Goal: Task Accomplishment & Management: Contribute content

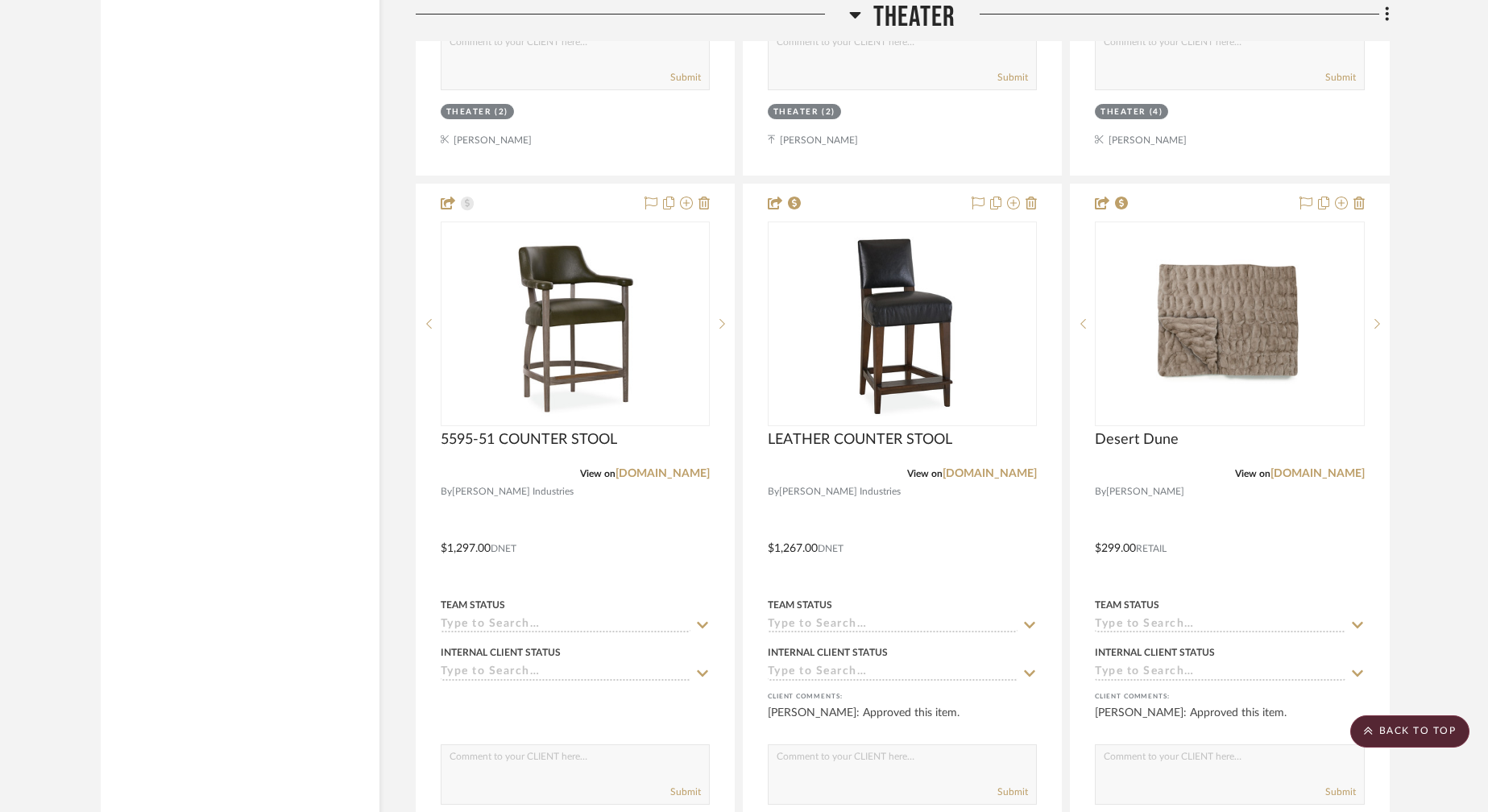
click at [854, 16] on icon at bounding box center [855, 16] width 12 height 7
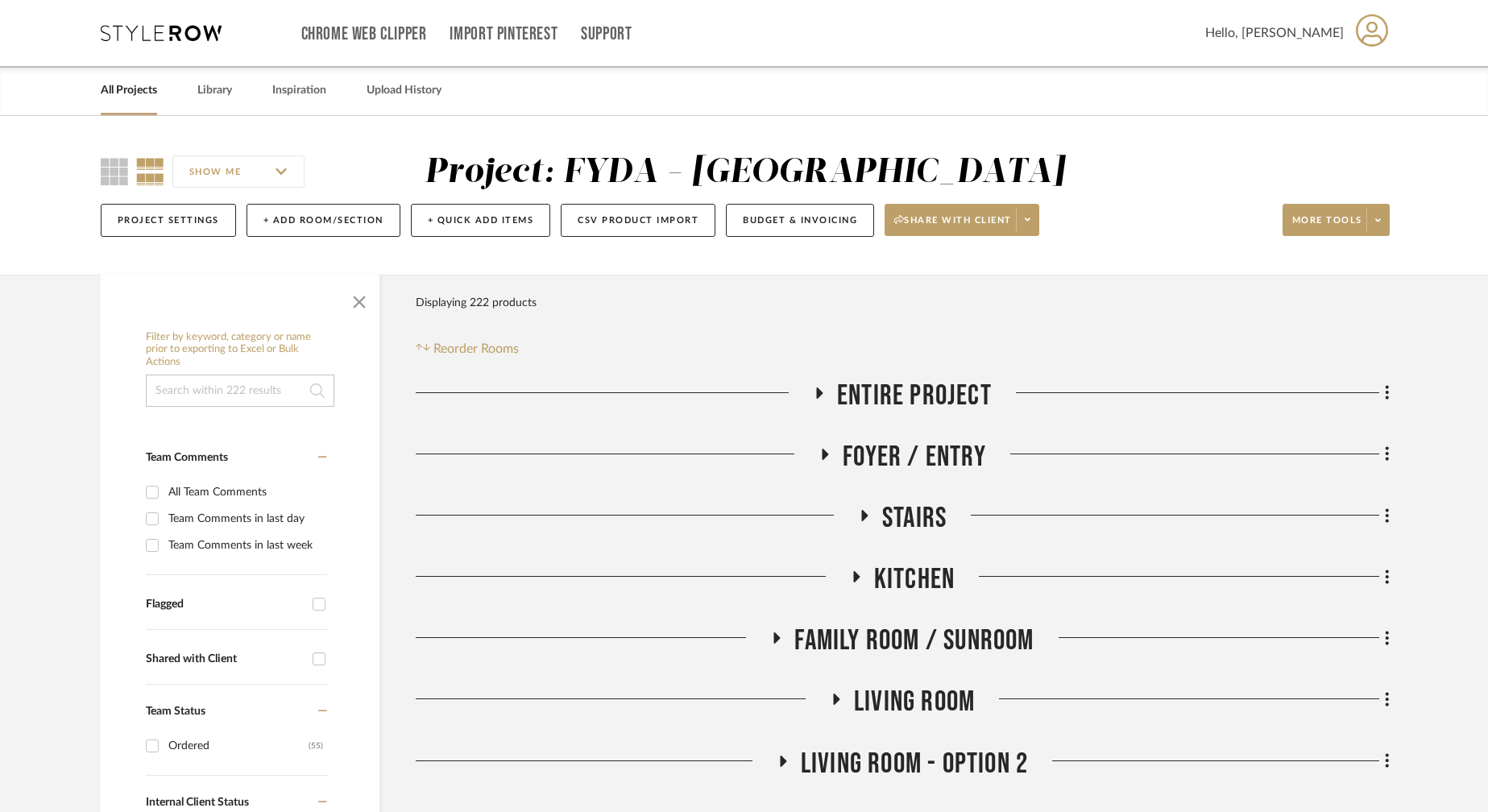
click at [125, 92] on link "All Projects" at bounding box center [129, 90] width 56 height 22
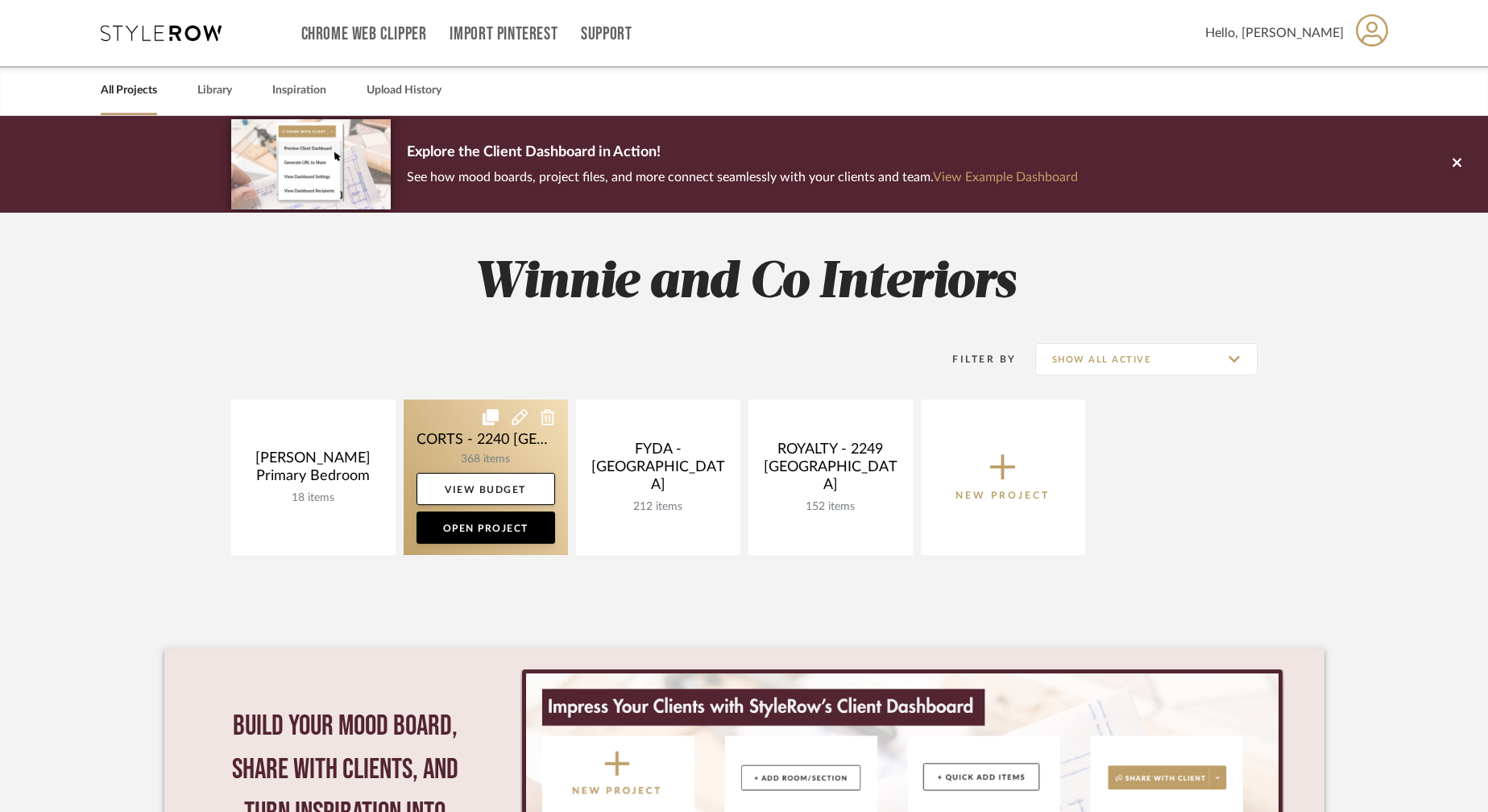
click at [476, 450] on link at bounding box center [485, 478] width 164 height 156
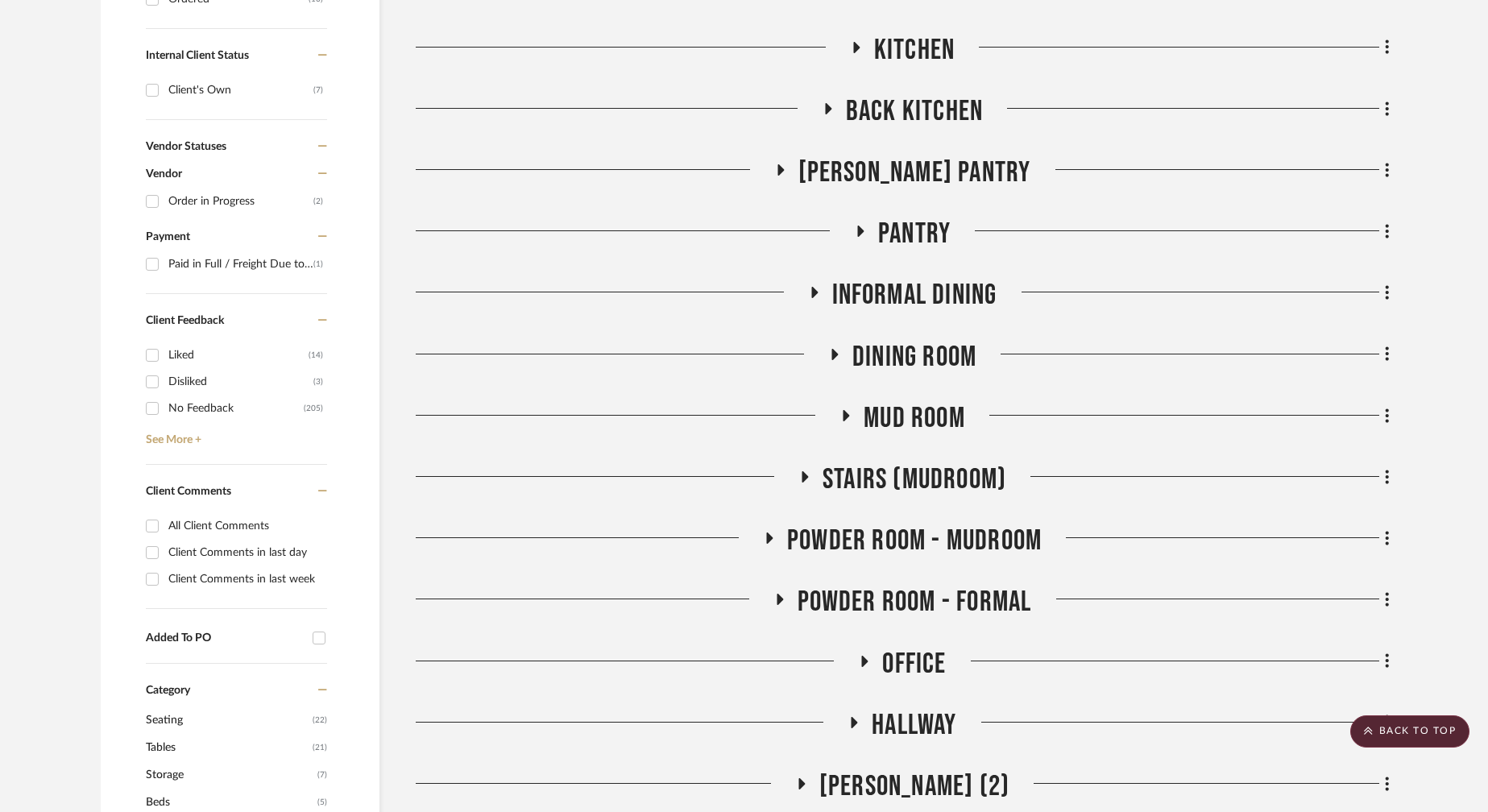
scroll to position [824, 0]
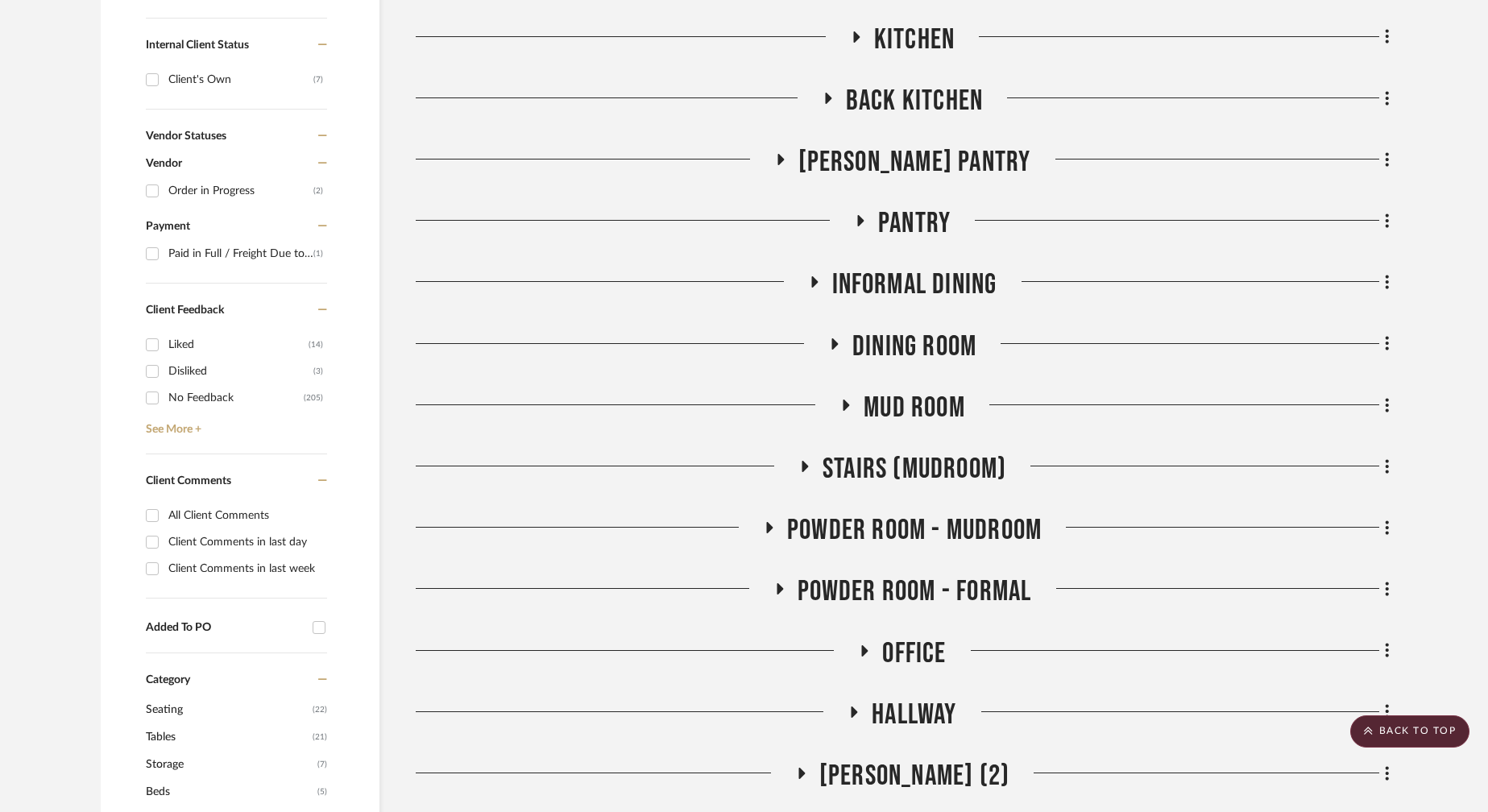
click at [782, 583] on icon at bounding box center [780, 589] width 7 height 12
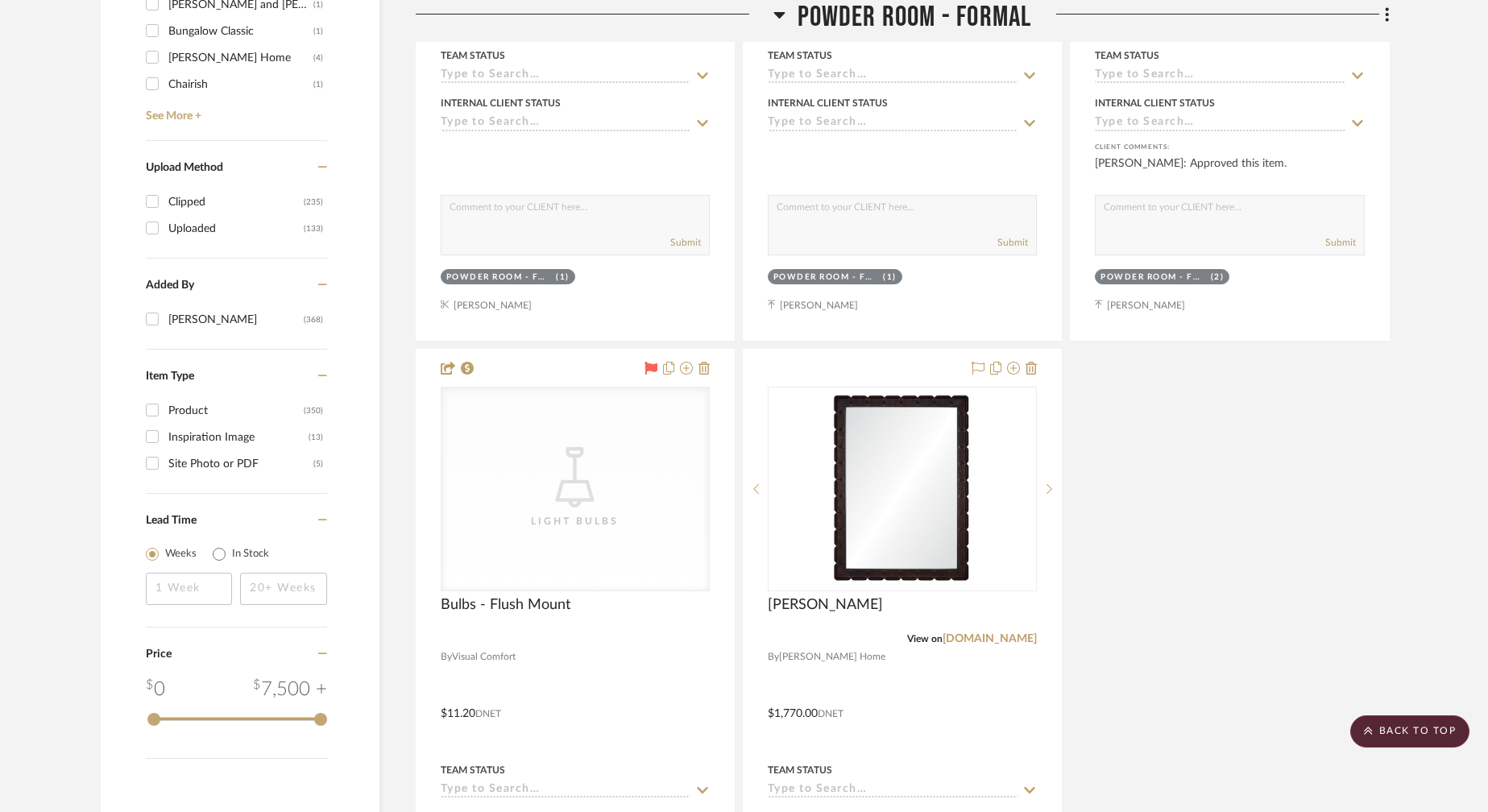
scroll to position [2594, 0]
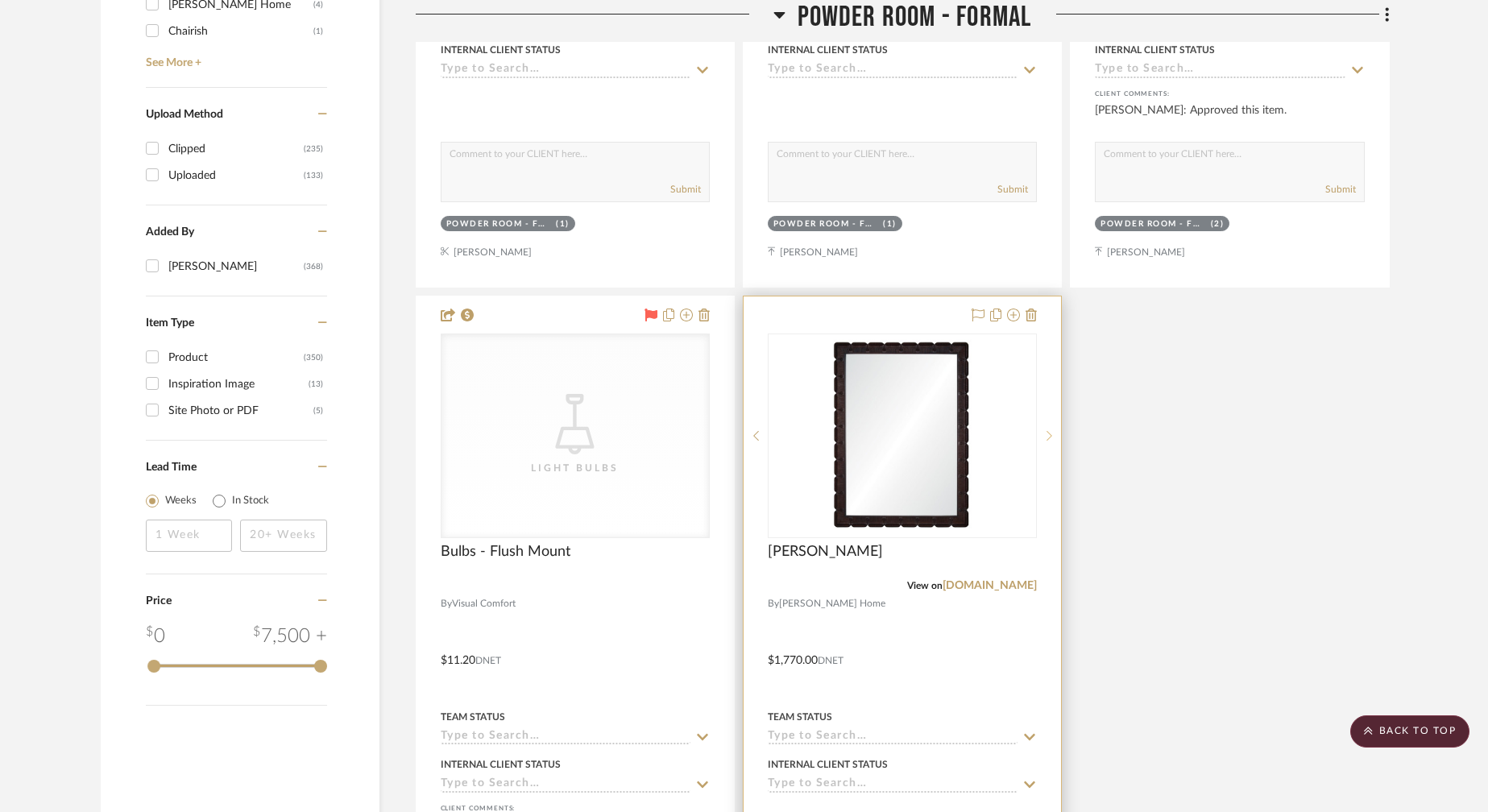
click at [1047, 430] on icon at bounding box center [1049, 436] width 6 height 12
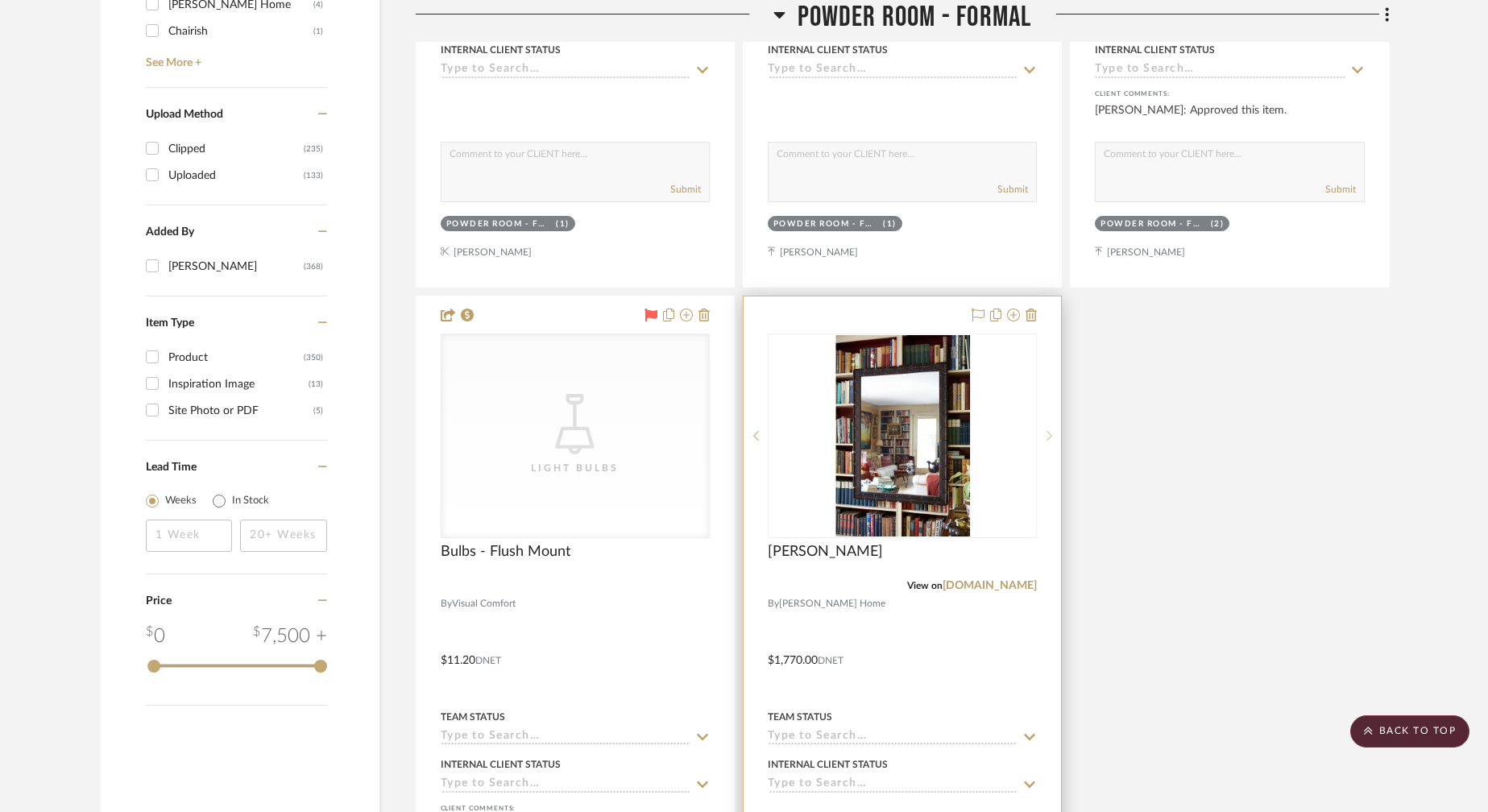
click at [1047, 430] on icon at bounding box center [1049, 436] width 6 height 12
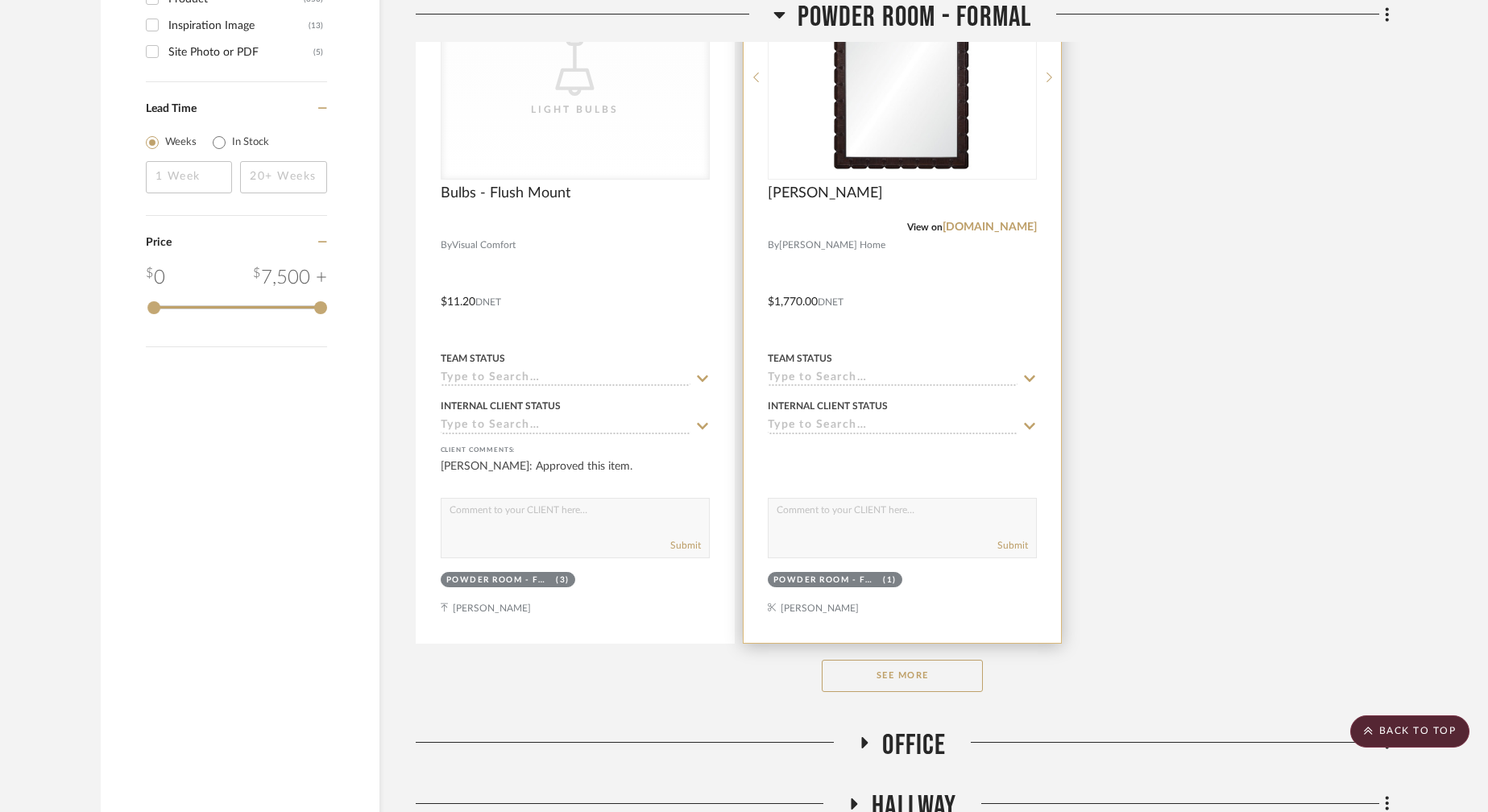
scroll to position [2983, 0]
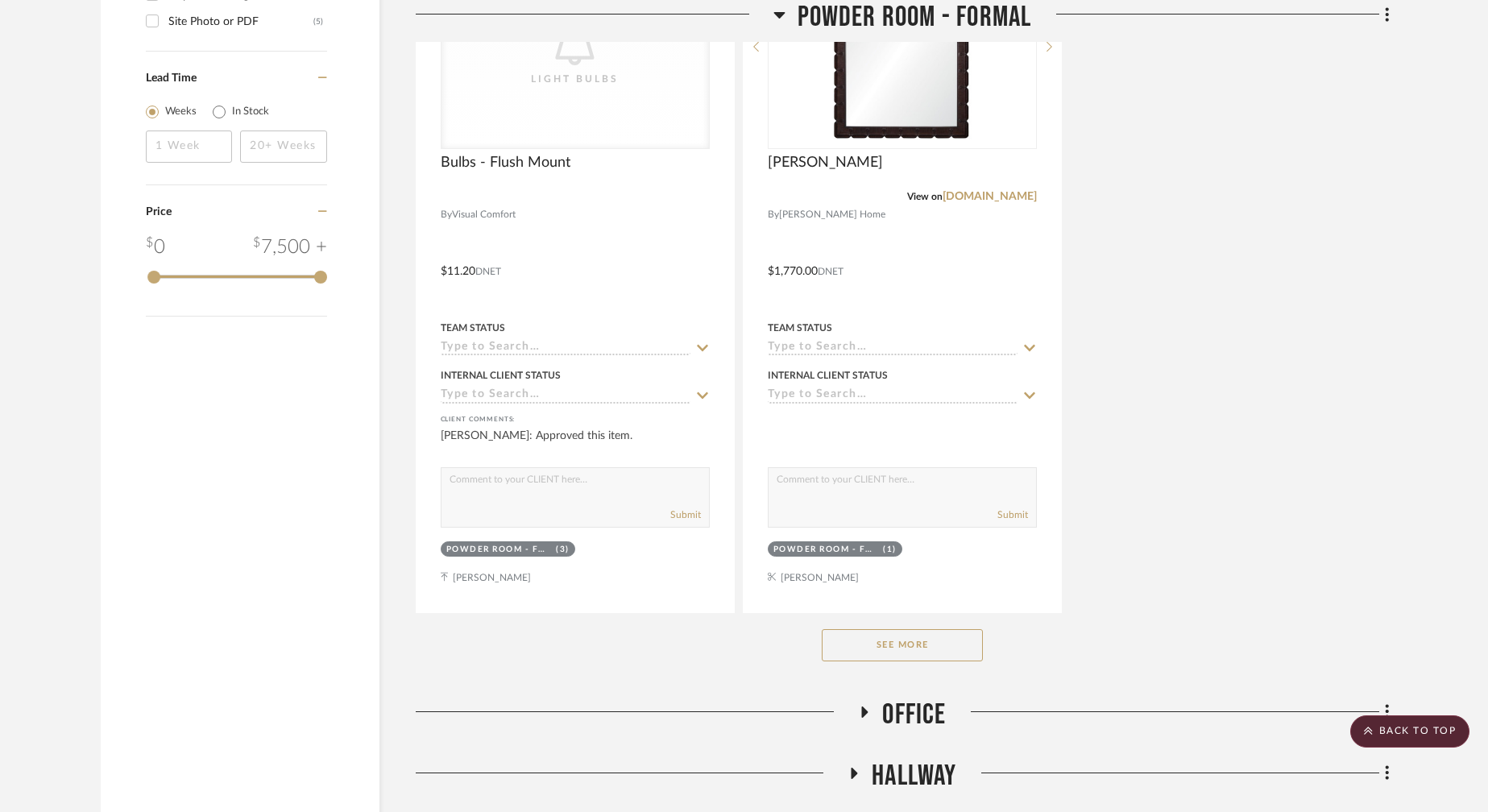
click at [924, 629] on button "See More" at bounding box center [902, 645] width 161 height 32
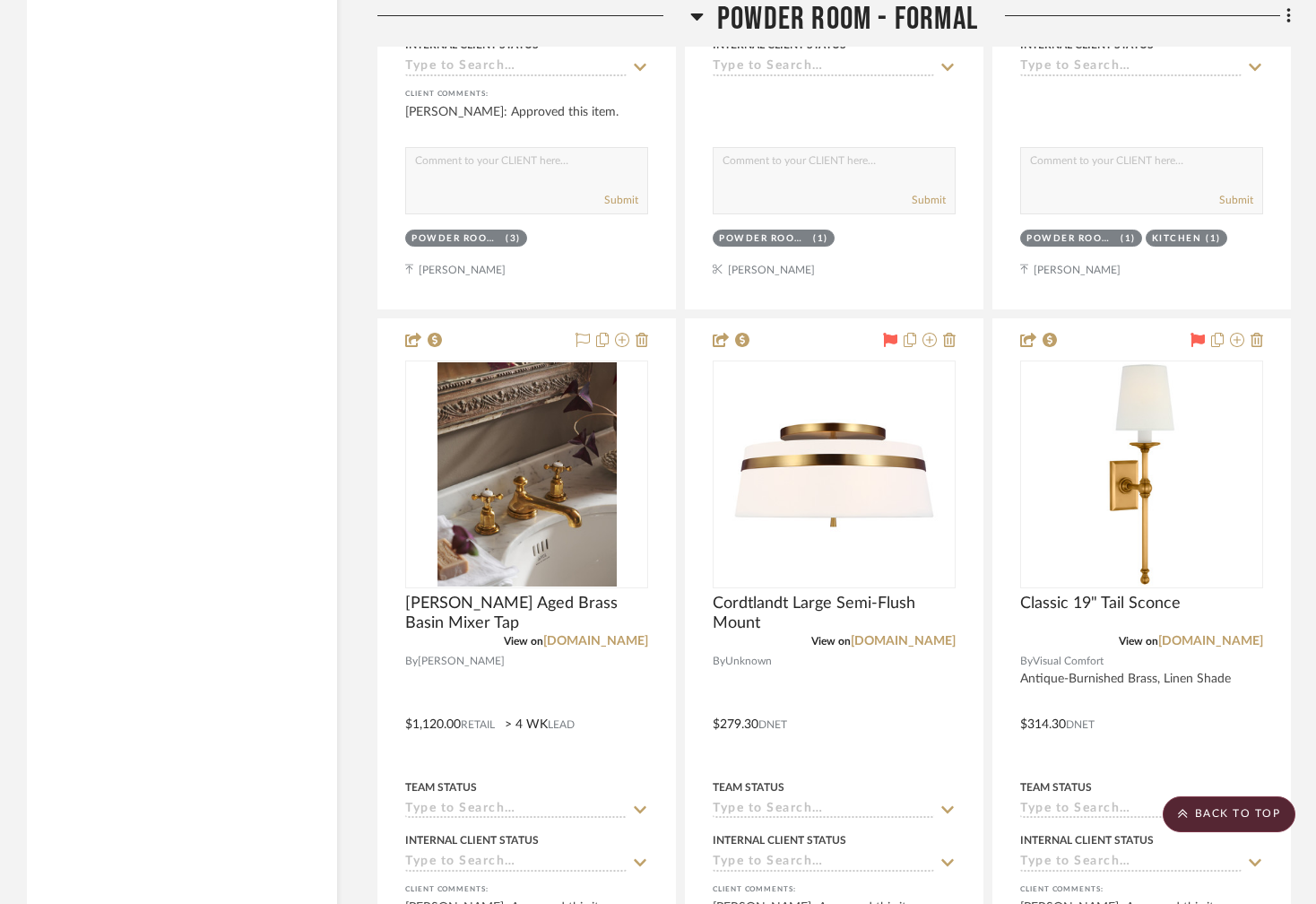
scroll to position [3681, 0]
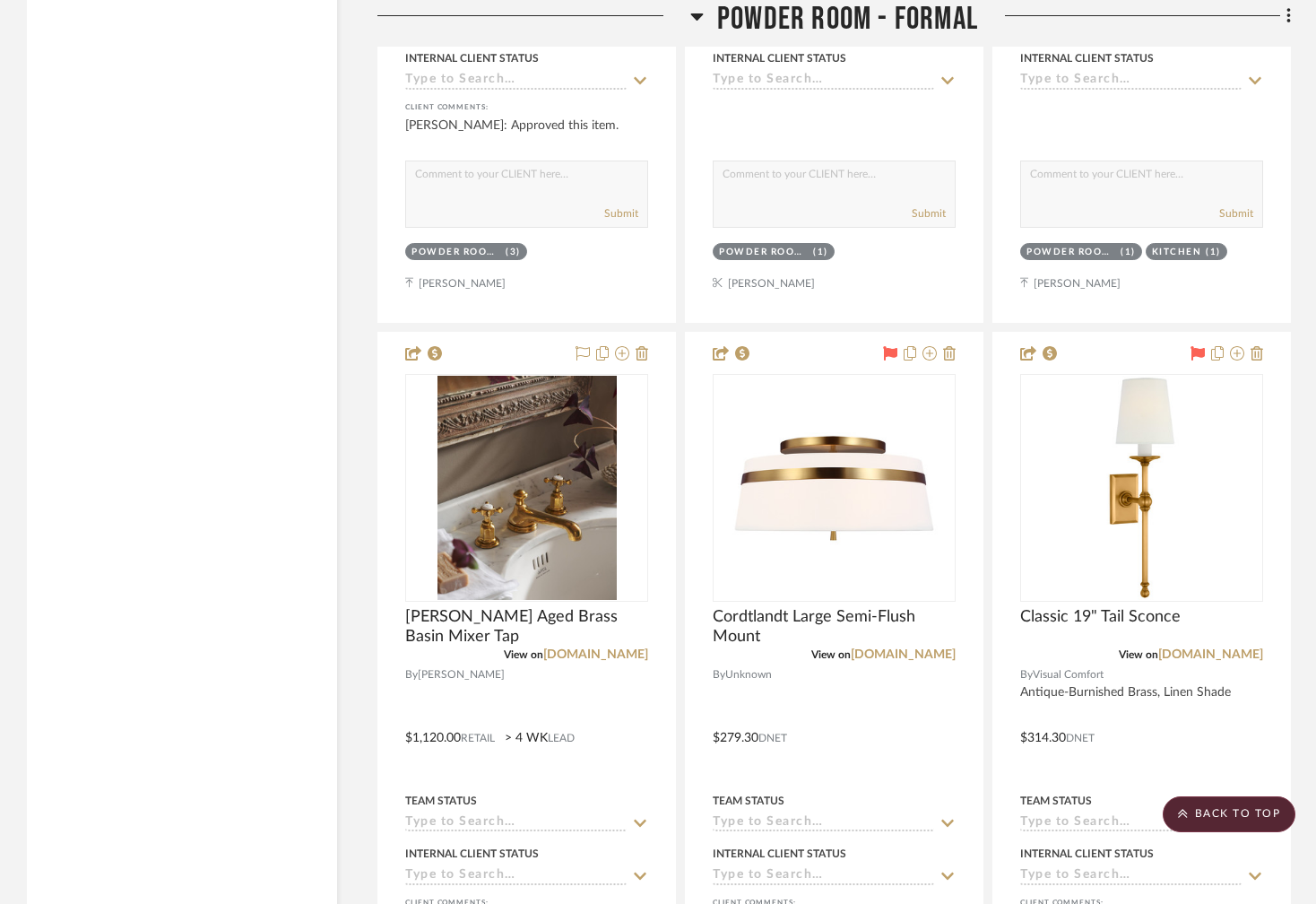
click at [696, 17] on icon at bounding box center [698, 18] width 13 height 7
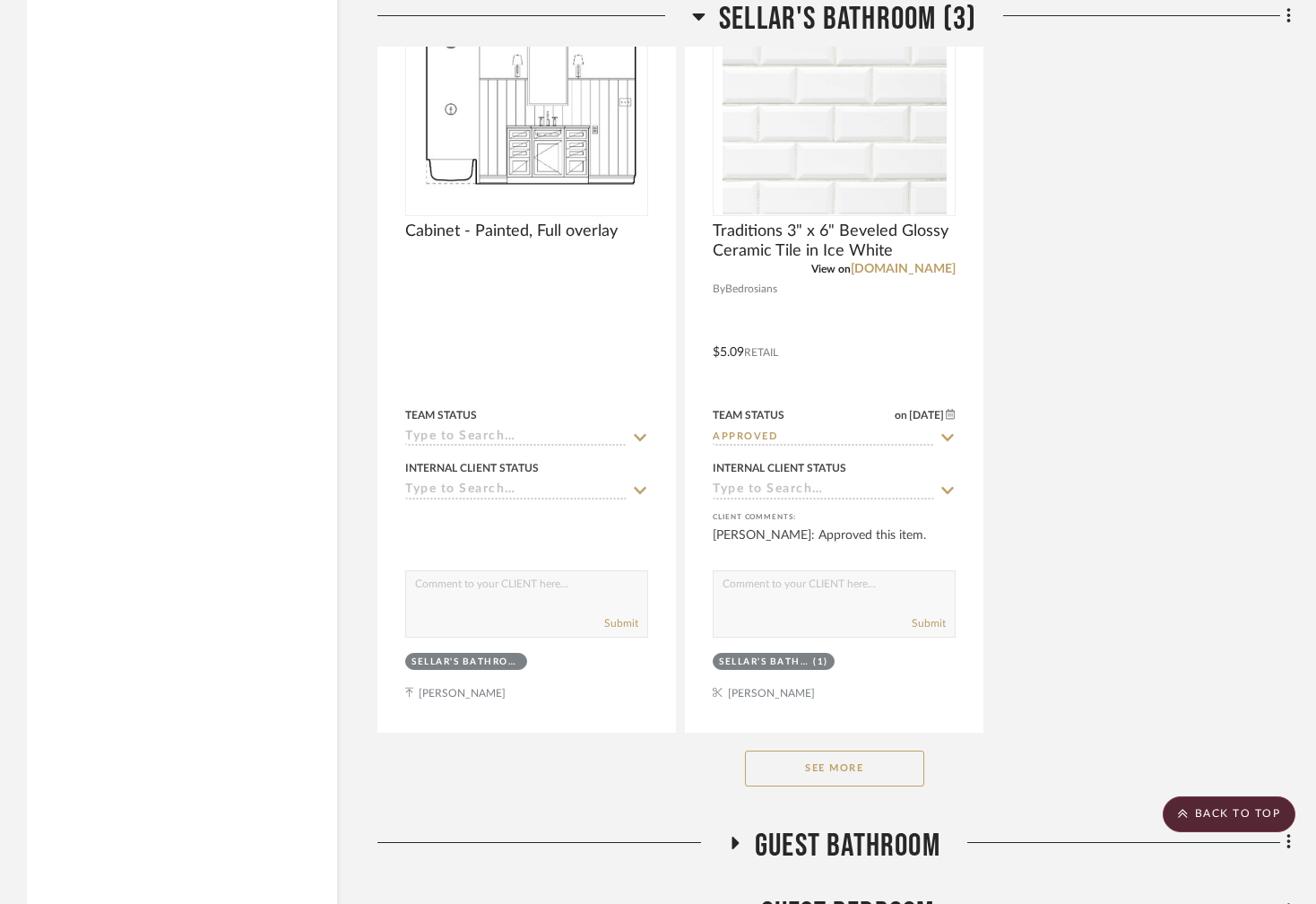
click at [697, 17] on icon at bounding box center [699, 18] width 13 height 7
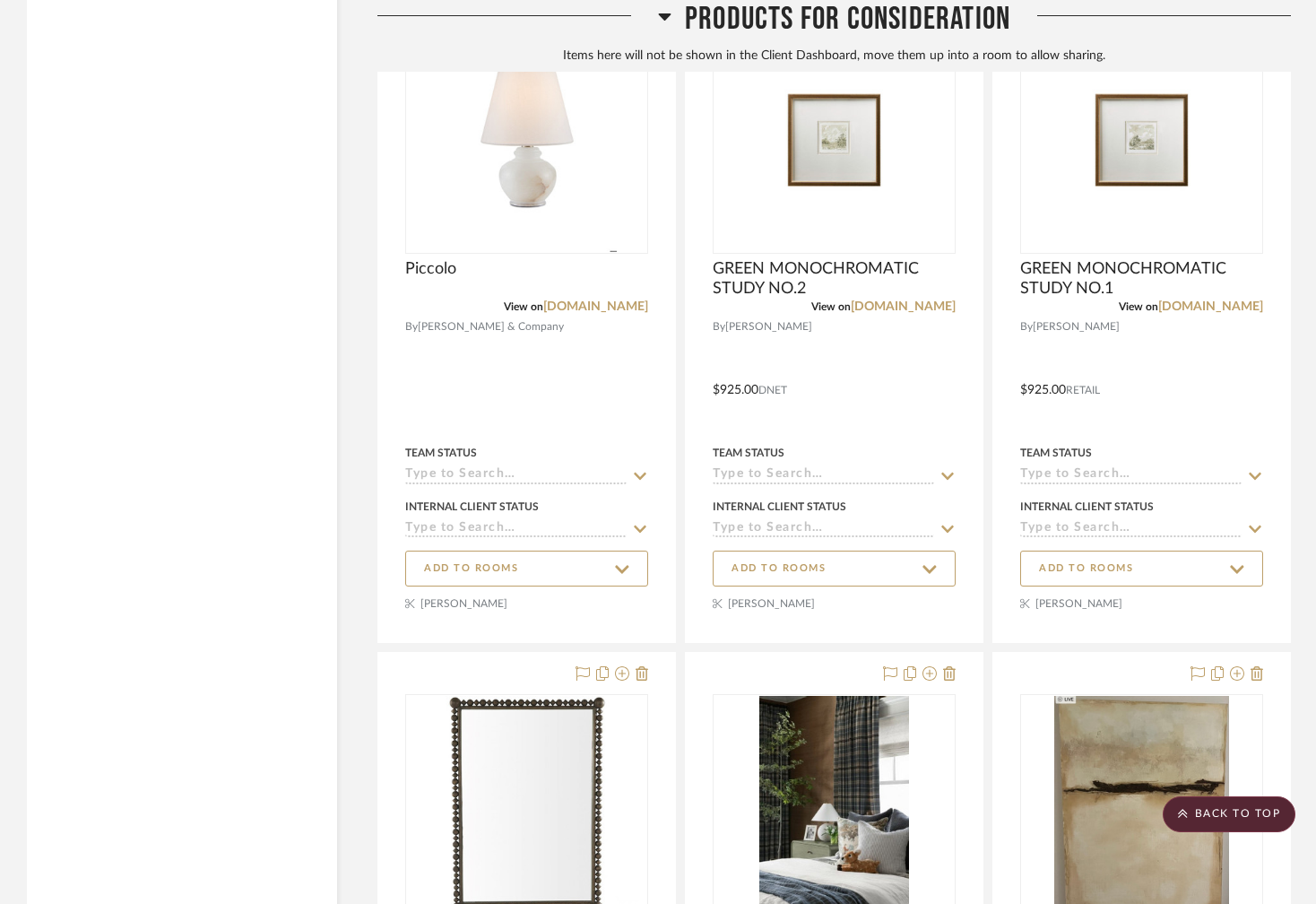
click at [666, 14] on icon at bounding box center [664, 18] width 13 height 7
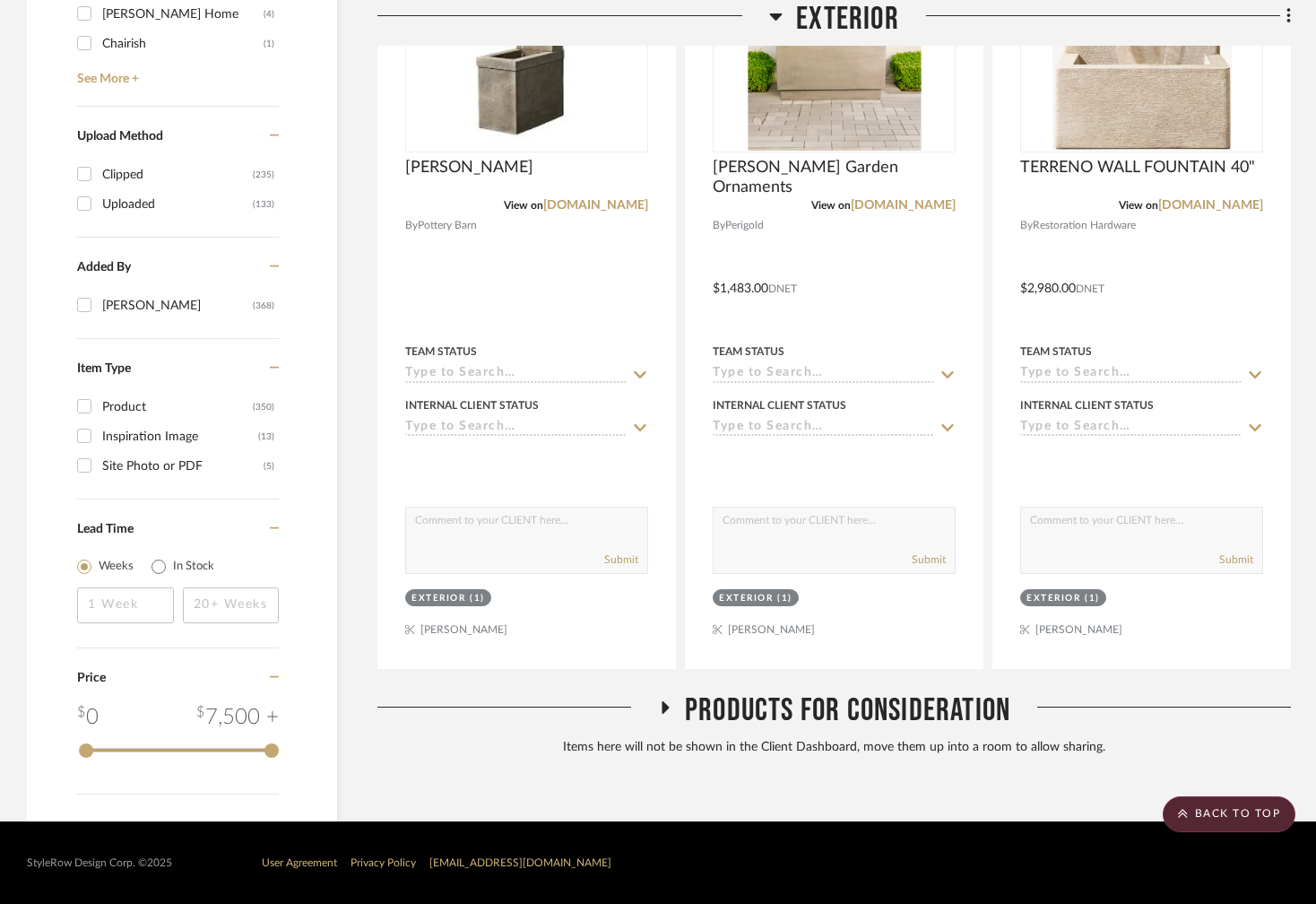
scroll to position [2877, 0]
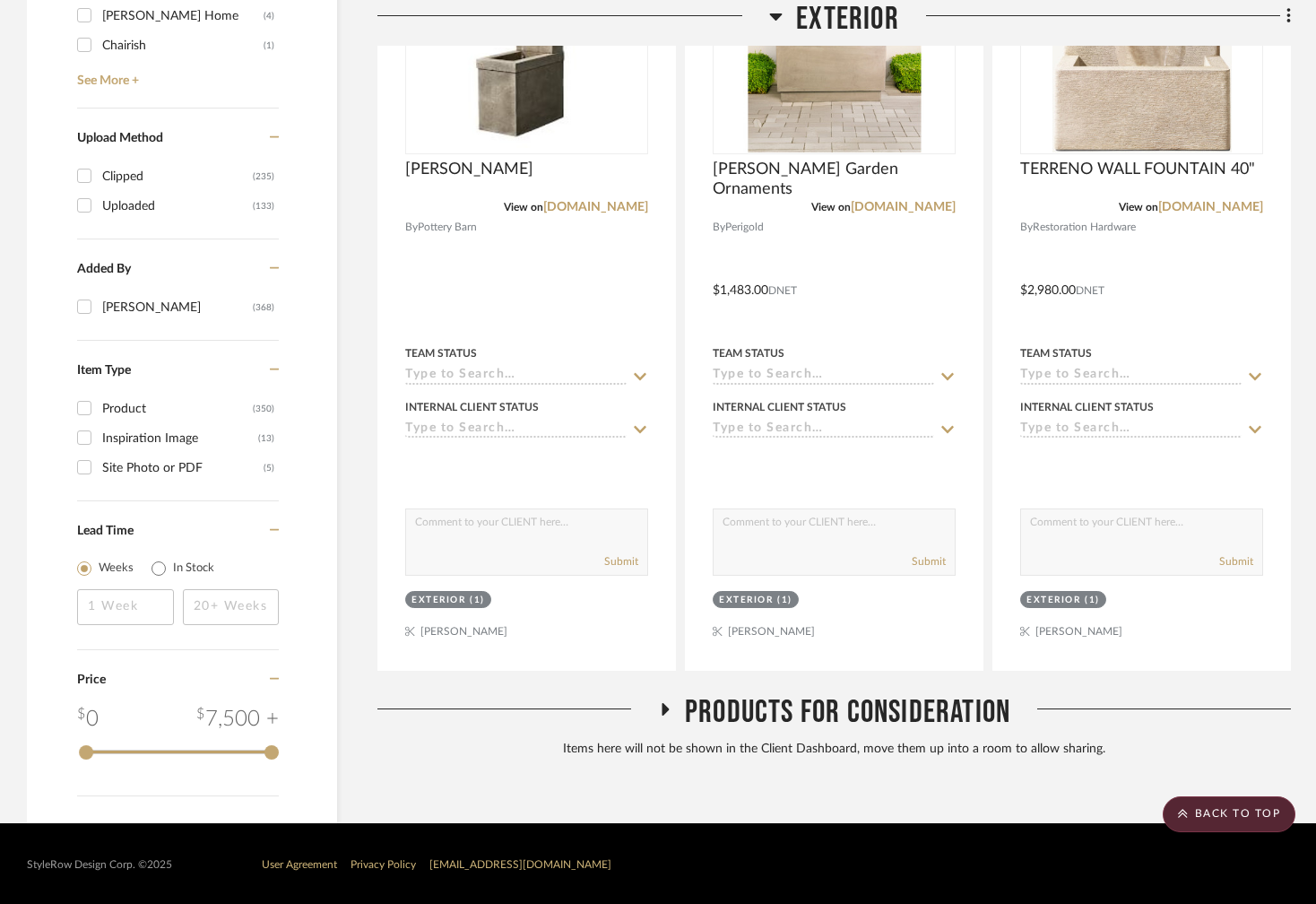
click at [779, 19] on icon at bounding box center [776, 16] width 14 height 21
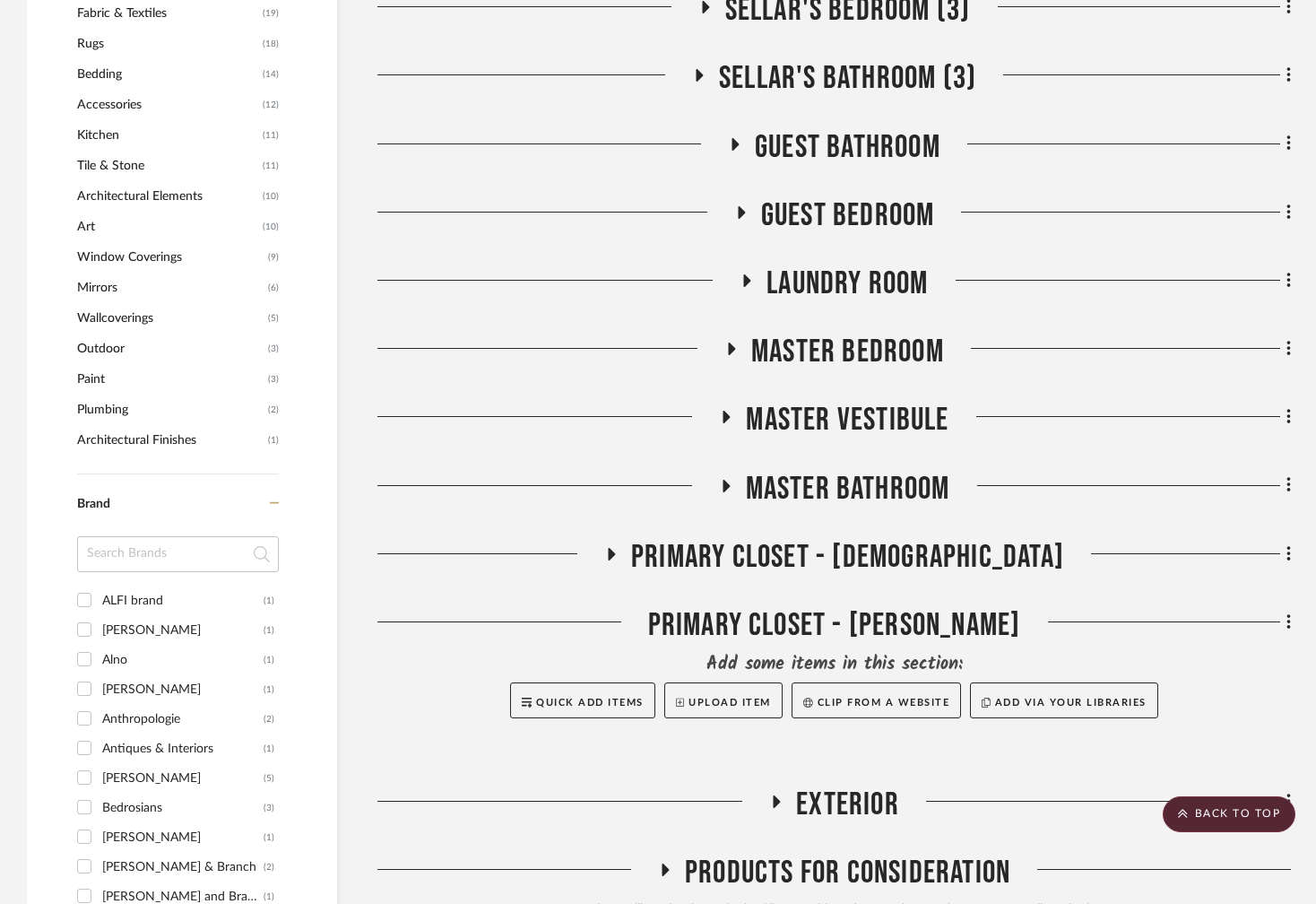
scroll to position [1931, 0]
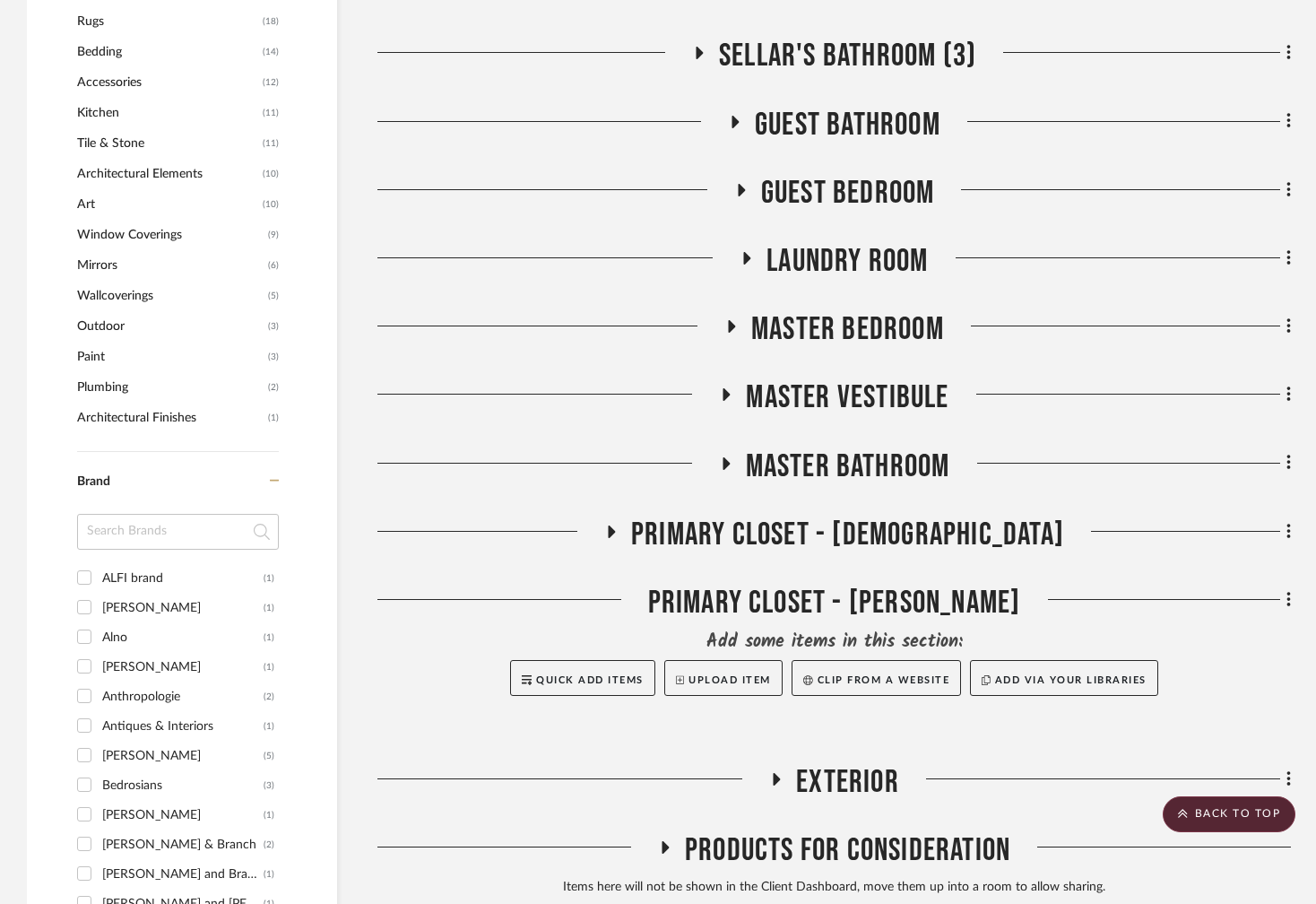
click at [622, 535] on icon at bounding box center [611, 531] width 21 height 14
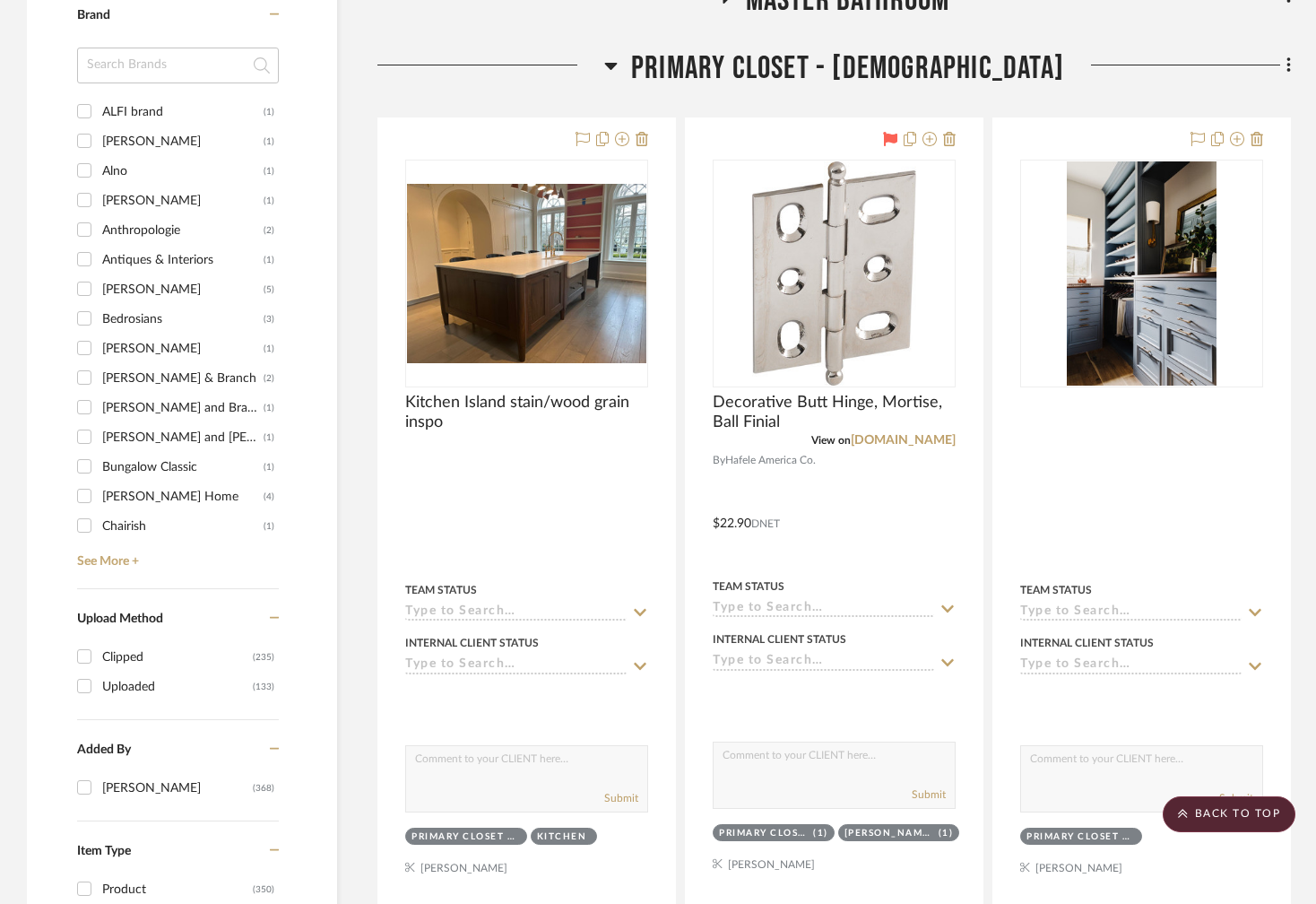
scroll to position [2402, 0]
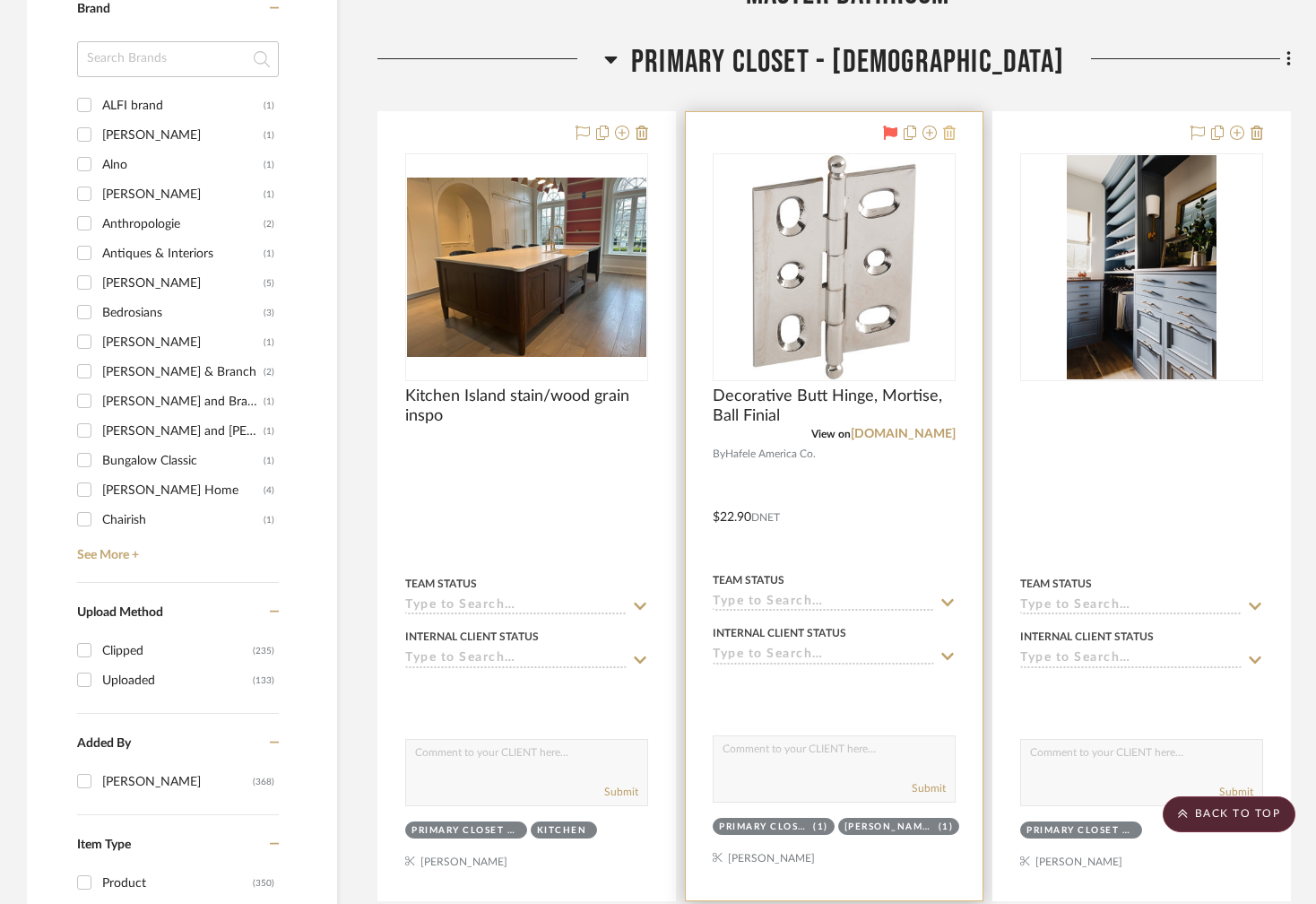
click at [952, 130] on icon at bounding box center [950, 133] width 13 height 15
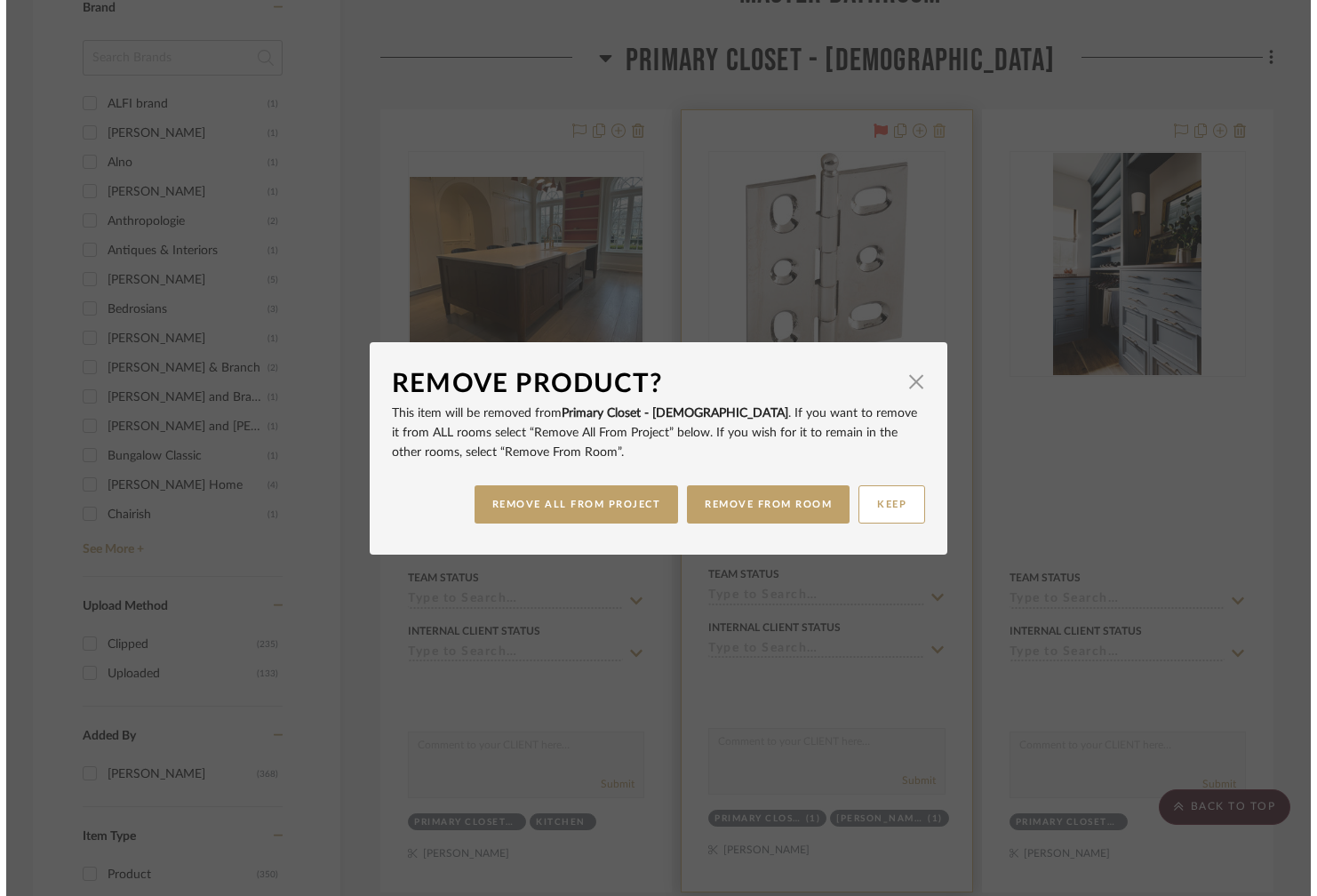
scroll to position [0, 0]
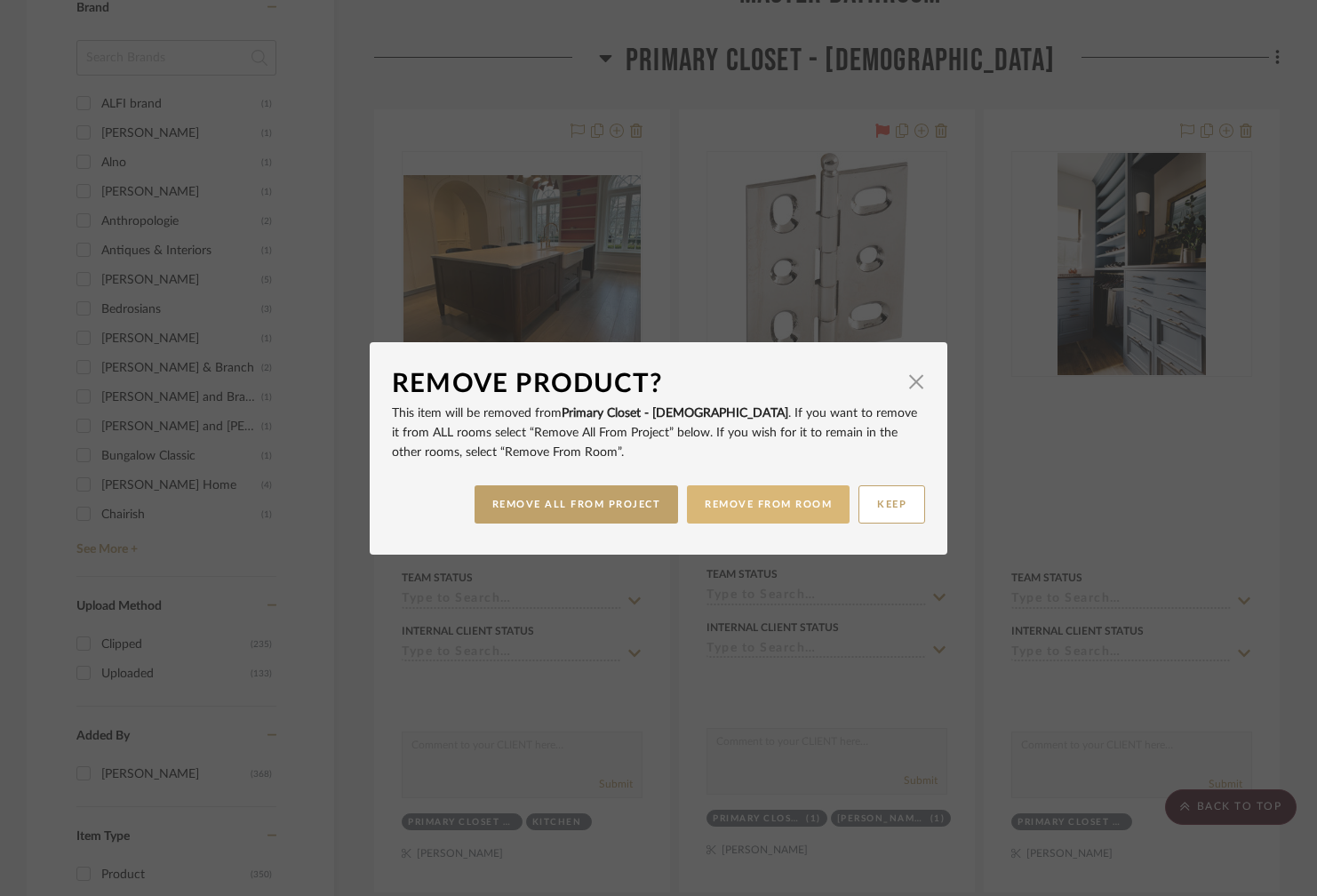
click at [759, 505] on button "REMOVE FROM ROOM" at bounding box center [768, 504] width 163 height 38
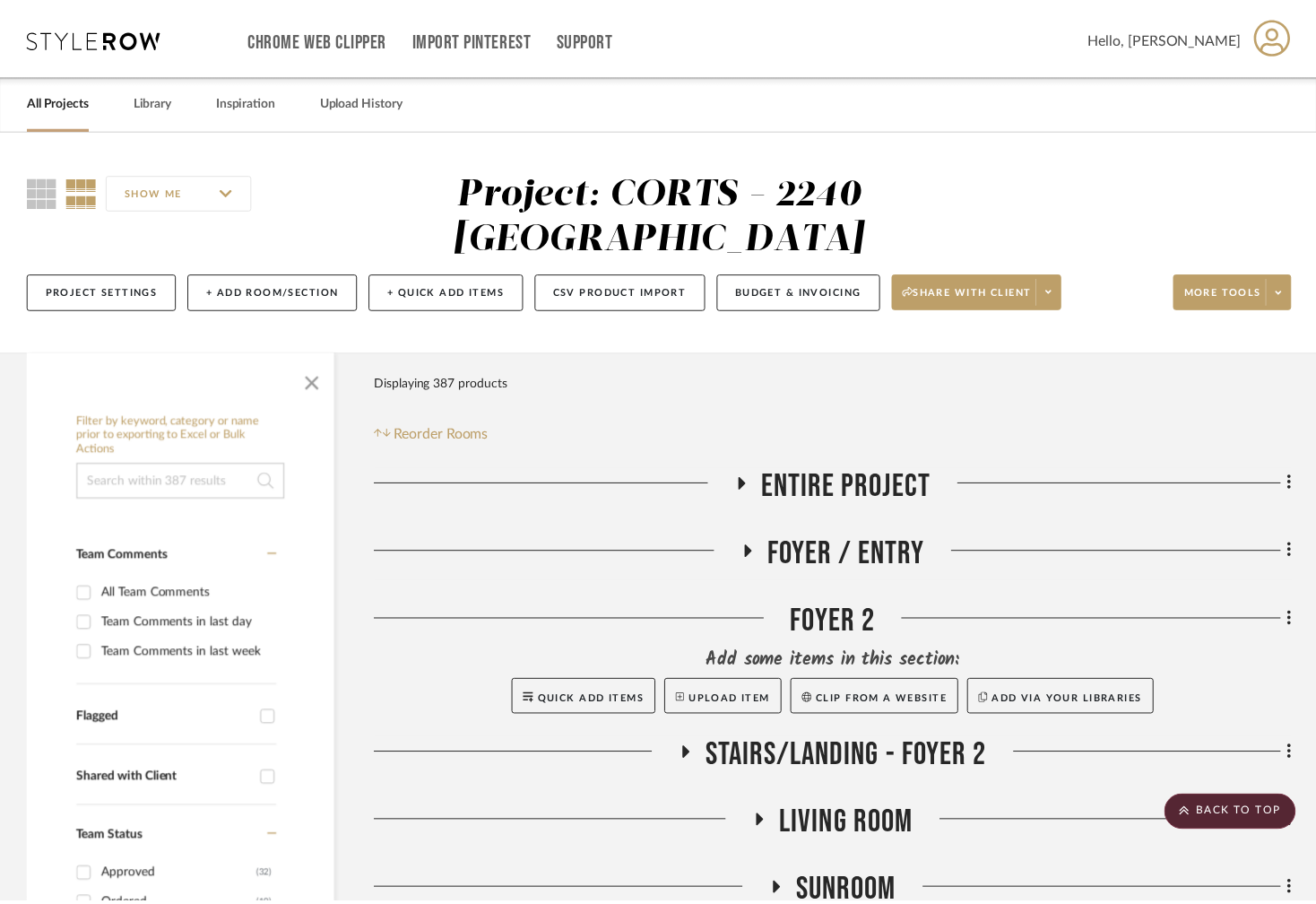
scroll to position [2402, 0]
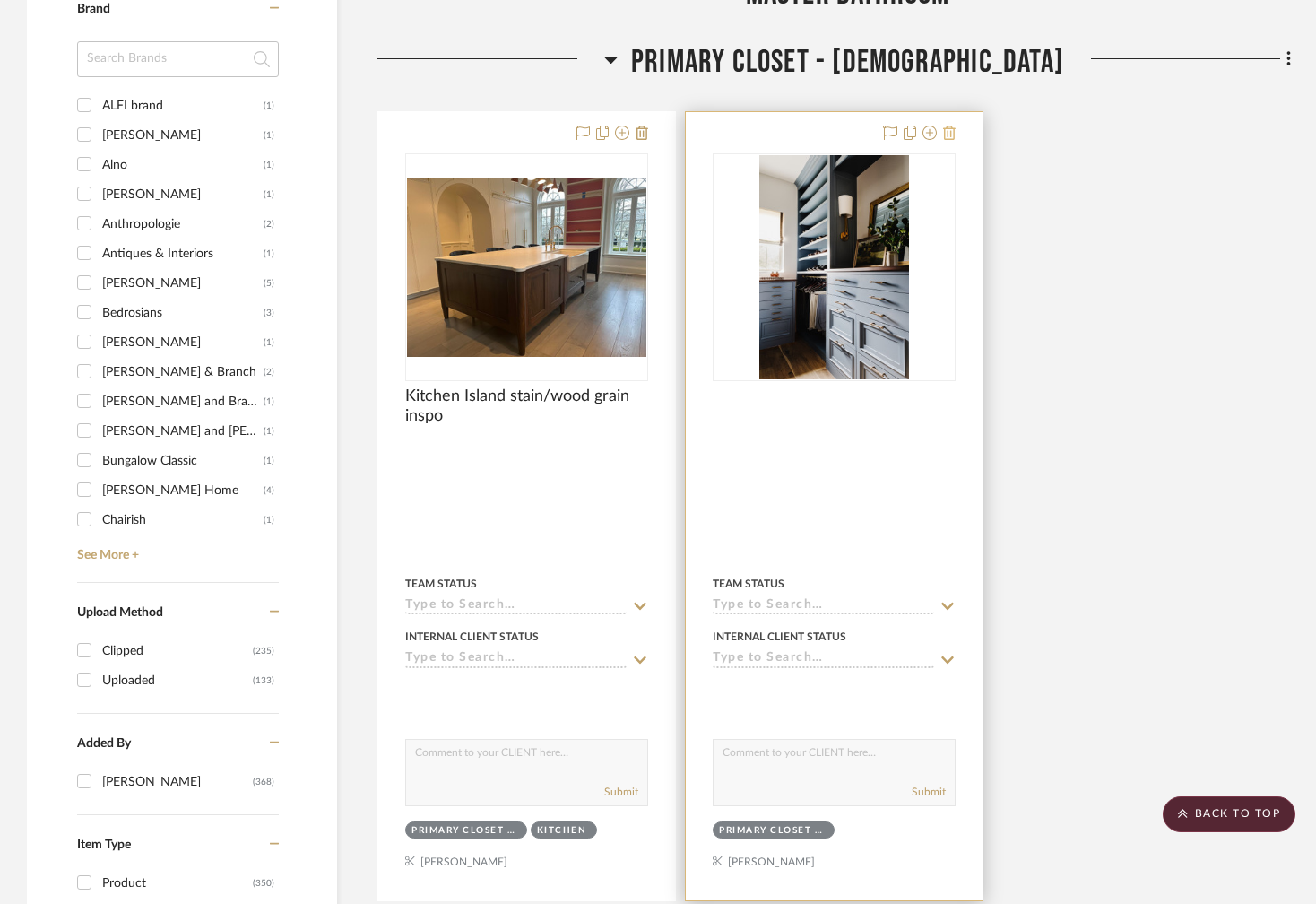
click at [951, 130] on icon at bounding box center [950, 133] width 13 height 15
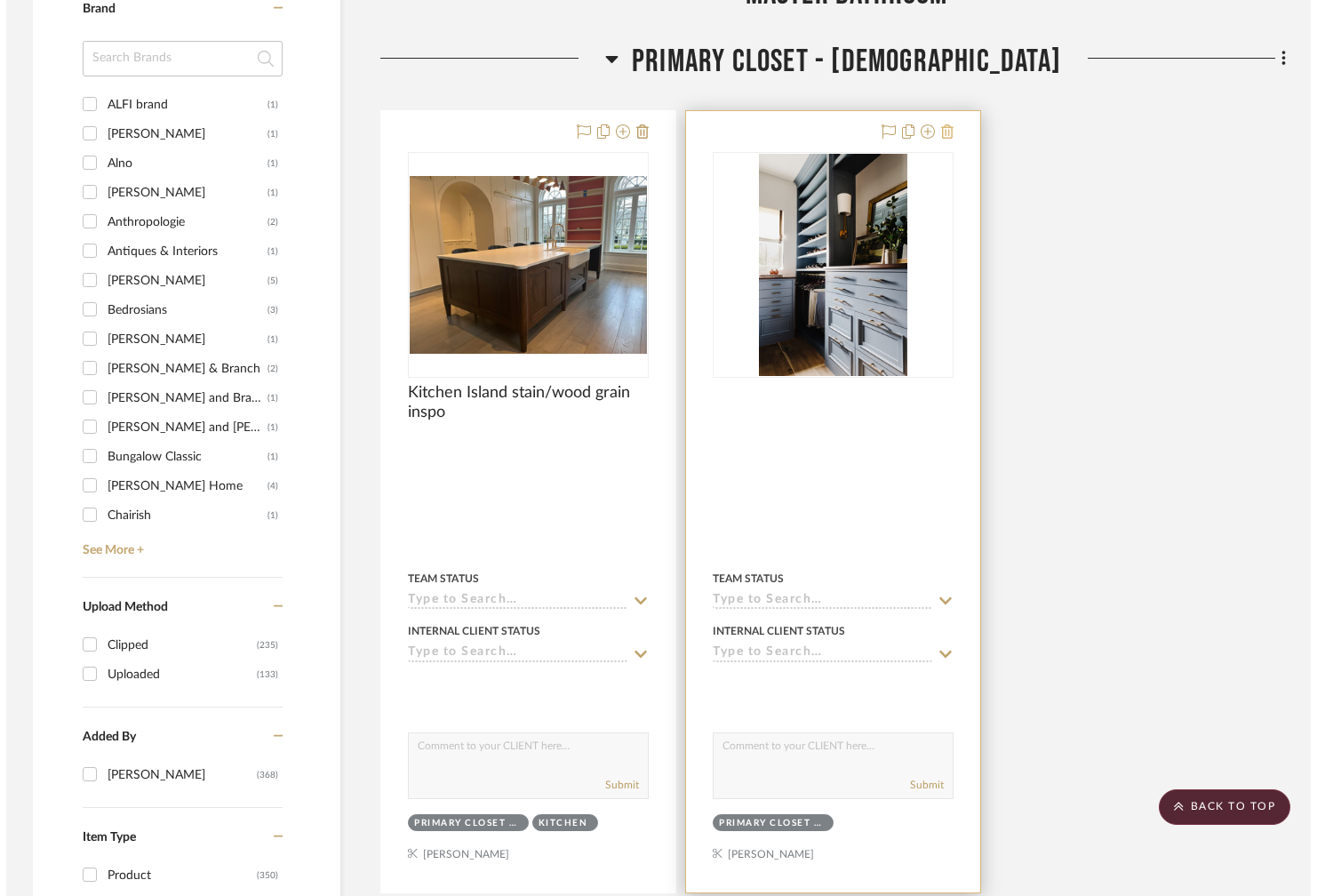
scroll to position [0, 0]
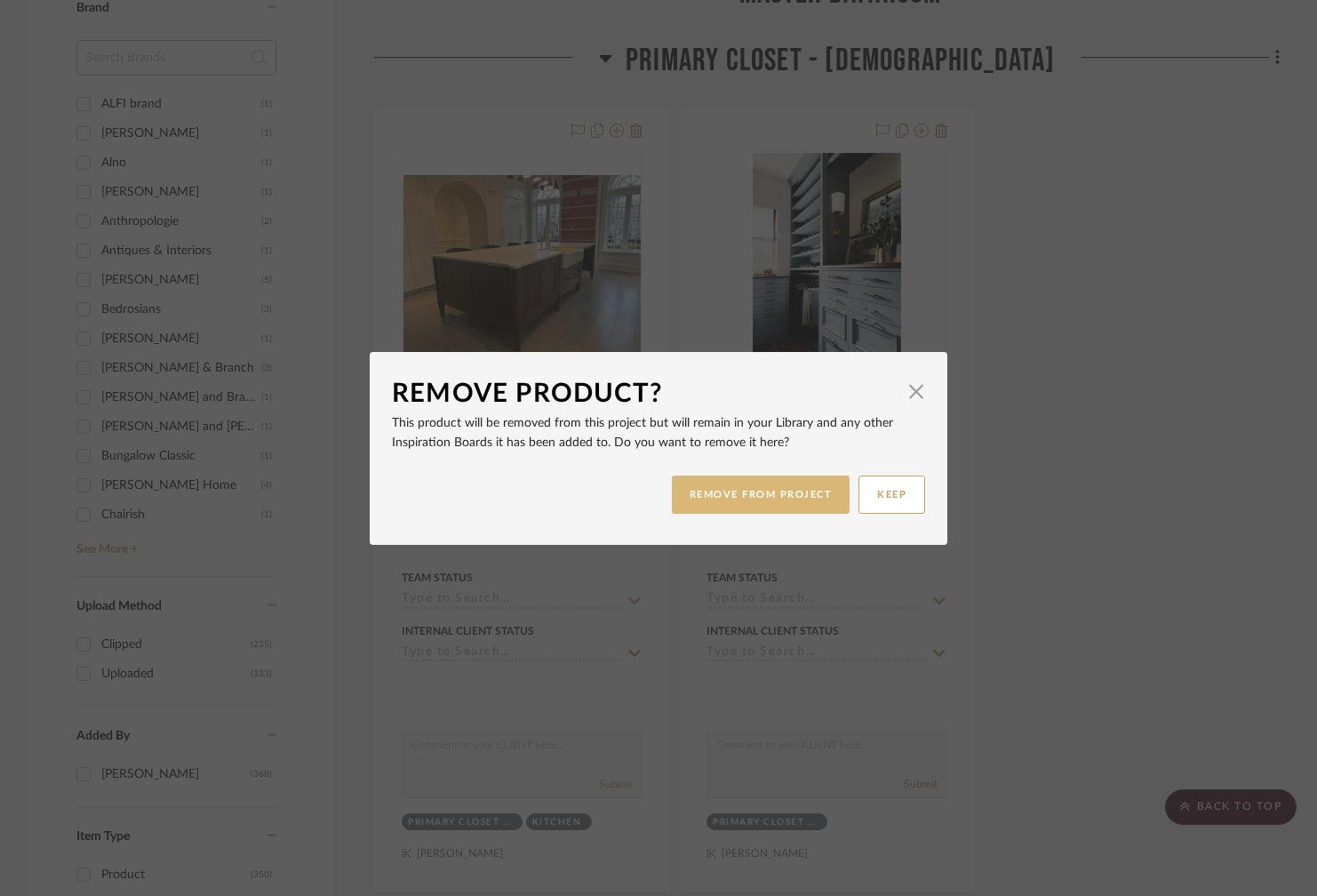
click at [761, 494] on button "REMOVE FROM PROJECT" at bounding box center [762, 495] width 179 height 38
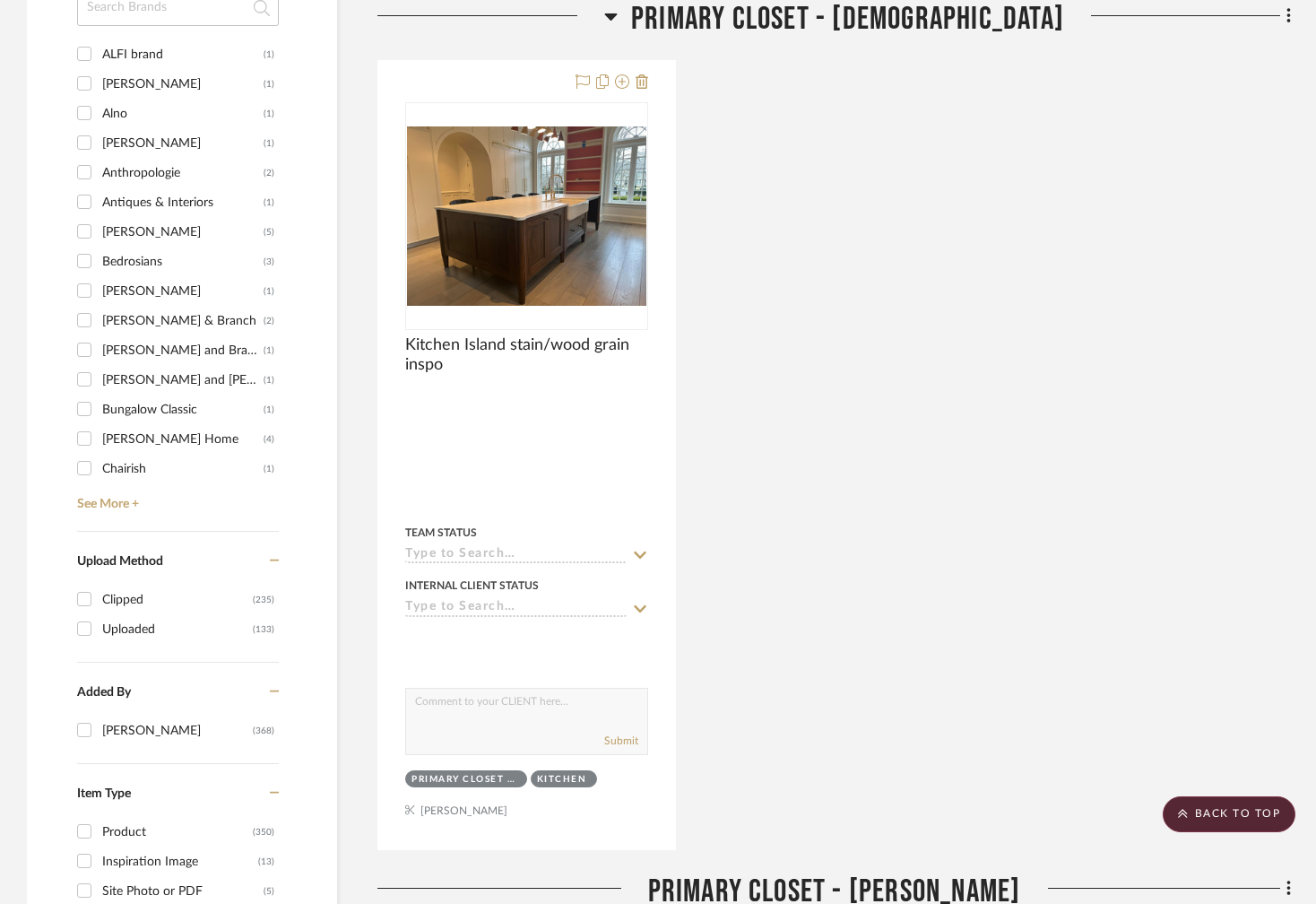
scroll to position [2390, 0]
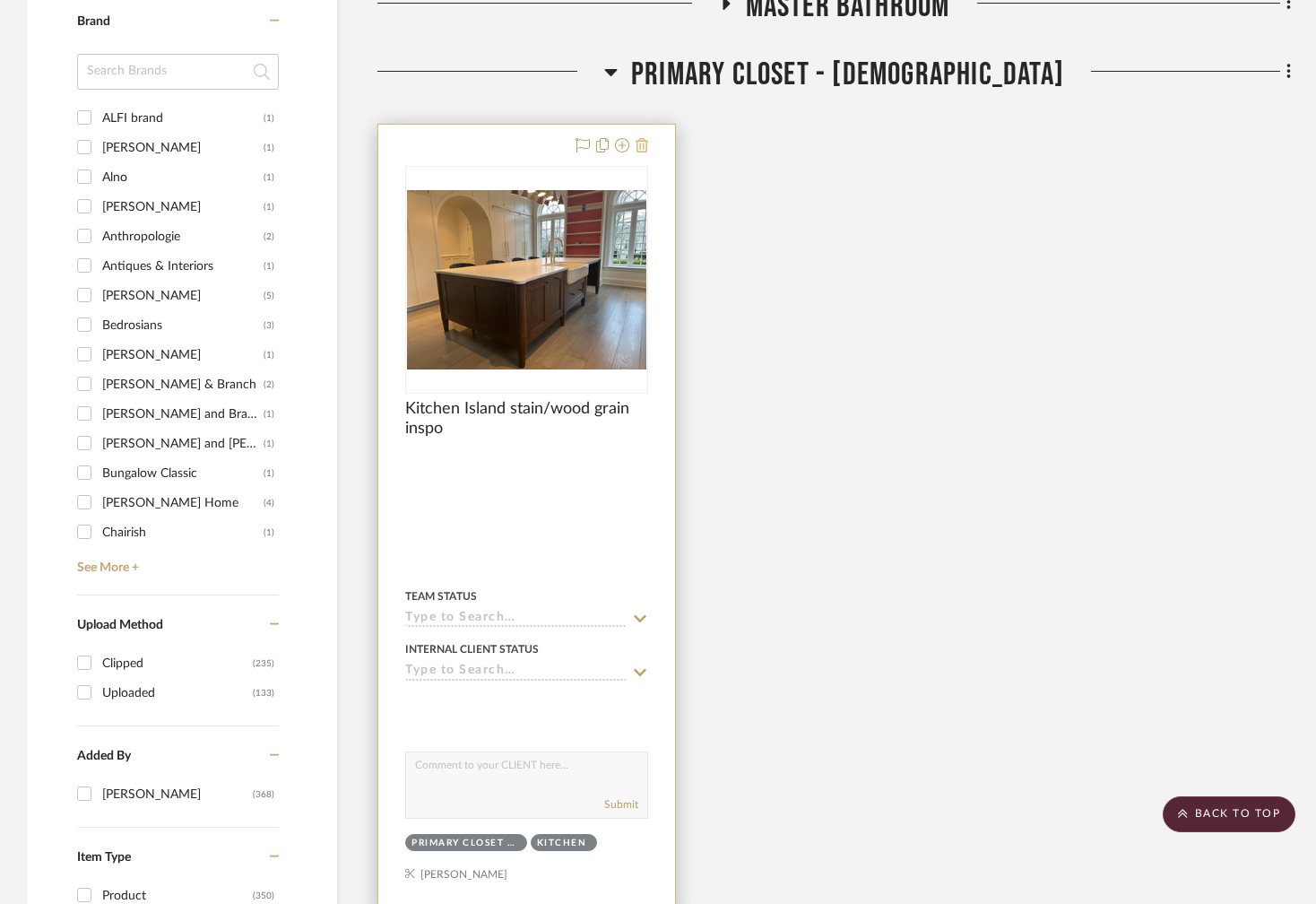
click at [645, 139] on icon at bounding box center [642, 146] width 13 height 15
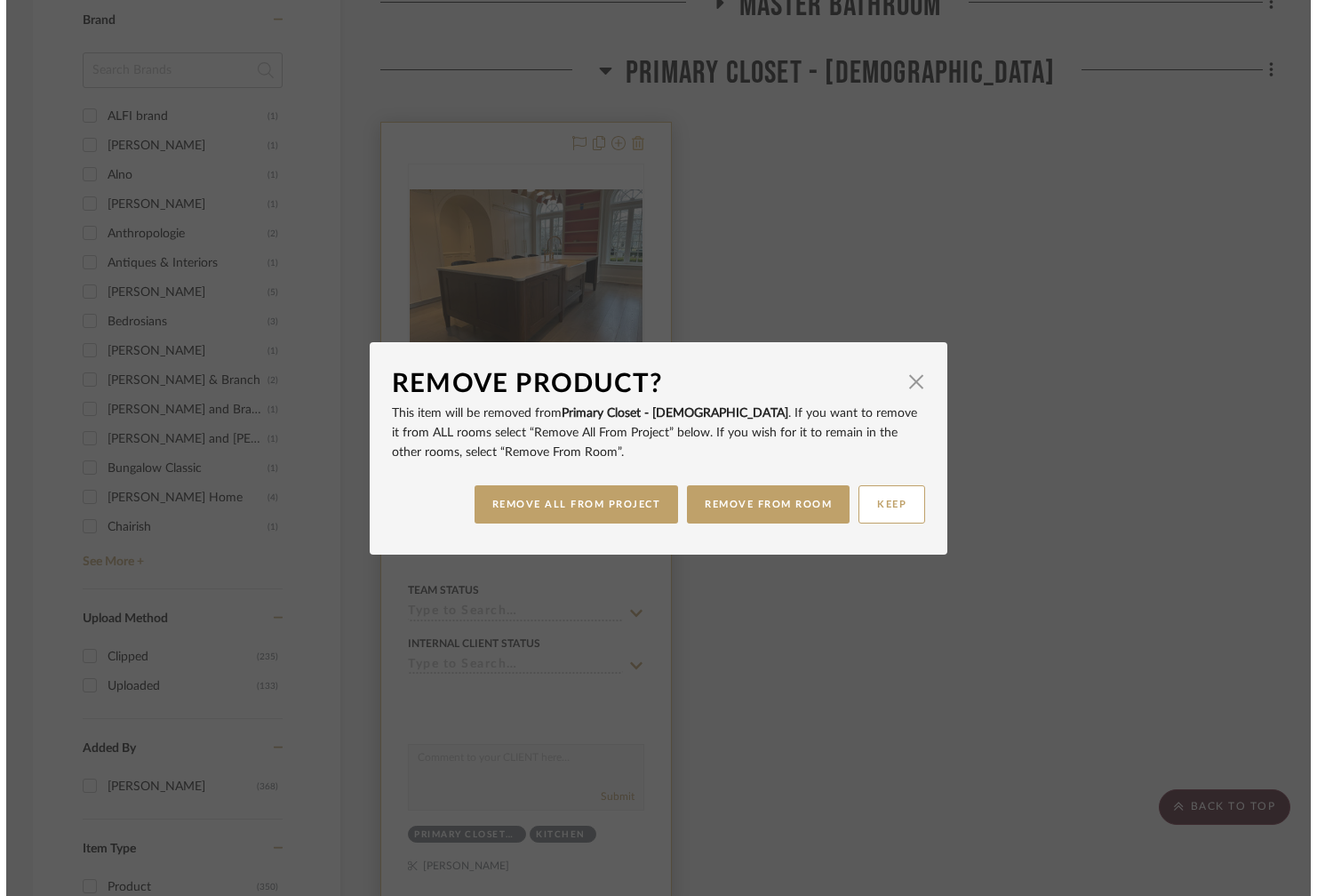
scroll to position [0, 0]
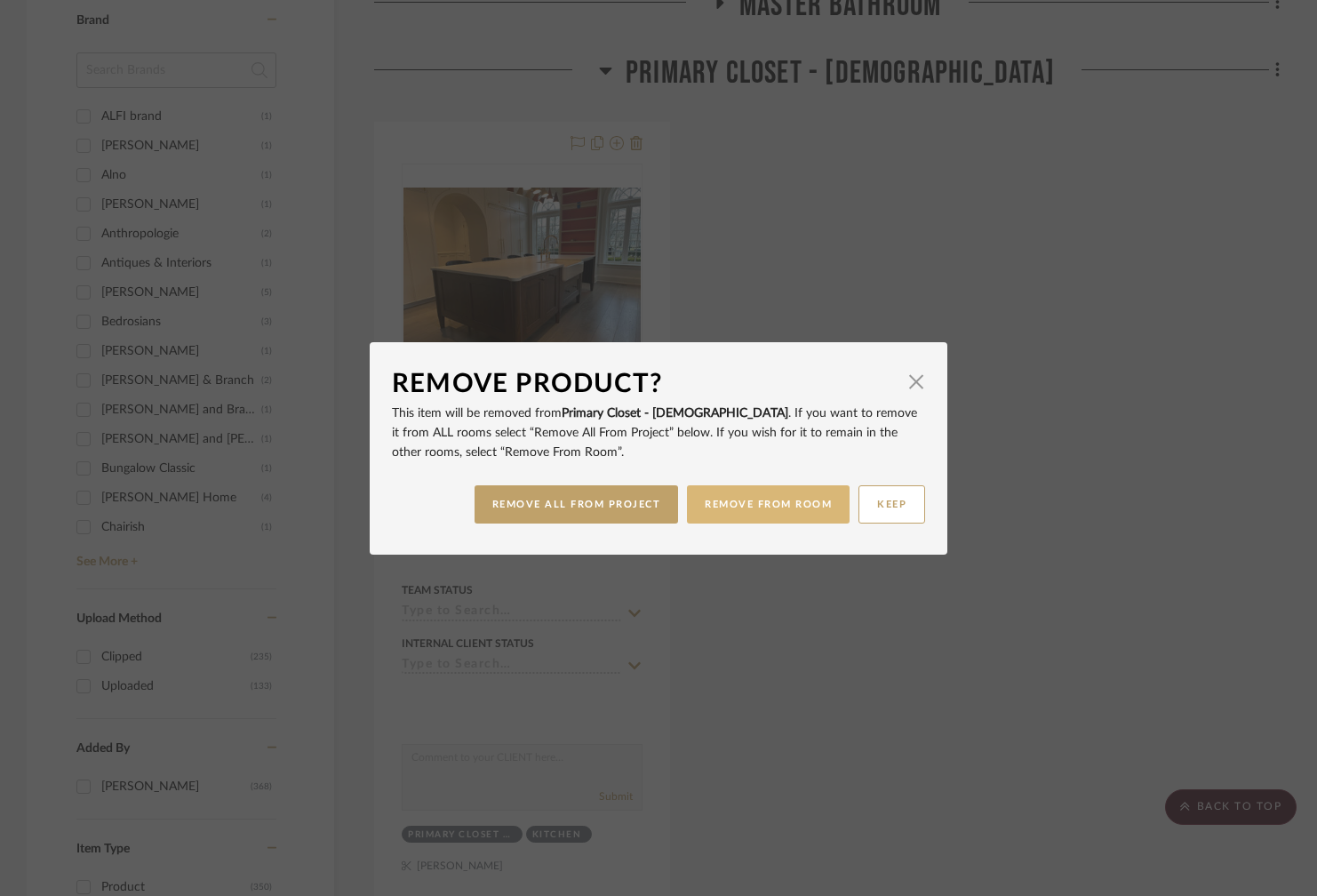
click at [753, 505] on button "REMOVE FROM ROOM" at bounding box center [768, 504] width 163 height 38
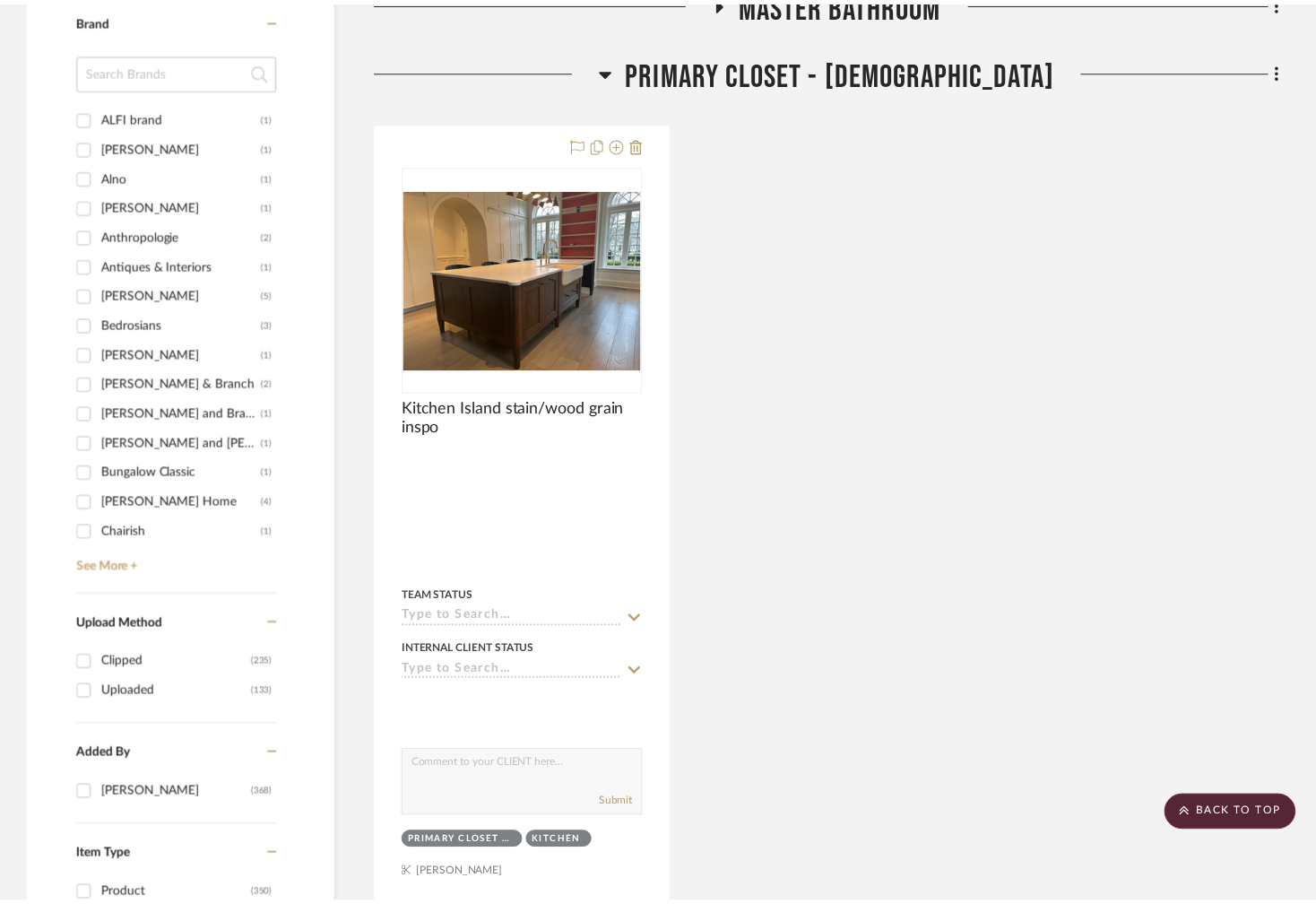
scroll to position [2390, 0]
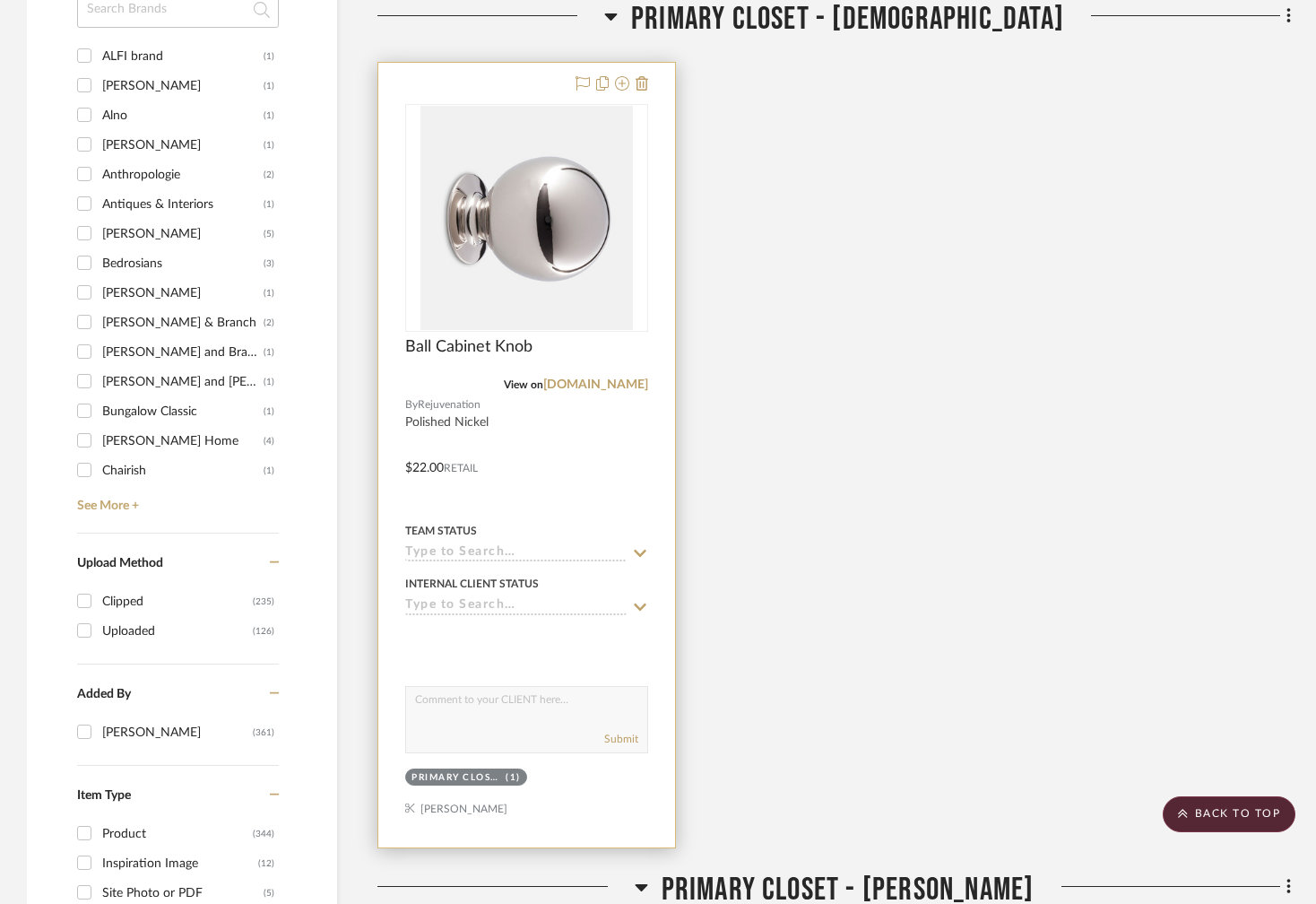
scroll to position [2447, 0]
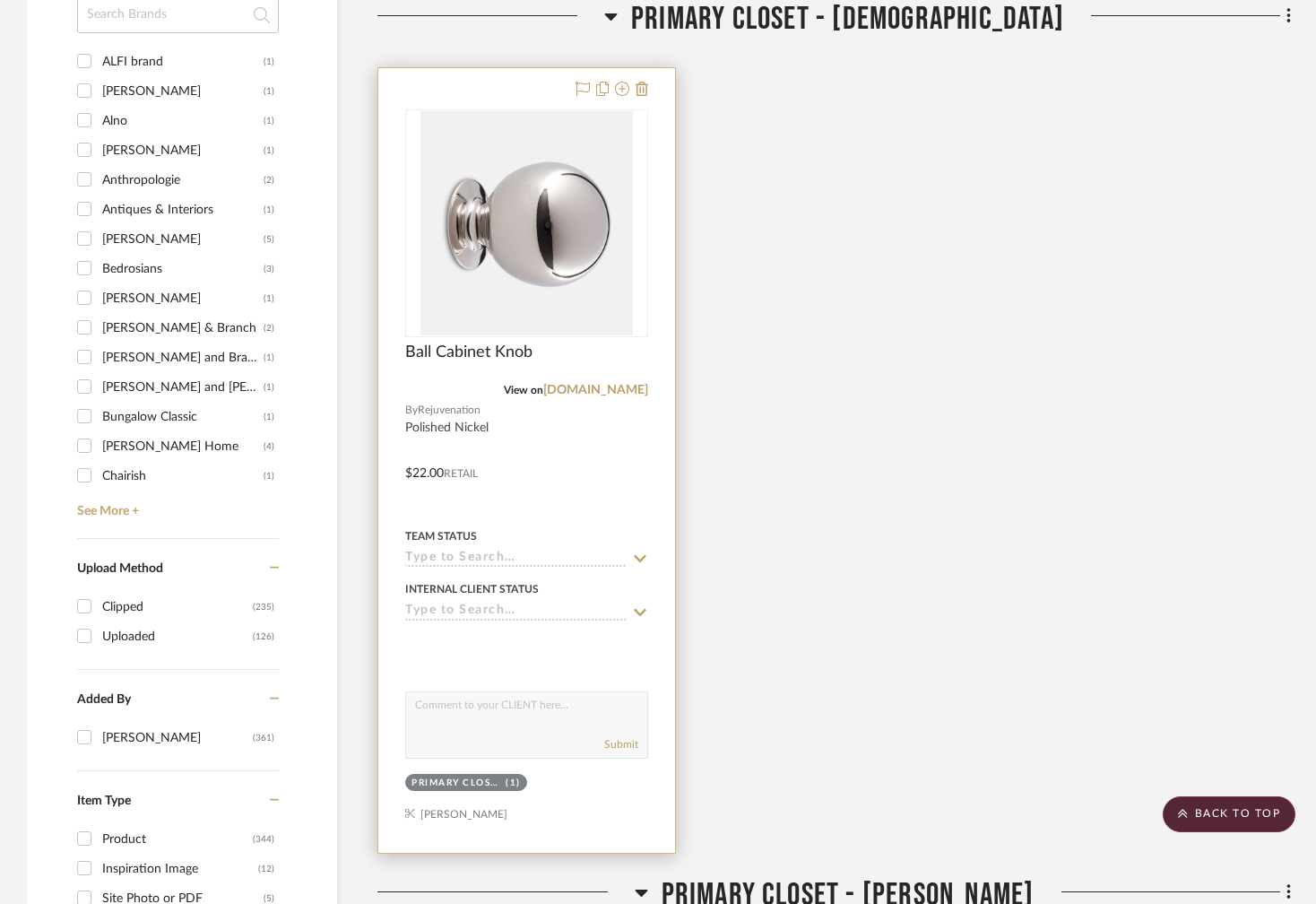
click at [567, 511] on div at bounding box center [527, 460] width 297 height 784
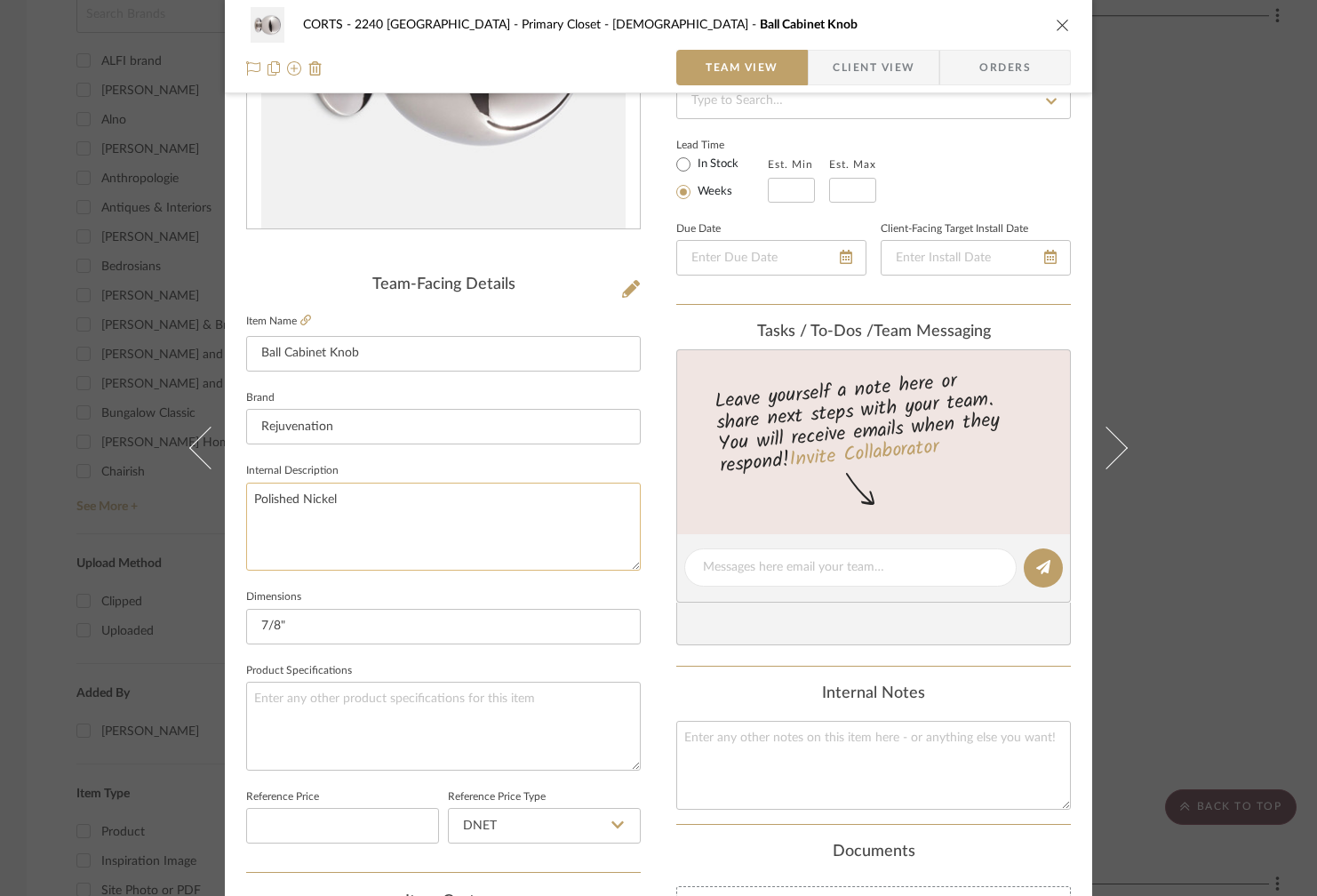
scroll to position [282, 0]
click at [359, 489] on textarea "Polished Nickel" at bounding box center [443, 522] width 395 height 88
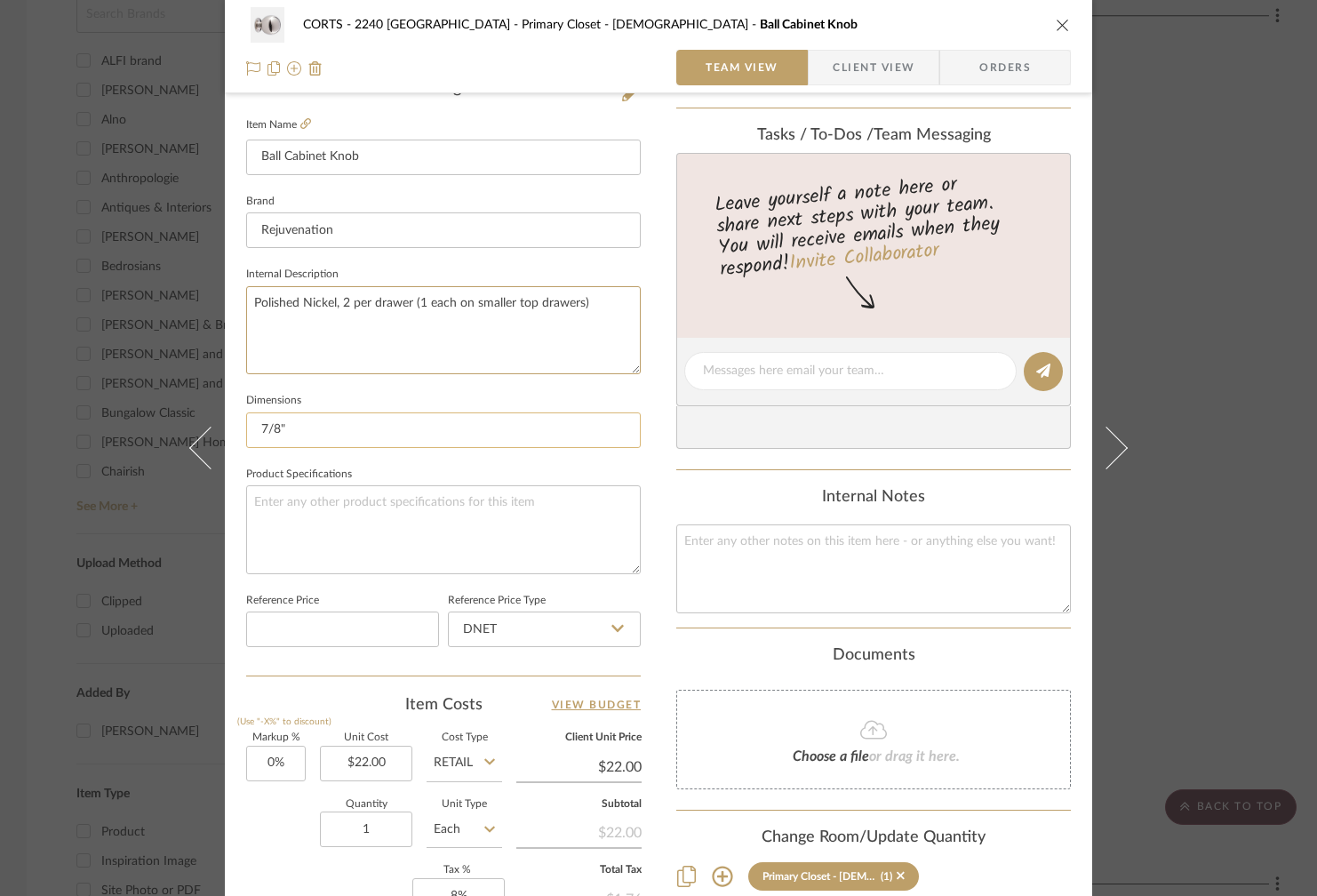
scroll to position [480, 0]
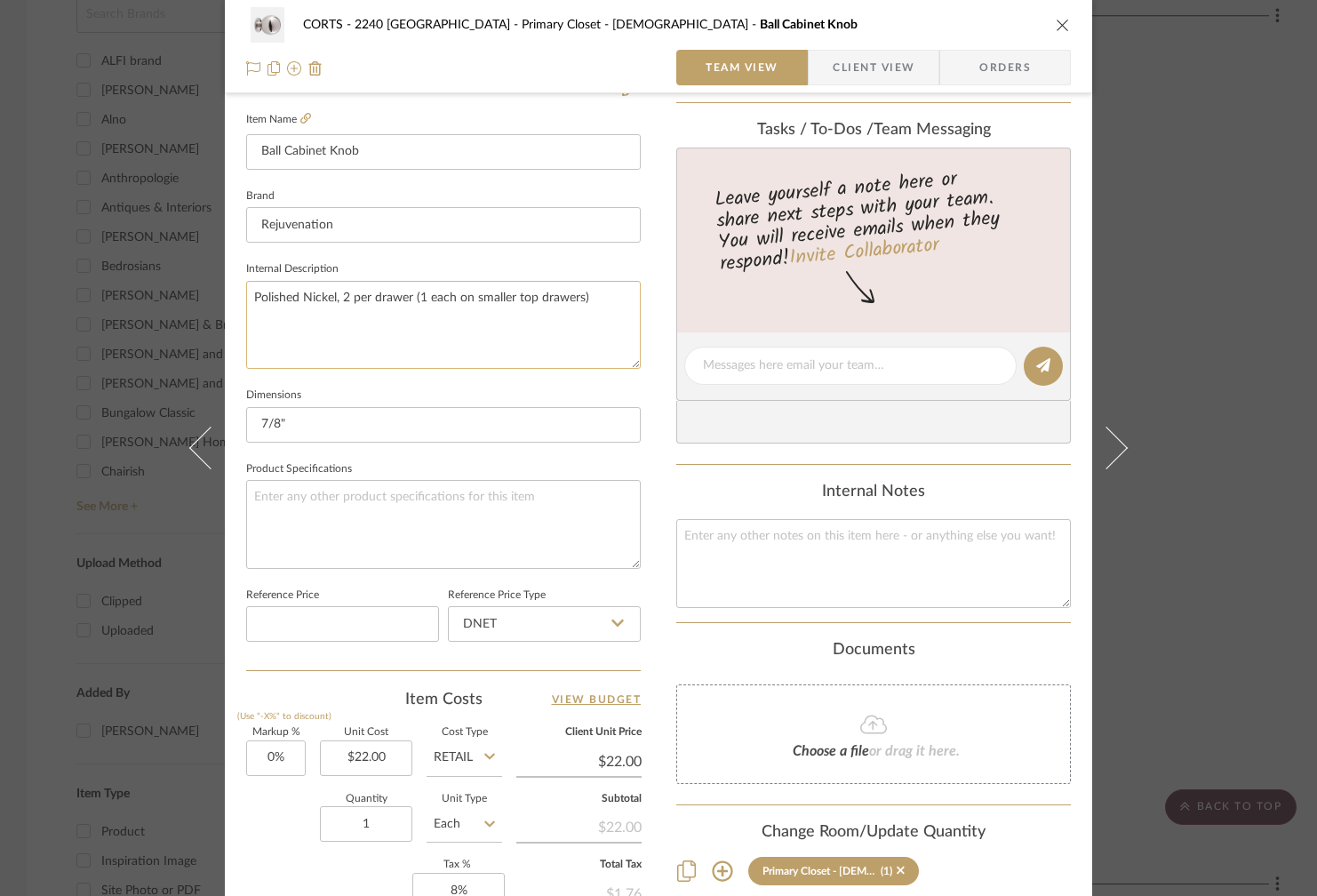
click at [366, 296] on textarea "Polished Nickel, 2 per drawer (1 each on smaller top drawers)" at bounding box center [443, 324] width 395 height 88
click at [439, 300] on textarea "Polished Nickel, 2 per larger drawer (1 each on smaller top drawers)" at bounding box center [443, 324] width 395 height 88
click at [453, 299] on textarea "Polished Nickel, 2 per larger drawers (1 each on smaller top drawers)" at bounding box center [443, 324] width 395 height 88
click at [622, 295] on textarea "Polished Nickel, 2 per larger drawers - 1 each on smaller top drawers)" at bounding box center [443, 324] width 395 height 88
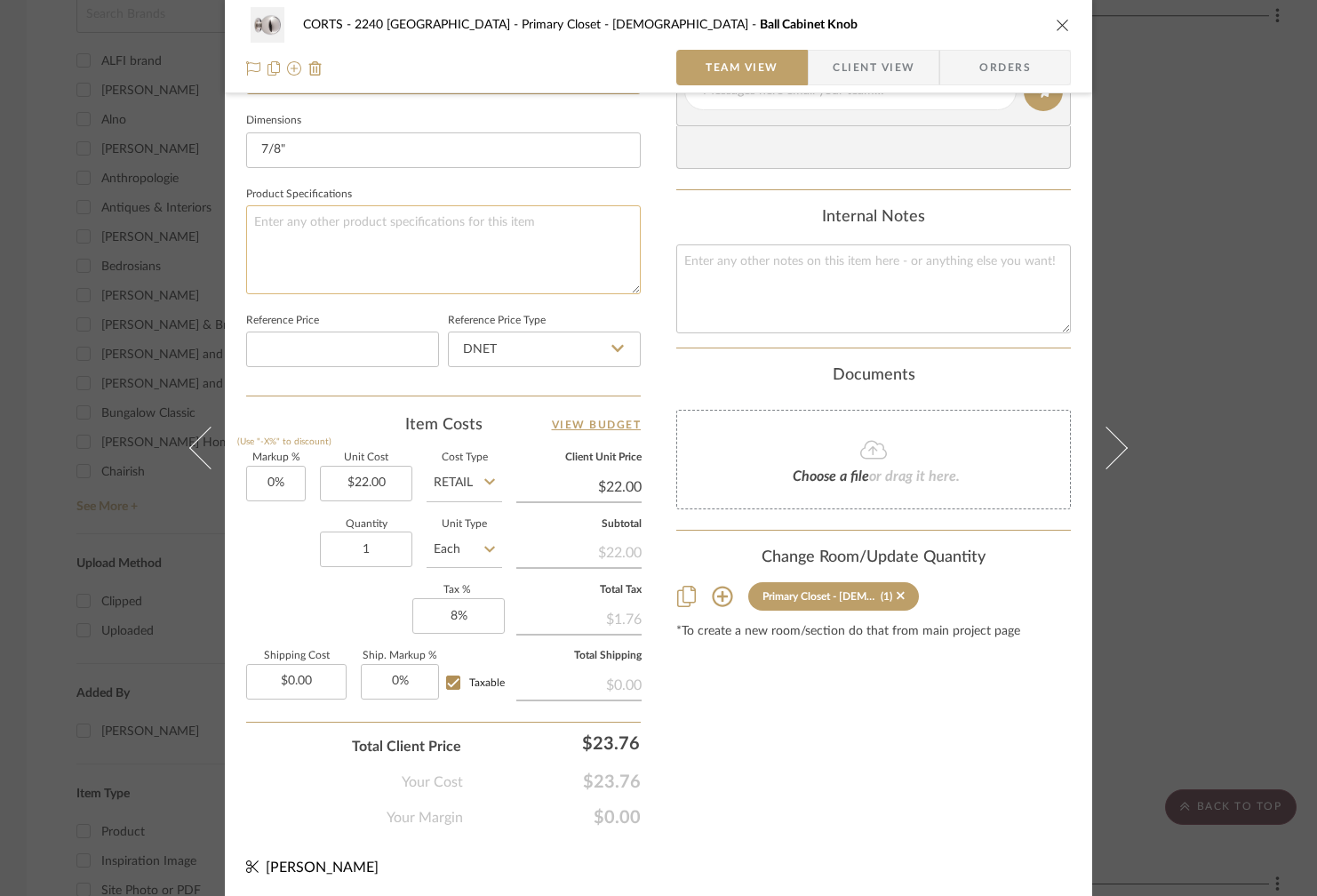
type textarea "Polished Nickel, 2 per larger drawers - 1 each on smaller top drawers"
click at [476, 239] on textarea at bounding box center [443, 249] width 395 height 88
click at [1056, 23] on icon "close" at bounding box center [1063, 25] width 15 height 15
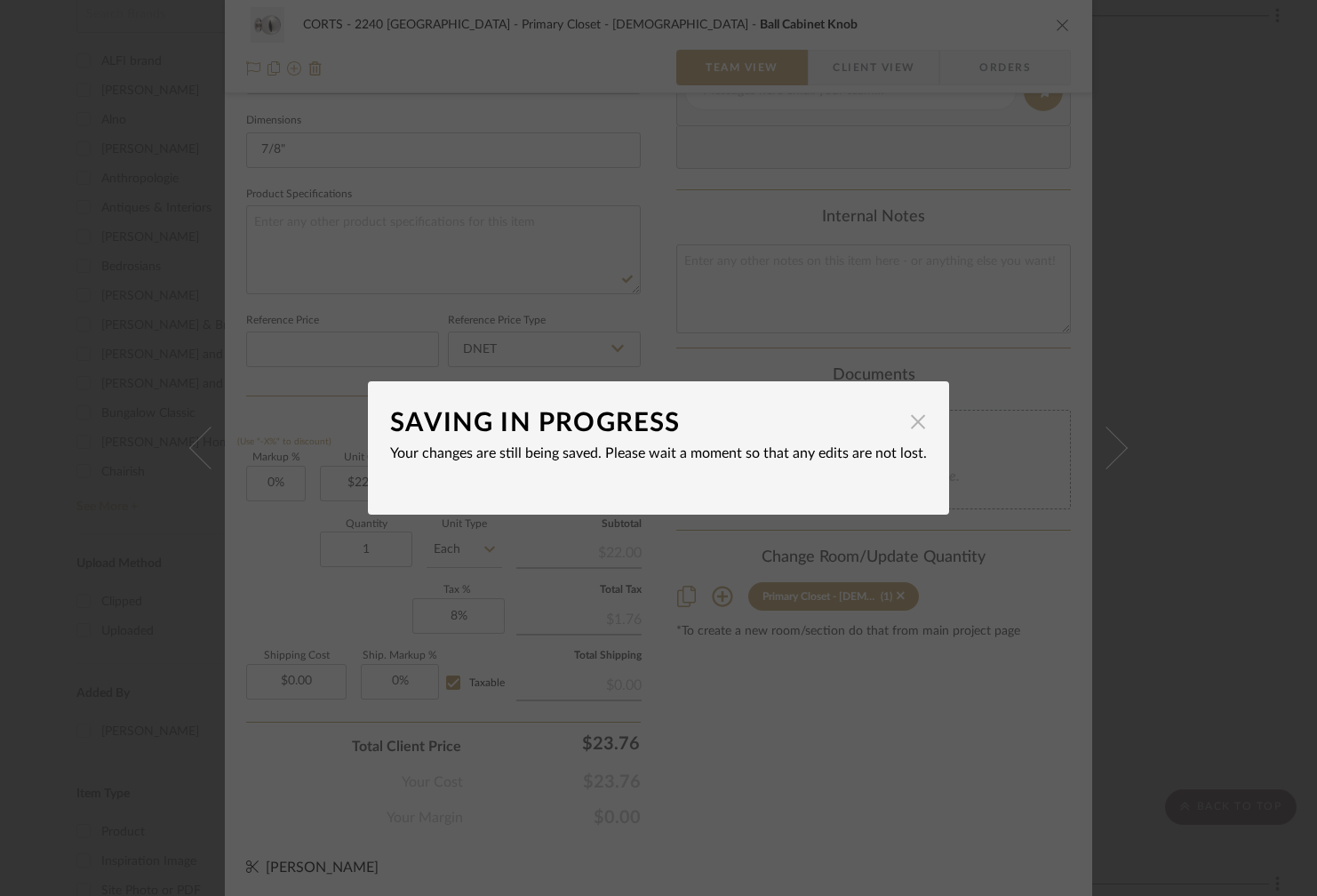
click at [916, 421] on span "button" at bounding box center [918, 421] width 36 height 36
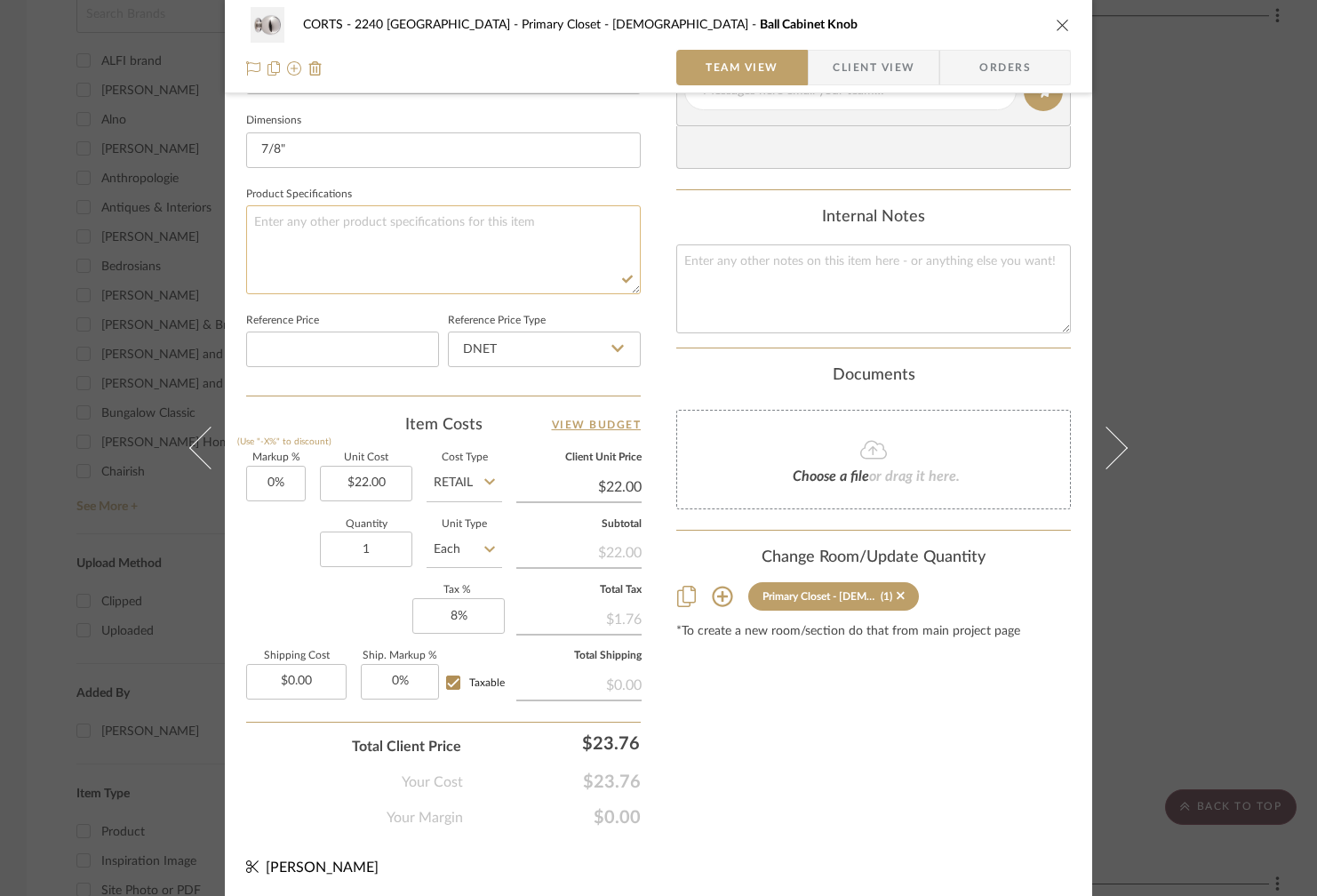
click at [484, 261] on textarea at bounding box center [443, 249] width 395 height 88
click at [457, 251] on textarea at bounding box center [443, 249] width 395 height 88
click at [1057, 24] on icon "close" at bounding box center [1063, 25] width 15 height 15
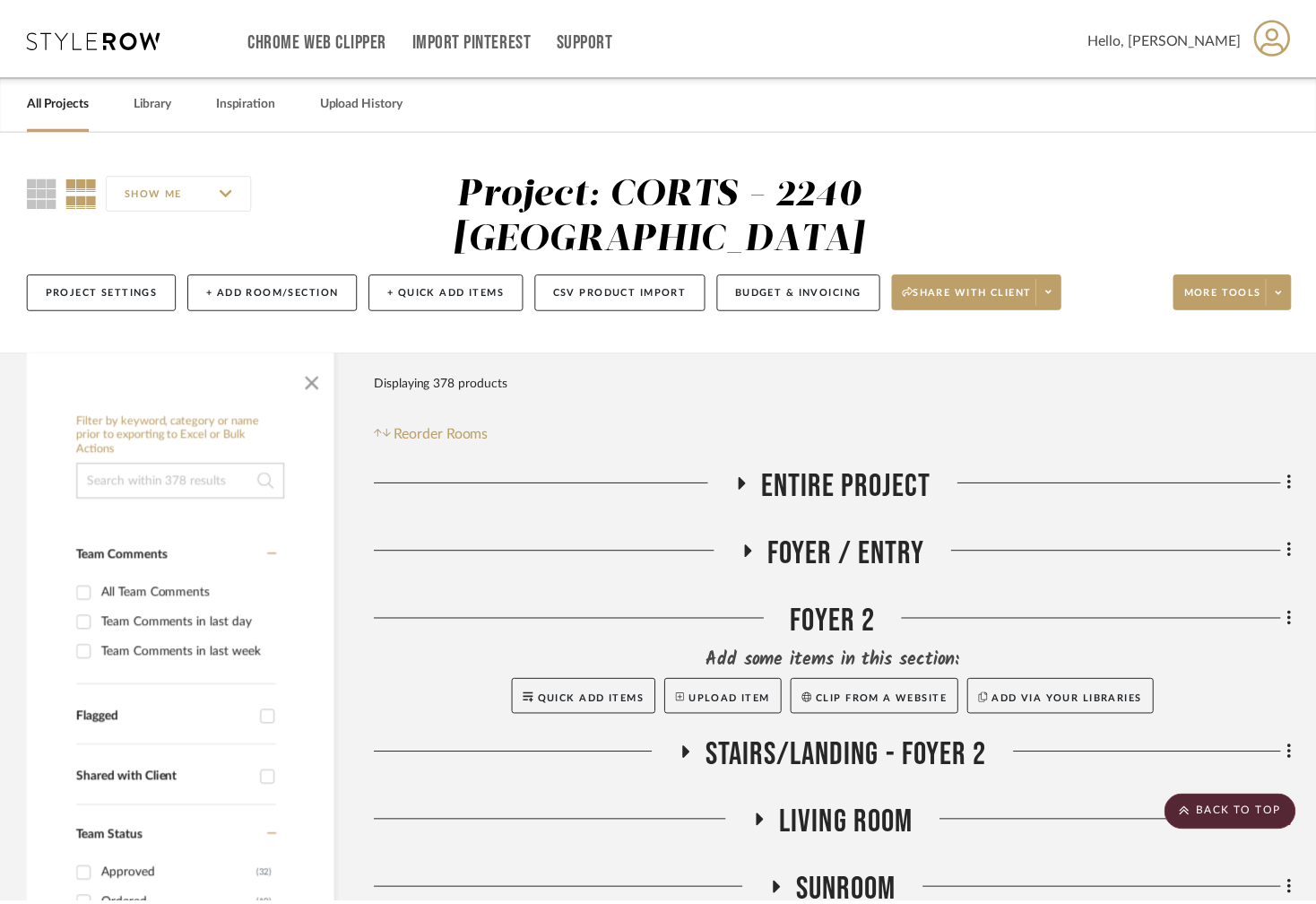
scroll to position [2447, 0]
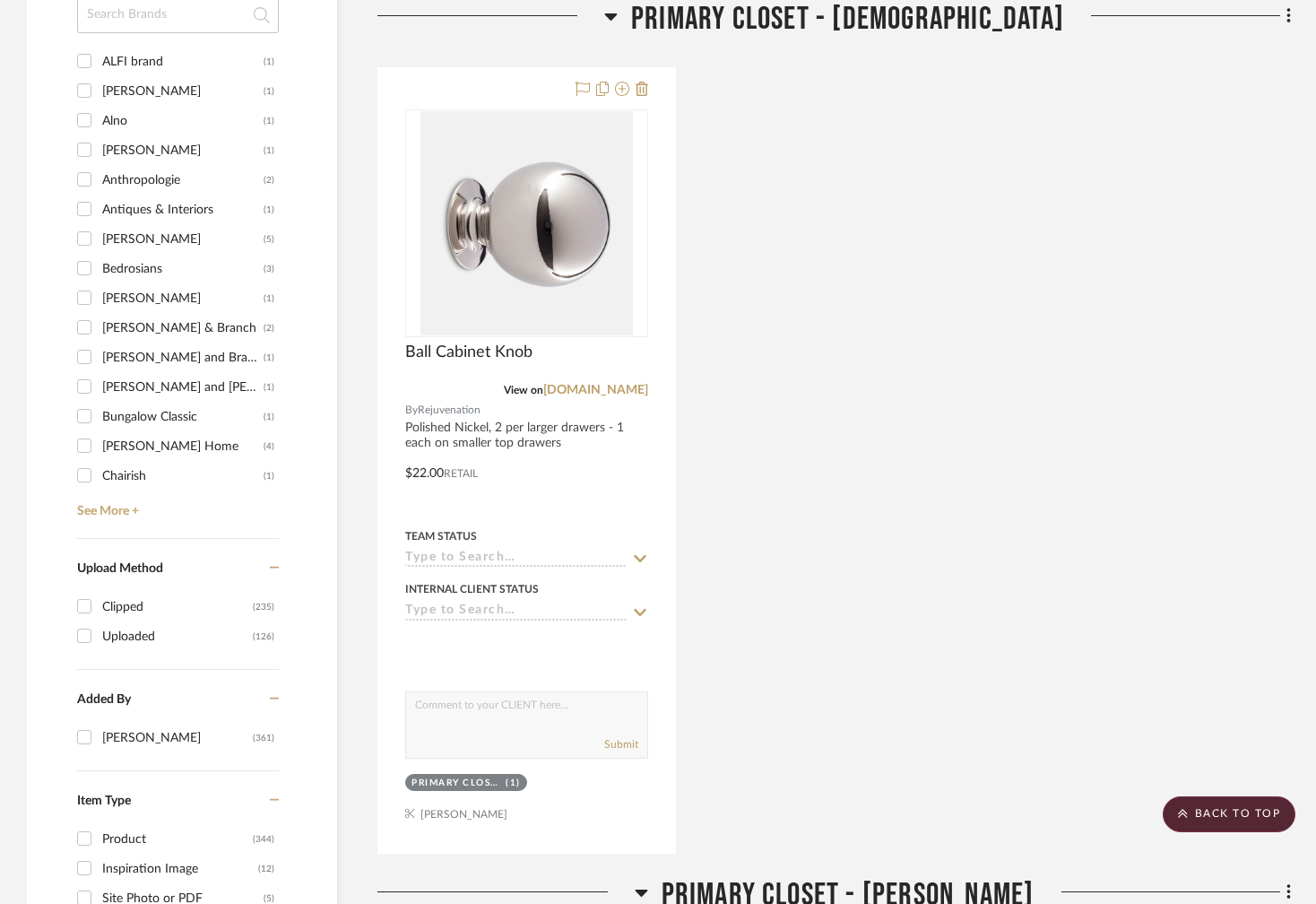
click at [617, 18] on icon at bounding box center [611, 16] width 14 height 21
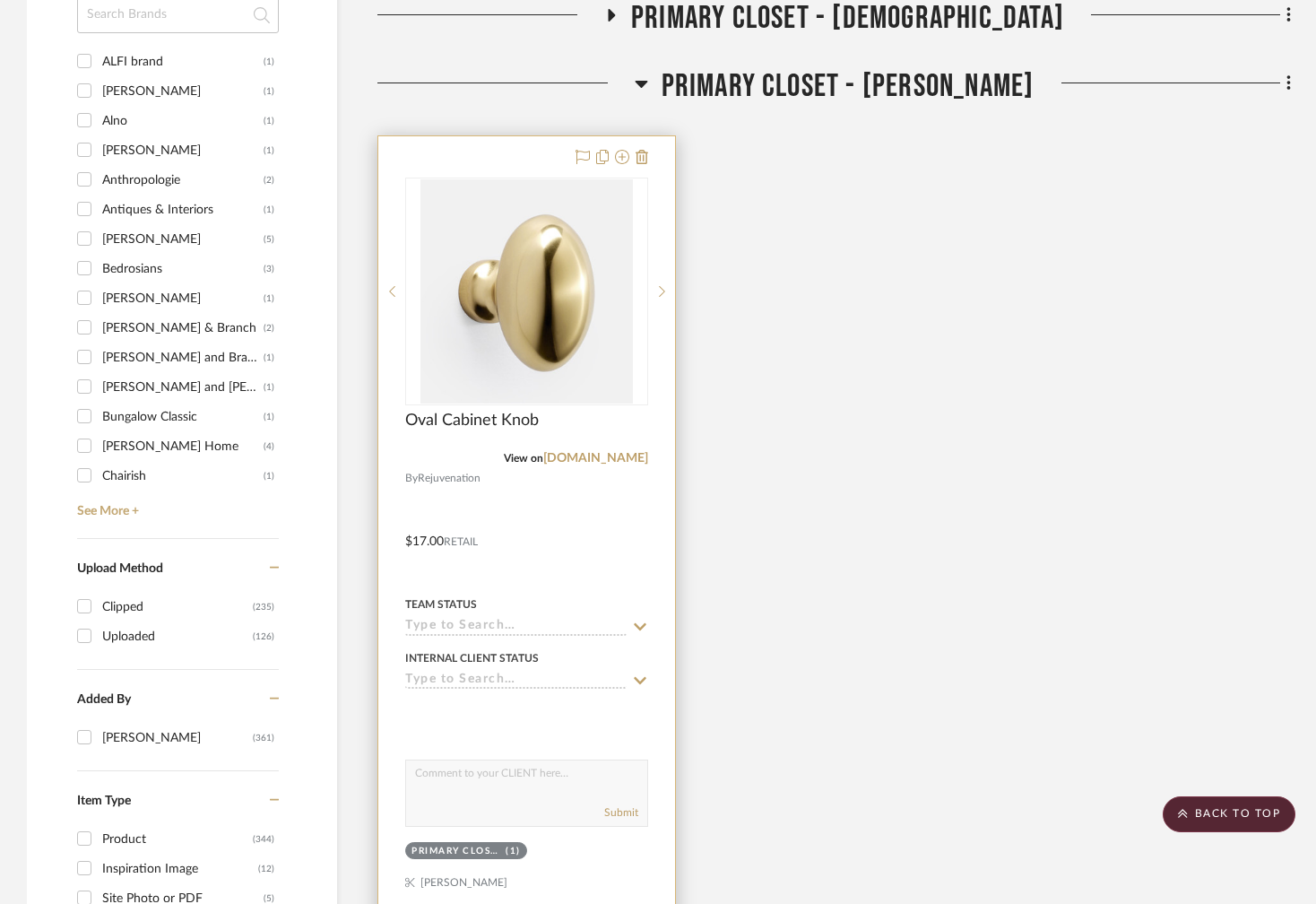
click at [546, 532] on div at bounding box center [527, 528] width 297 height 784
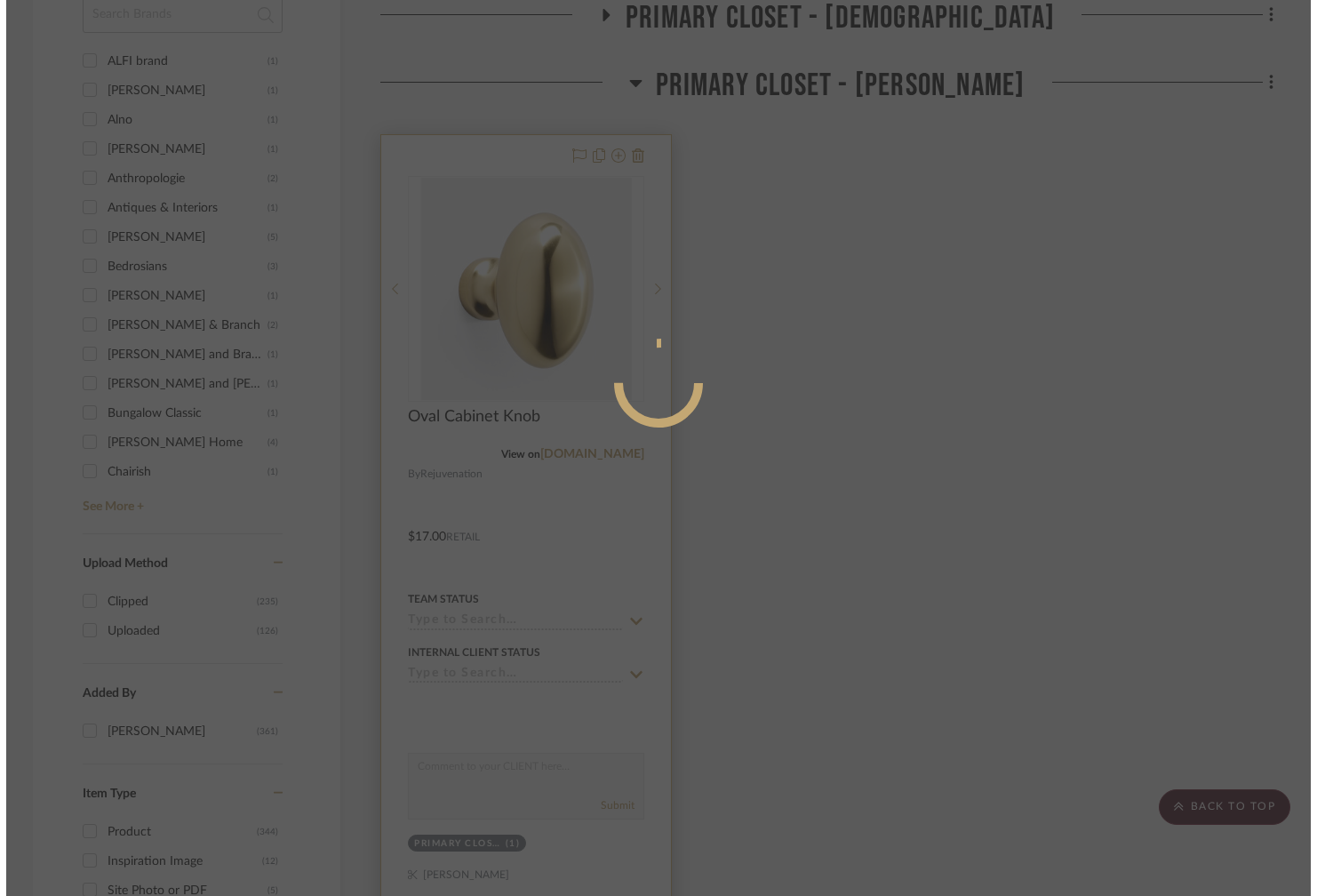
scroll to position [0, 0]
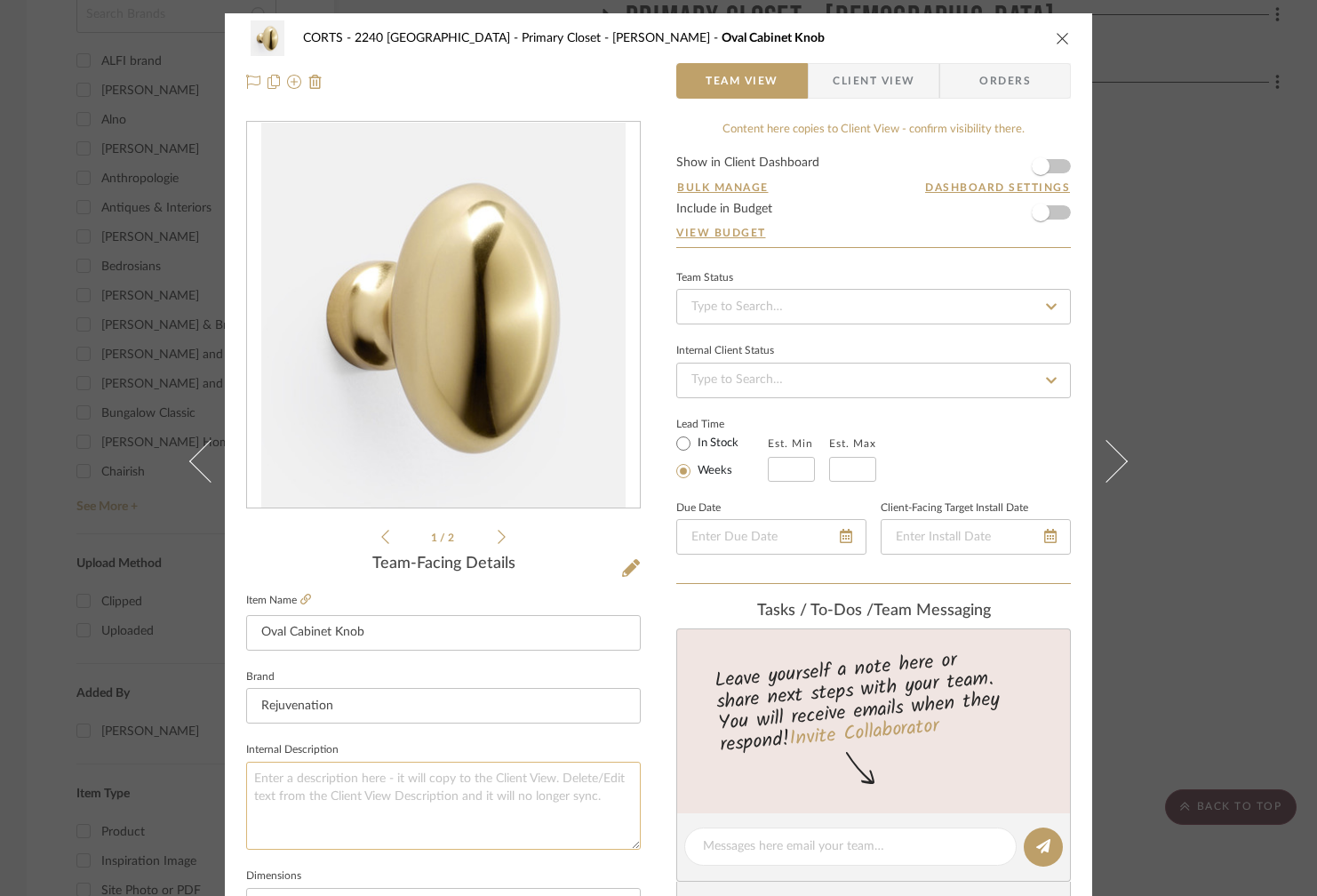
click at [350, 792] on textarea at bounding box center [443, 806] width 395 height 88
drag, startPoint x: 443, startPoint y: 796, endPoint x: 493, endPoint y: 786, distance: 51.0
click at [443, 796] on textarea "2 per dresser drawer, 1 for under window drawer" at bounding box center [443, 806] width 395 height 88
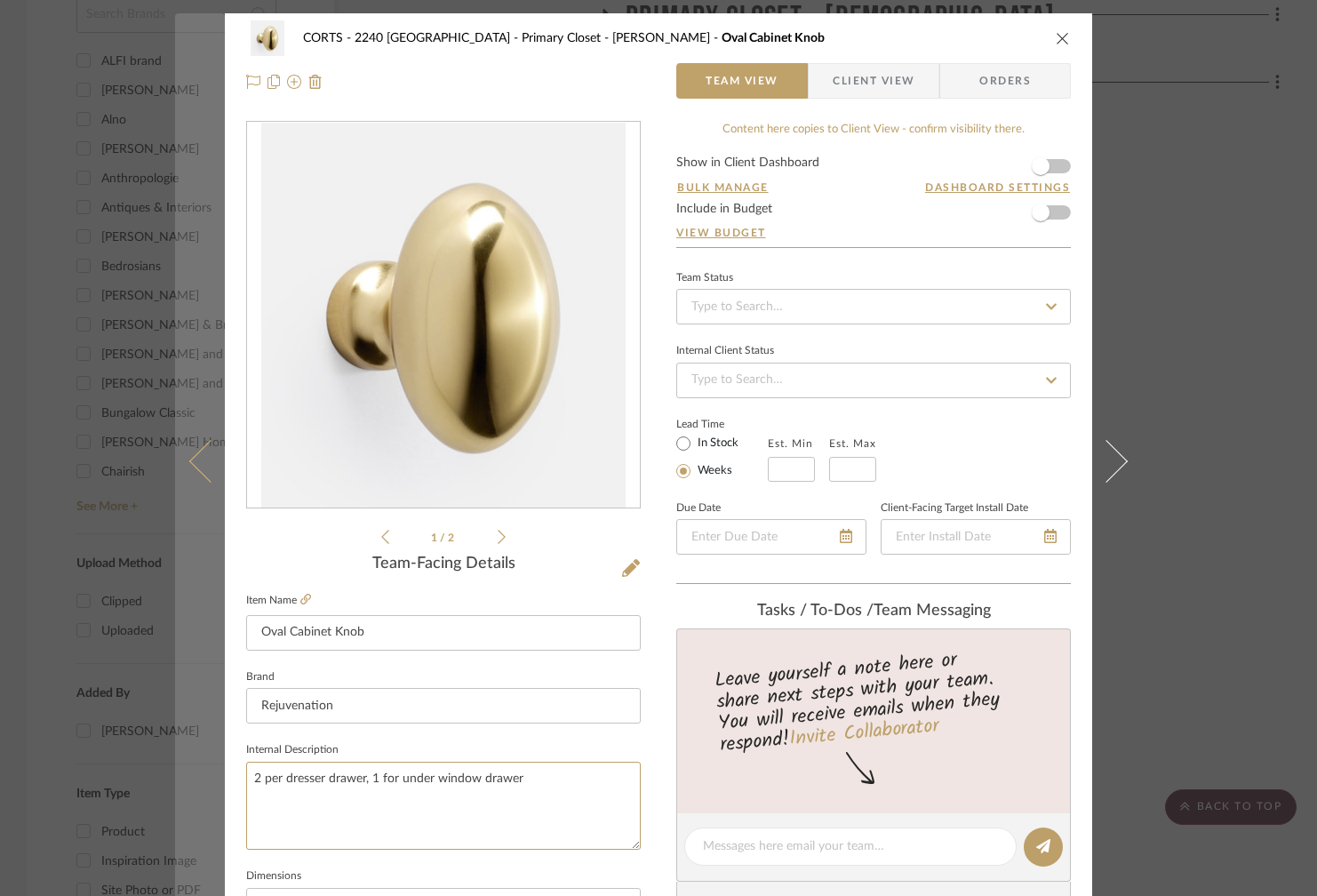
drag, startPoint x: 537, startPoint y: 775, endPoint x: 212, endPoint y: 775, distance: 325.0
click at [212, 775] on mat-dialog-content "CORTS - 2240 Tewksbury Primary Closet - Katie Oval Cabinet Knob Team View Clien…" at bounding box center [658, 834] width 967 height 1641
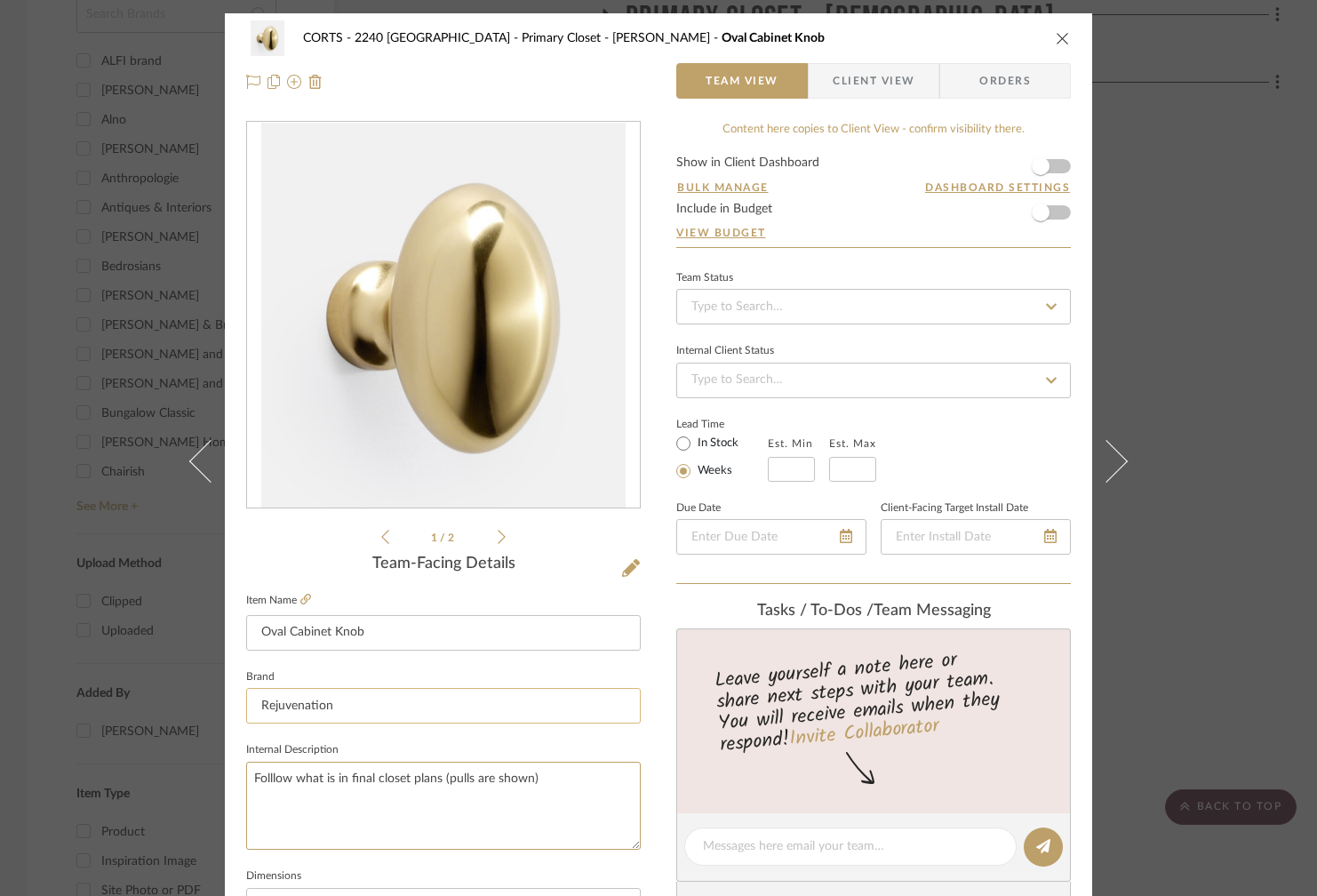
type textarea "Folllow what is in final closet plans (pulls are shown)"
click at [432, 695] on input "Rejuvenation" at bounding box center [443, 705] width 395 height 36
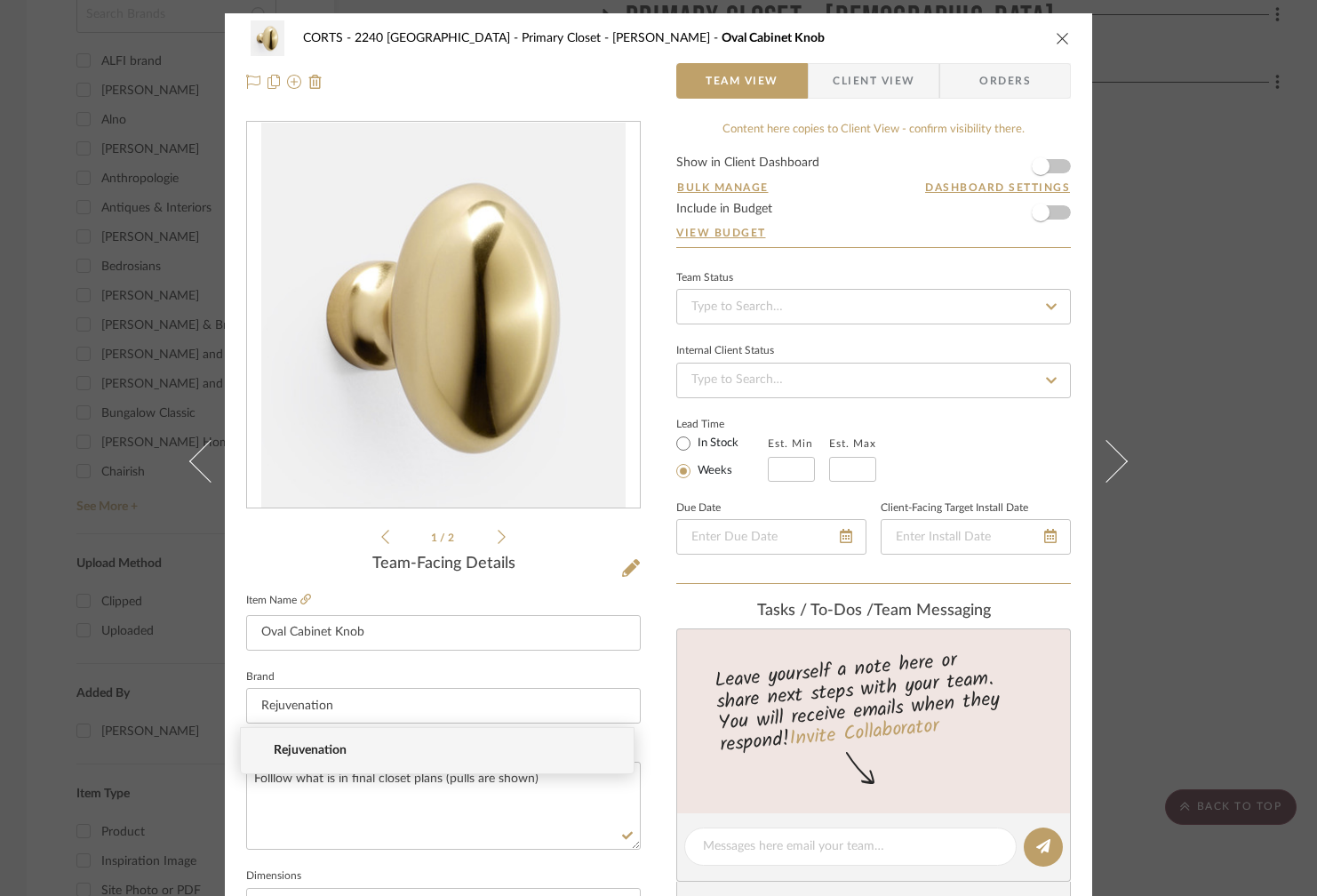
click at [1059, 34] on icon "close" at bounding box center [1063, 38] width 15 height 15
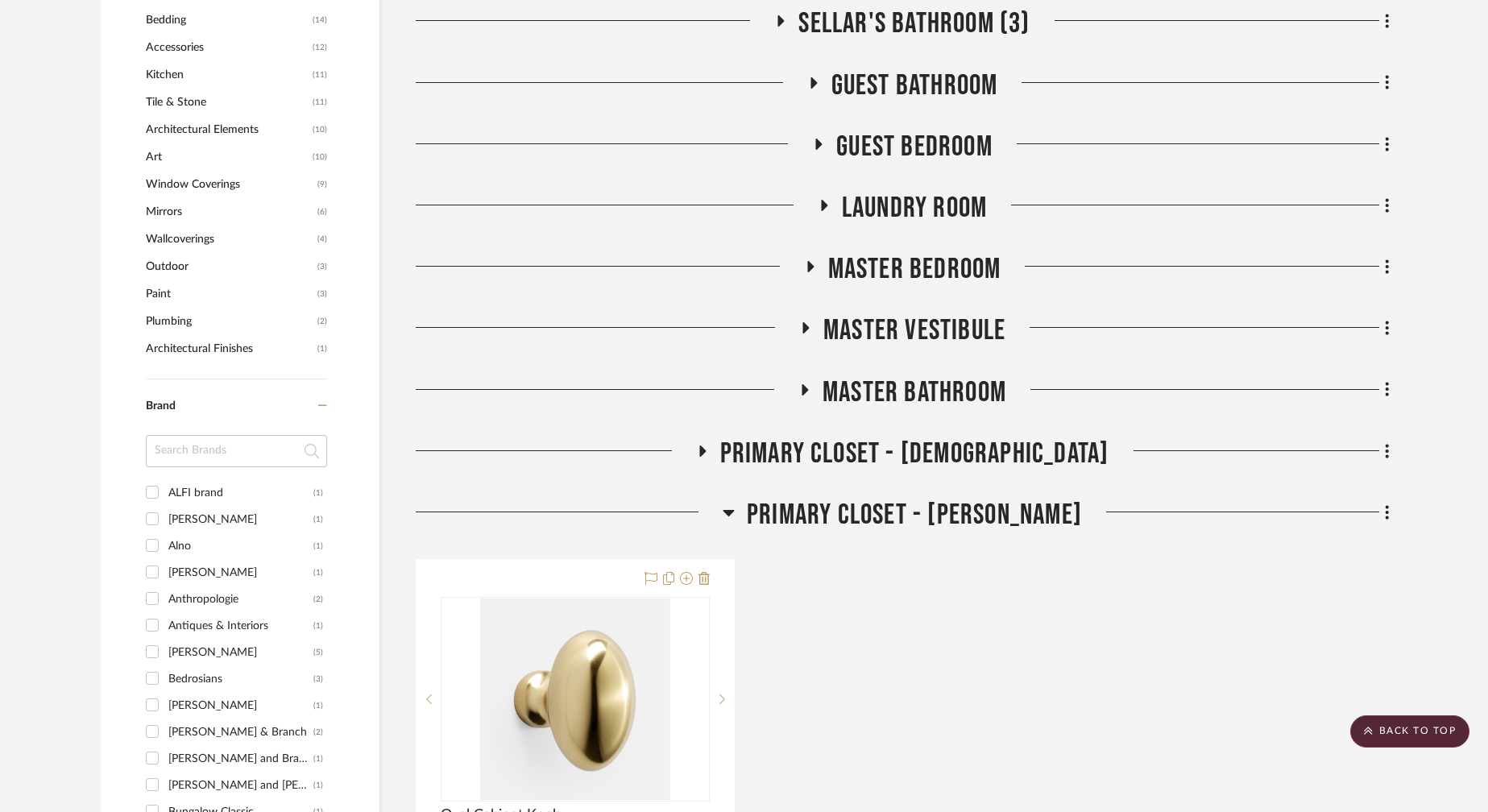
scroll to position [1759, 0]
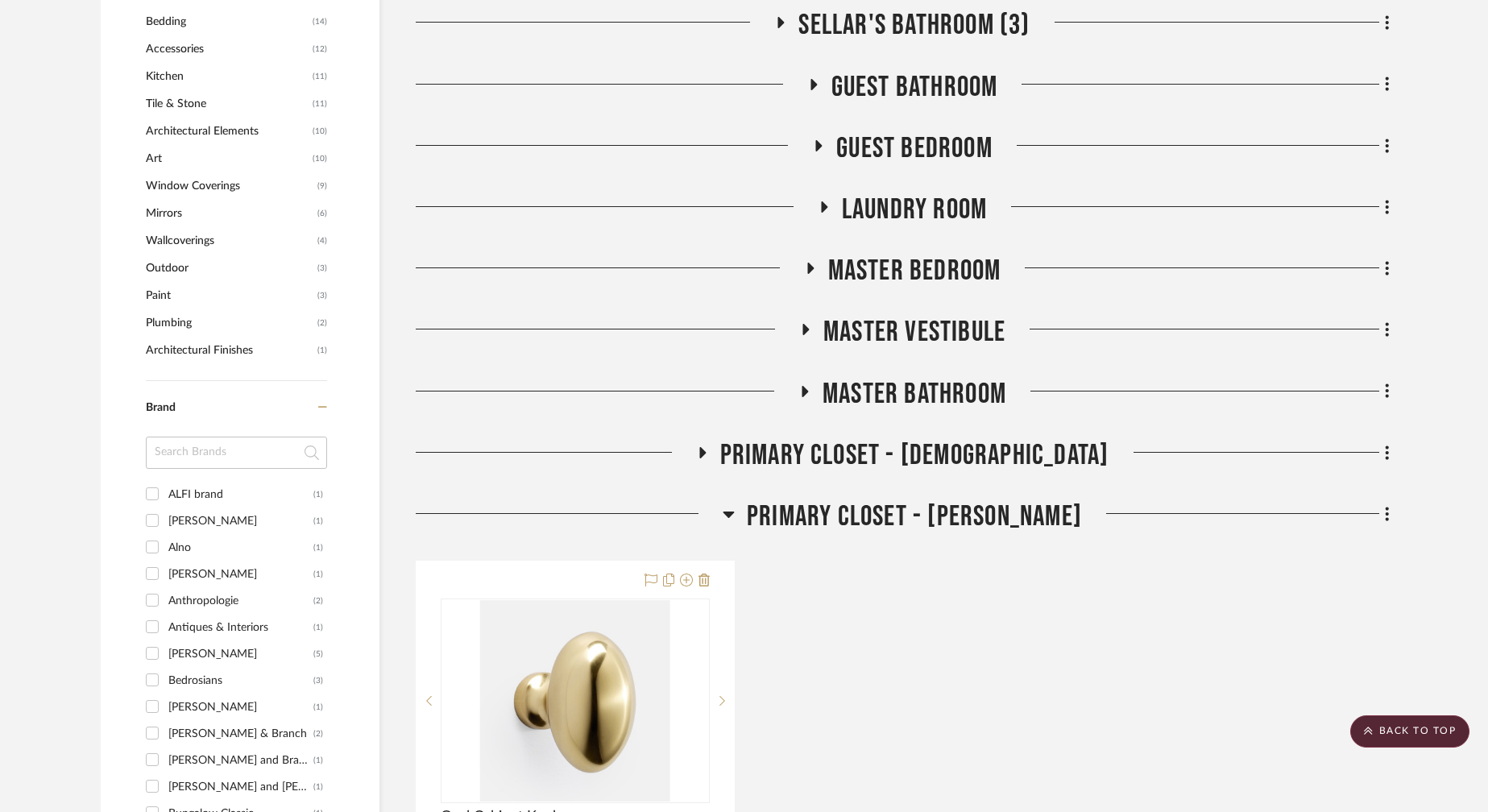
click at [802, 386] on icon at bounding box center [806, 392] width 7 height 12
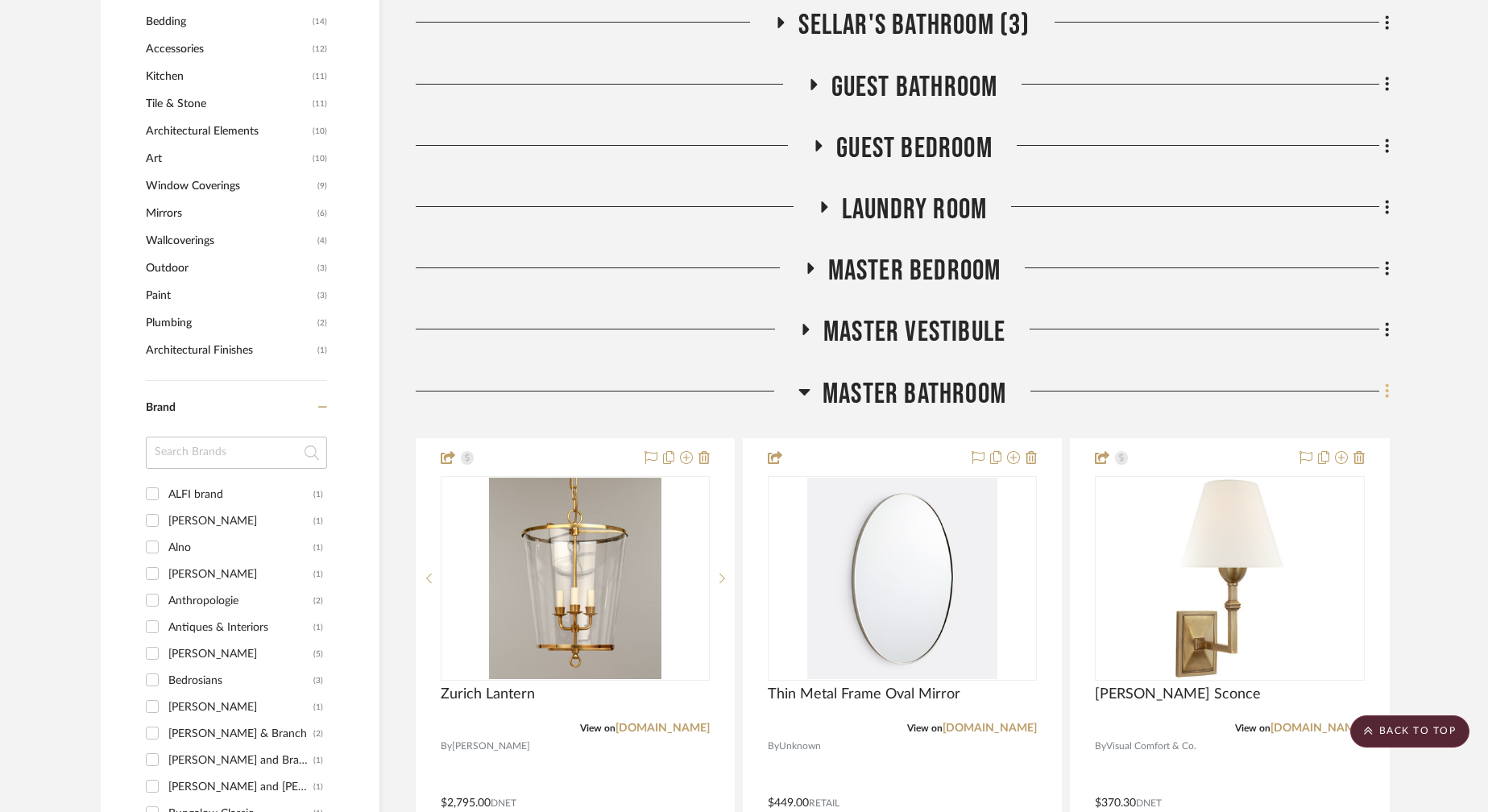
click at [1193, 382] on icon at bounding box center [1387, 390] width 5 height 17
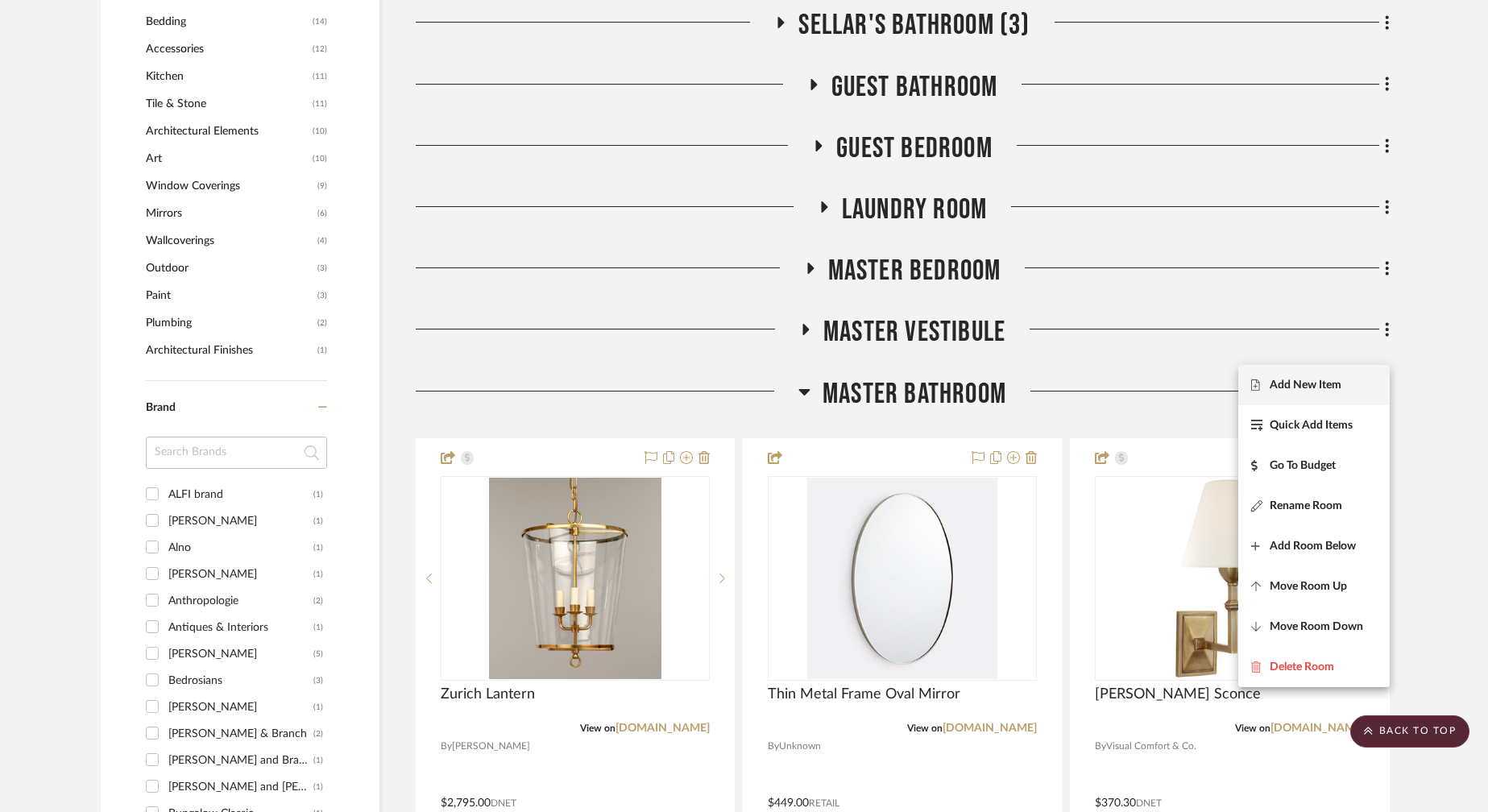
click at [1193, 384] on span "Add New Item" at bounding box center [1314, 384] width 126 height 14
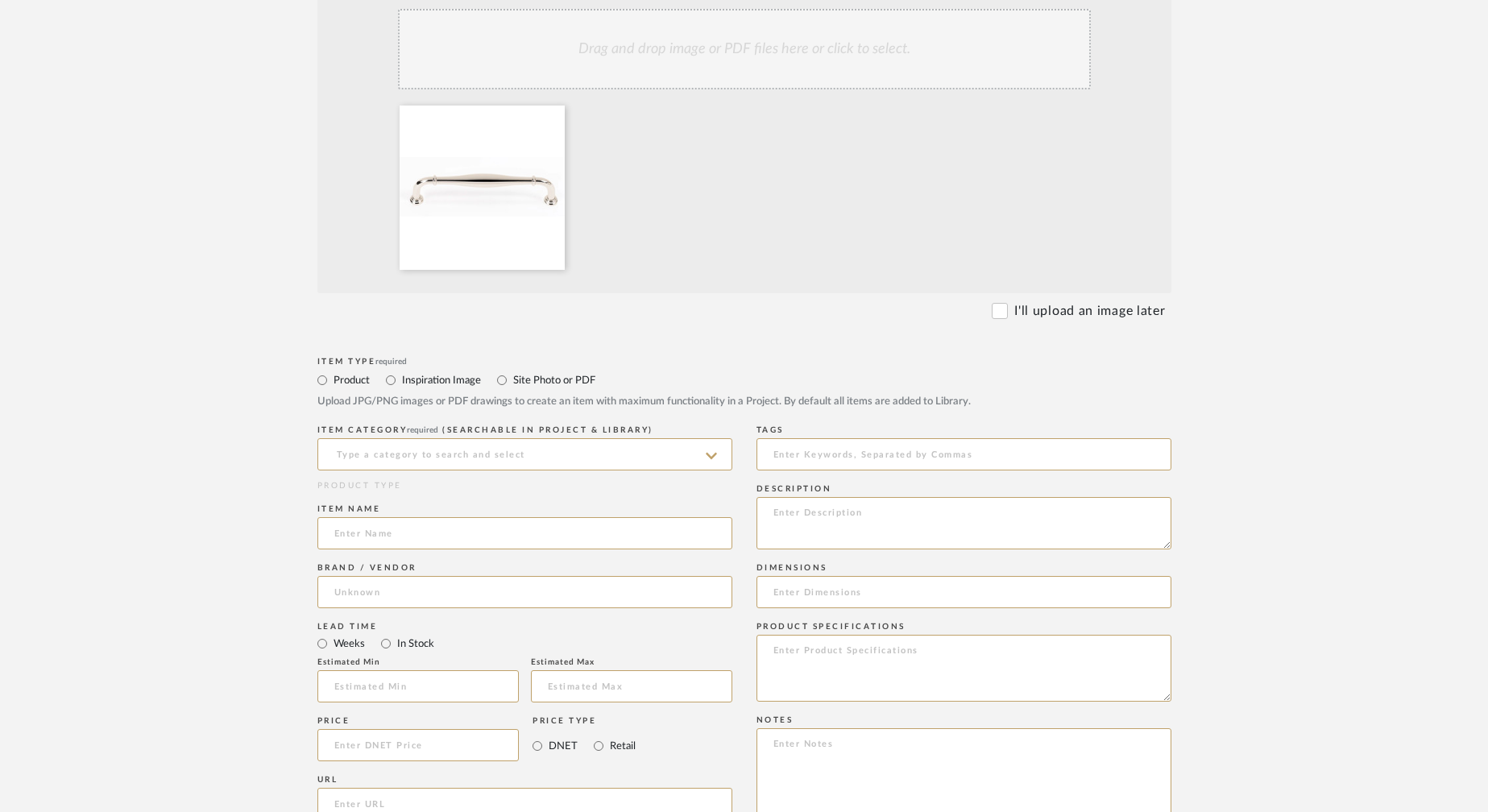
scroll to position [466, 0]
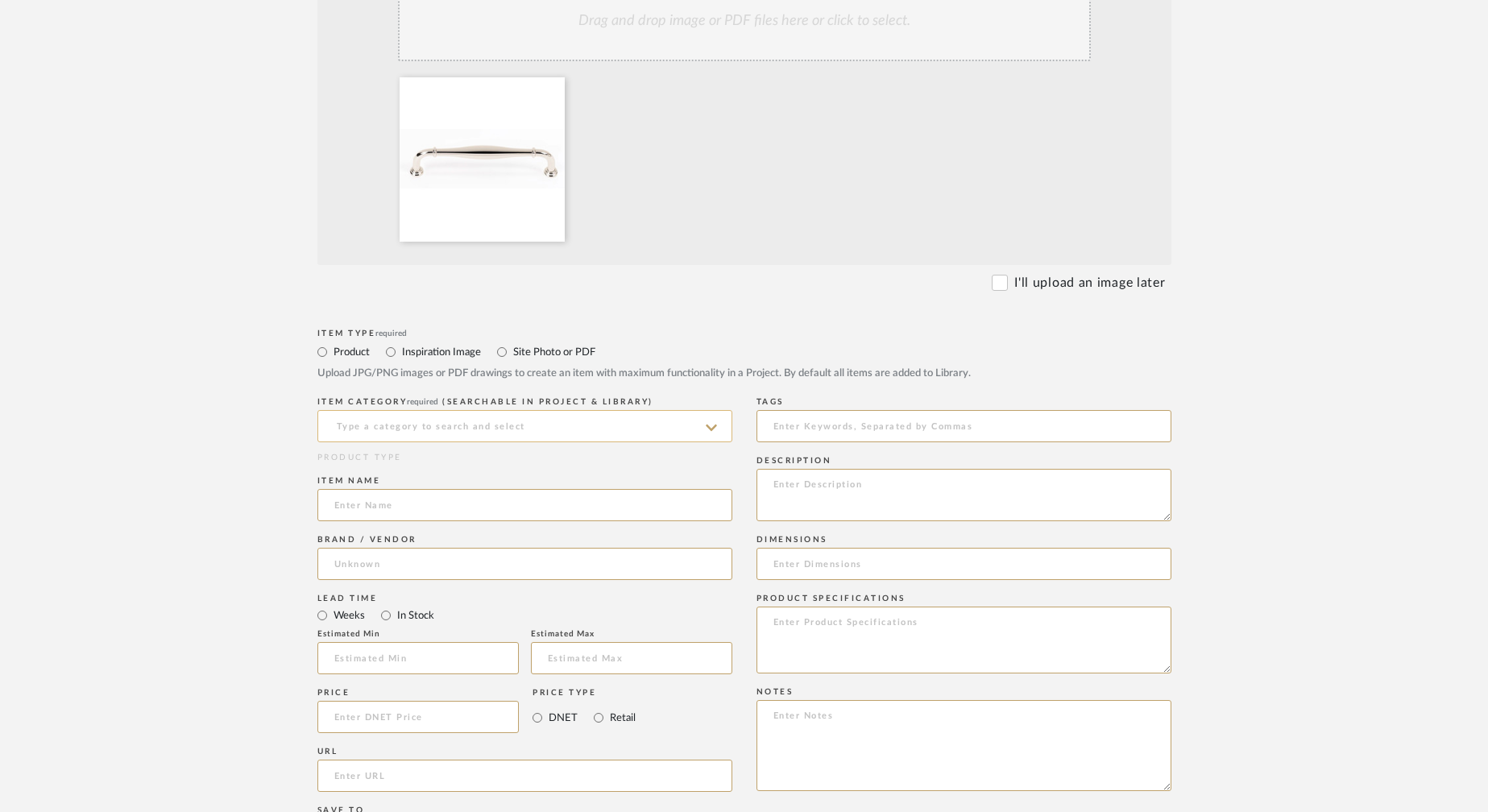
click at [418, 423] on input at bounding box center [524, 425] width 415 height 32
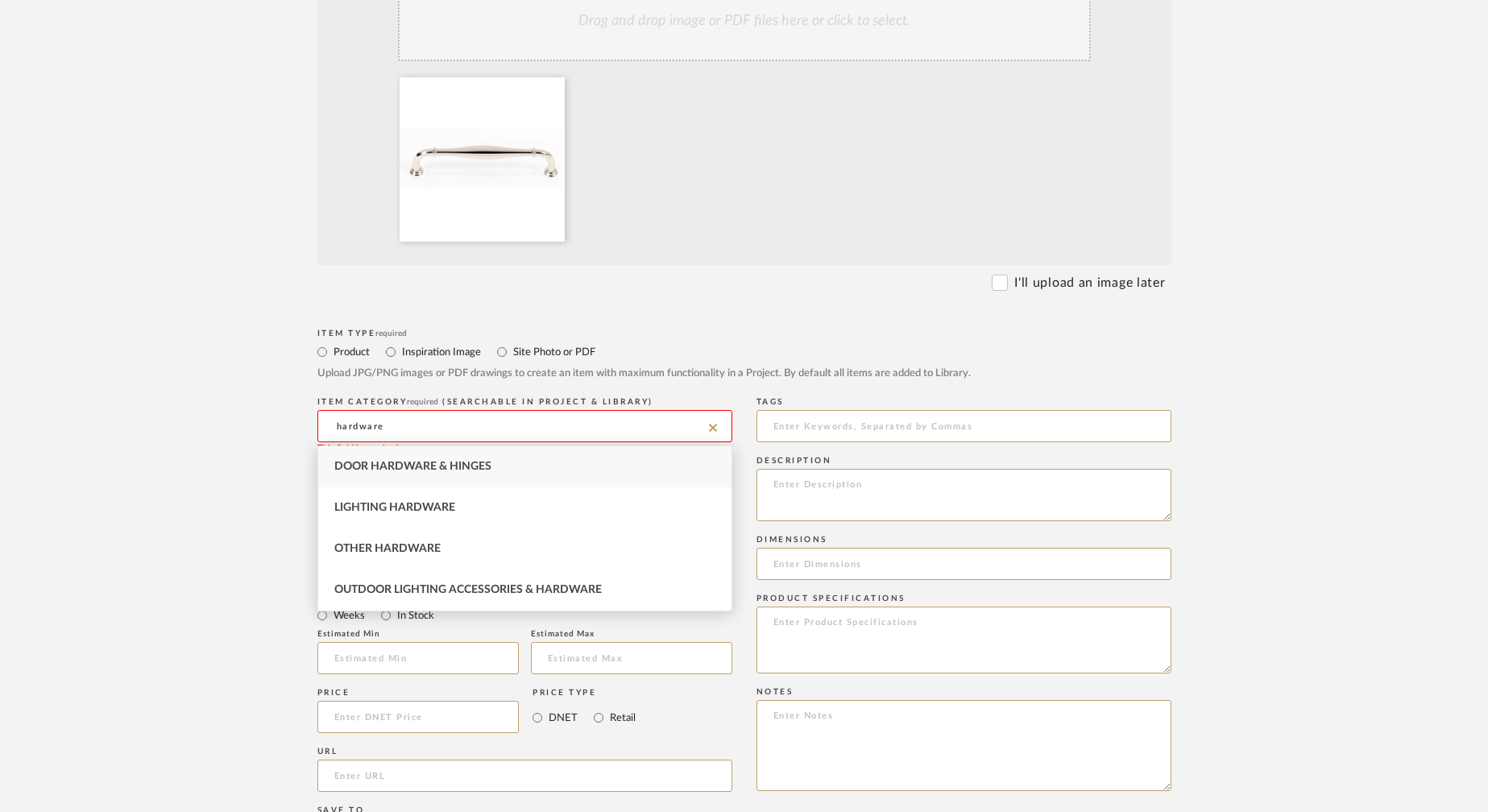
drag, startPoint x: 404, startPoint y: 428, endPoint x: 320, endPoint y: 420, distance: 84.4
click at [320, 420] on input "hardware" at bounding box center [524, 425] width 415 height 32
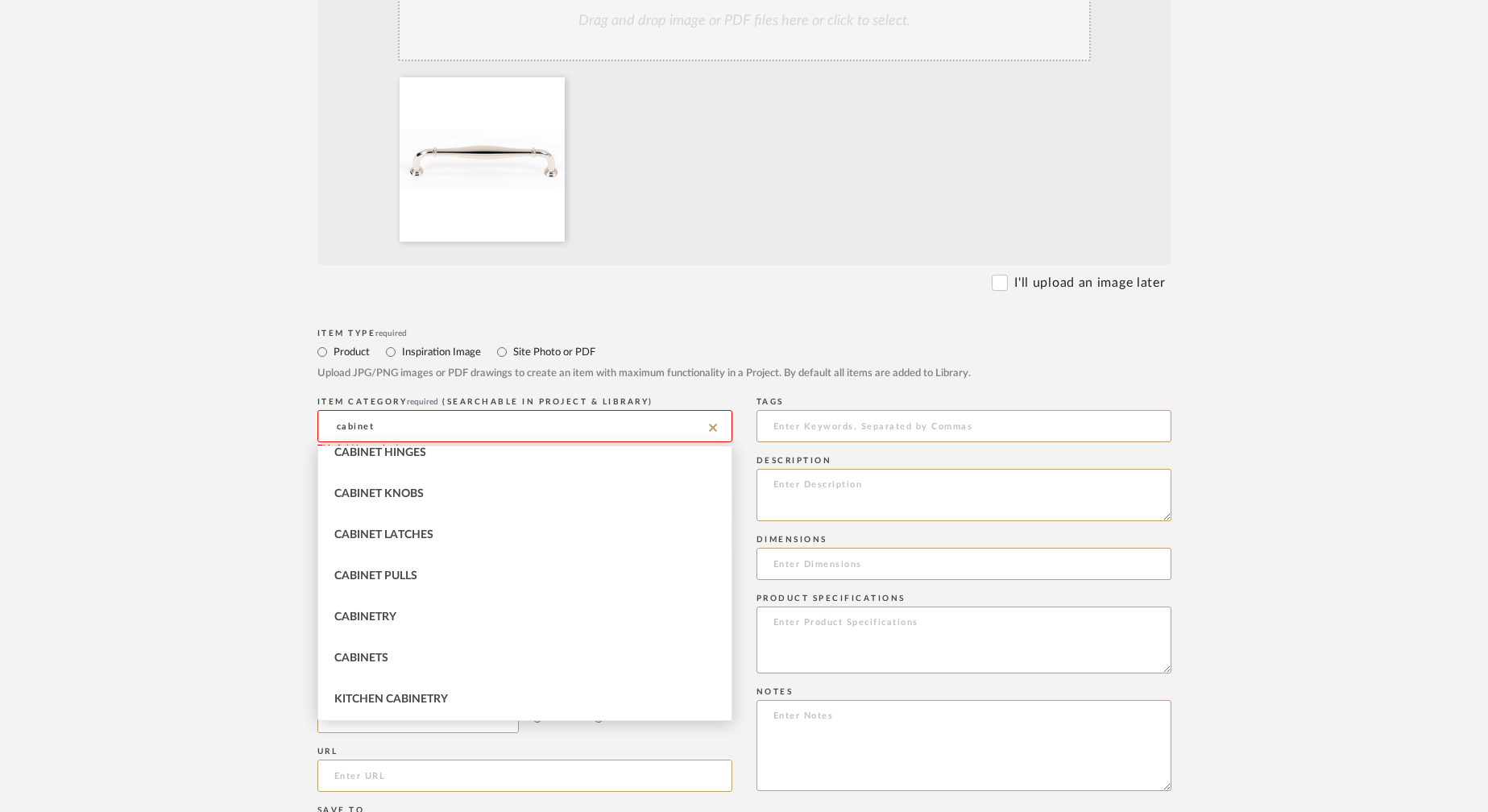
scroll to position [0, 0]
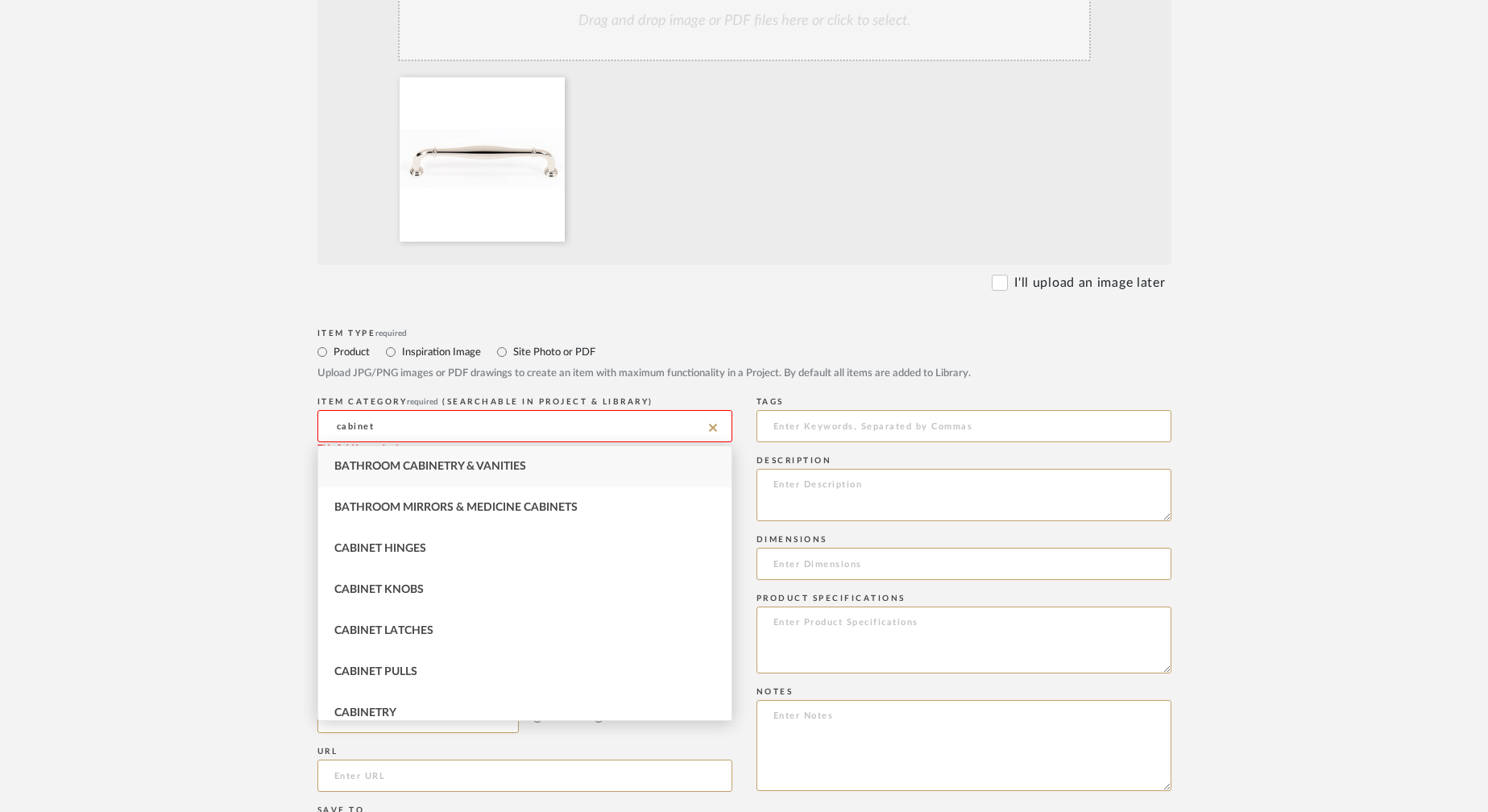
drag, startPoint x: 402, startPoint y: 431, endPoint x: 324, endPoint y: 424, distance: 78.3
click at [324, 424] on input "cabinet" at bounding box center [524, 425] width 415 height 32
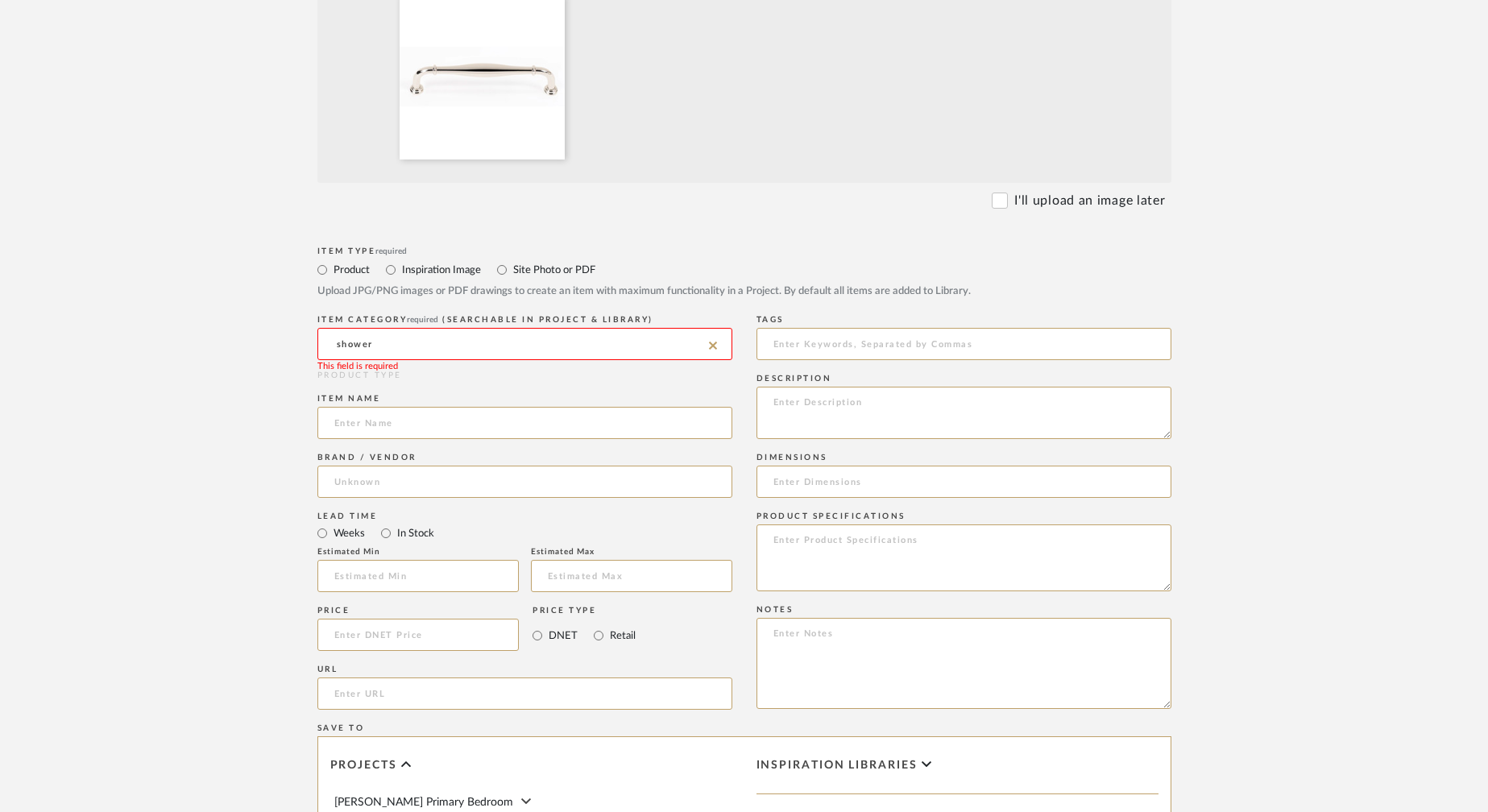
scroll to position [550, 0]
drag, startPoint x: 391, startPoint y: 343, endPoint x: 300, endPoint y: 335, distance: 91.4
click at [300, 335] on form "Bulk upload images - create multiple items Import from Pinterest - create items…" at bounding box center [744, 512] width 1026 height 1339
click at [420, 382] on div "Cabinet Pulls" at bounding box center [524, 384] width 413 height 41
type input "Cabinet Pulls"
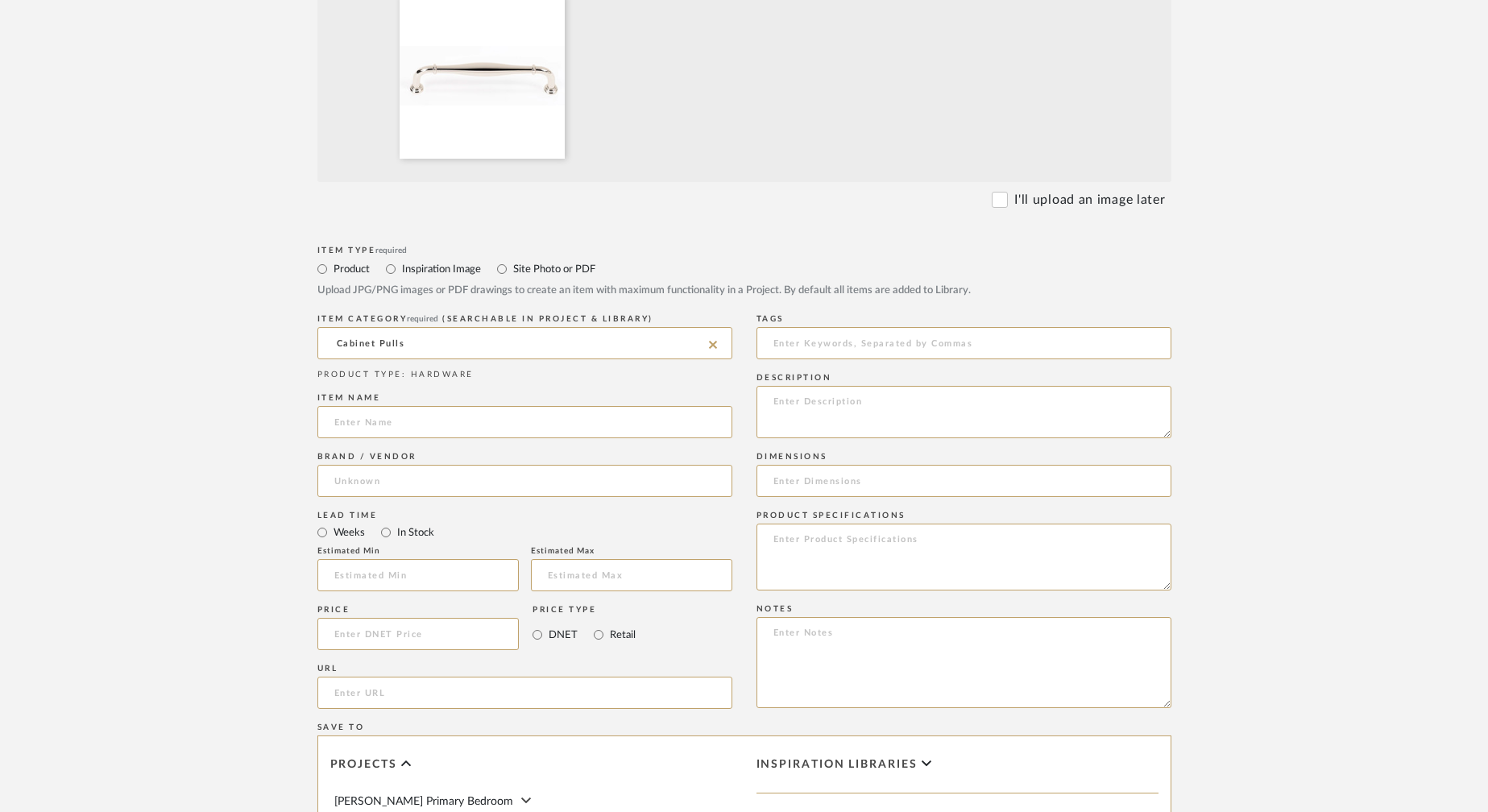
click at [712, 341] on icon at bounding box center [713, 345] width 8 height 13
click at [556, 344] on input at bounding box center [524, 343] width 415 height 32
drag, startPoint x: 447, startPoint y: 338, endPoint x: 320, endPoint y: 339, distance: 127.0
click at [320, 339] on input "applia" at bounding box center [524, 343] width 415 height 32
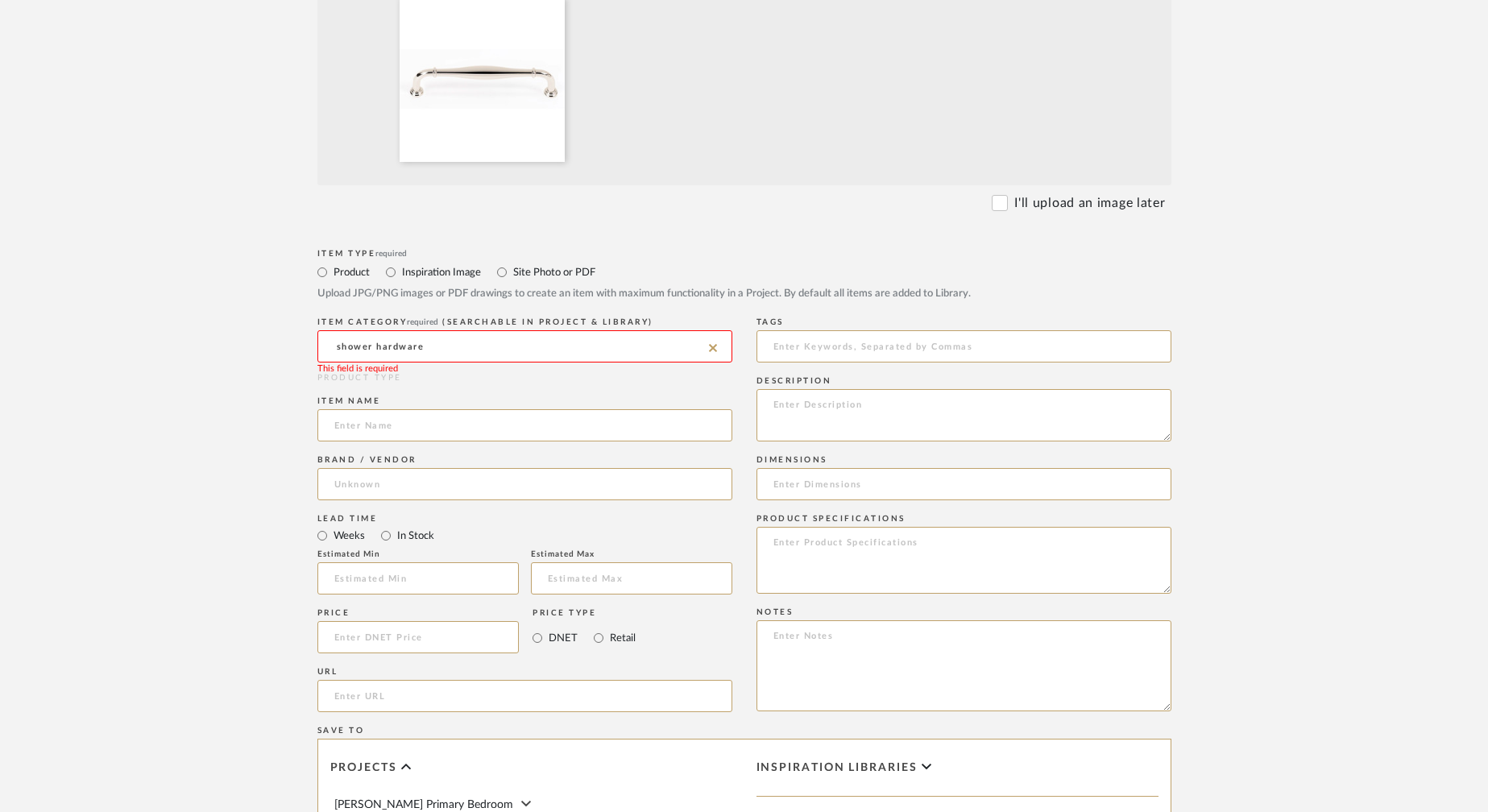
drag, startPoint x: 439, startPoint y: 347, endPoint x: 375, endPoint y: 347, distance: 64.0
click at [375, 347] on input "shower hardware" at bounding box center [524, 346] width 415 height 32
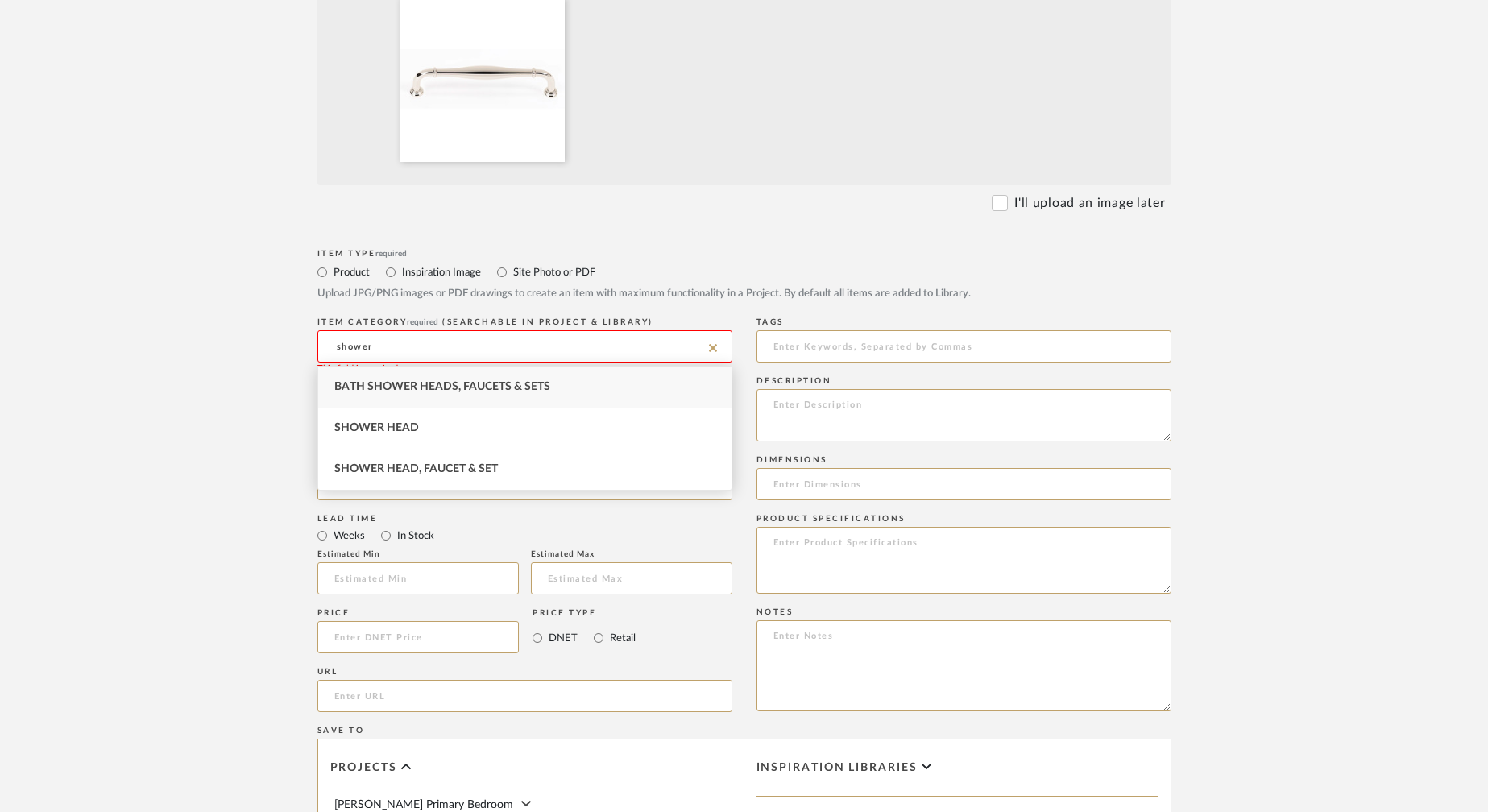
drag, startPoint x: 379, startPoint y: 344, endPoint x: 325, endPoint y: 341, distance: 54.1
click at [325, 341] on input "shower" at bounding box center [524, 346] width 415 height 32
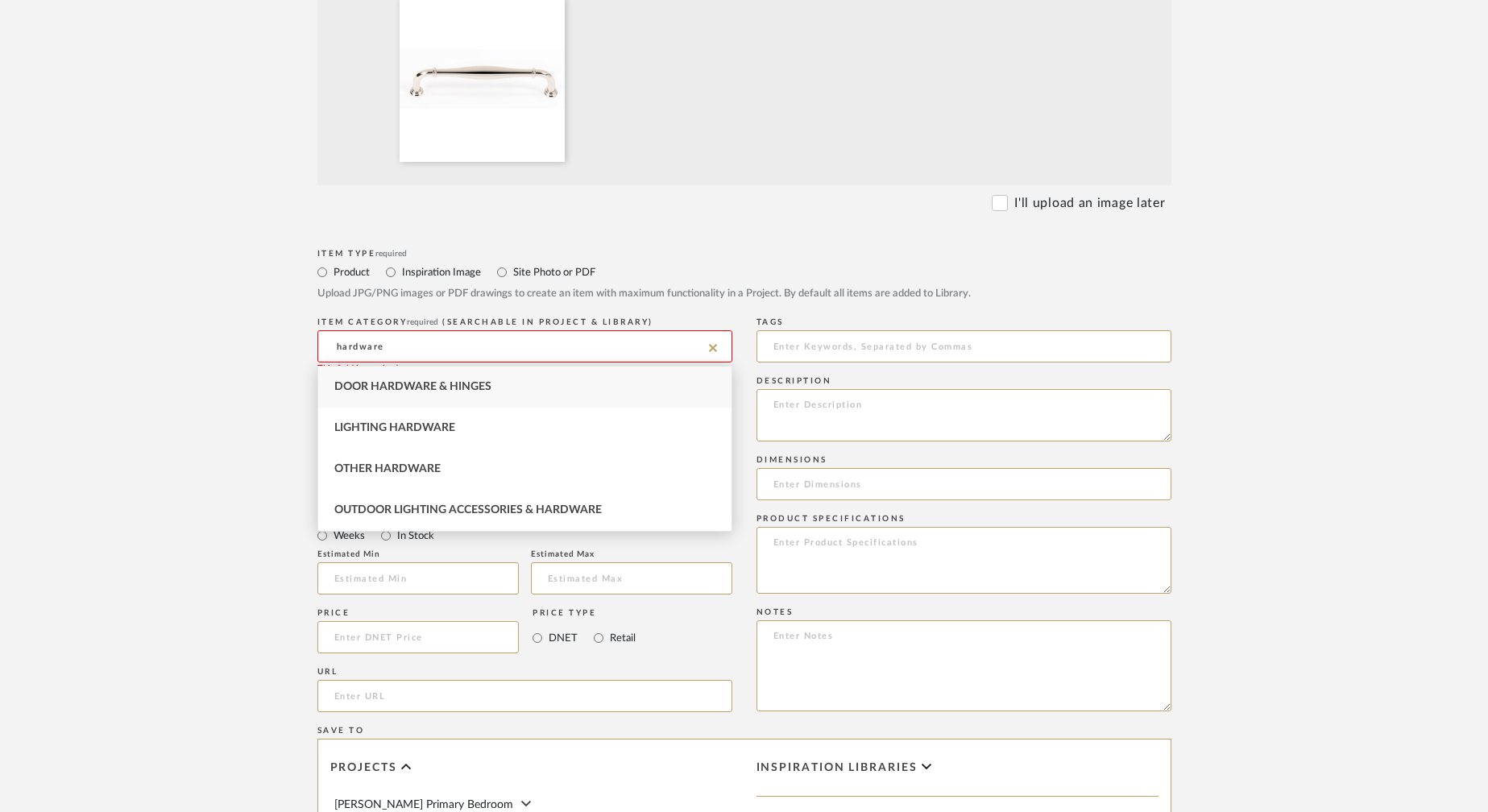
click at [480, 392] on span "Door Hardware & Hinges" at bounding box center [413, 387] width 157 height 12
type input "Door Hardware & Hinges"
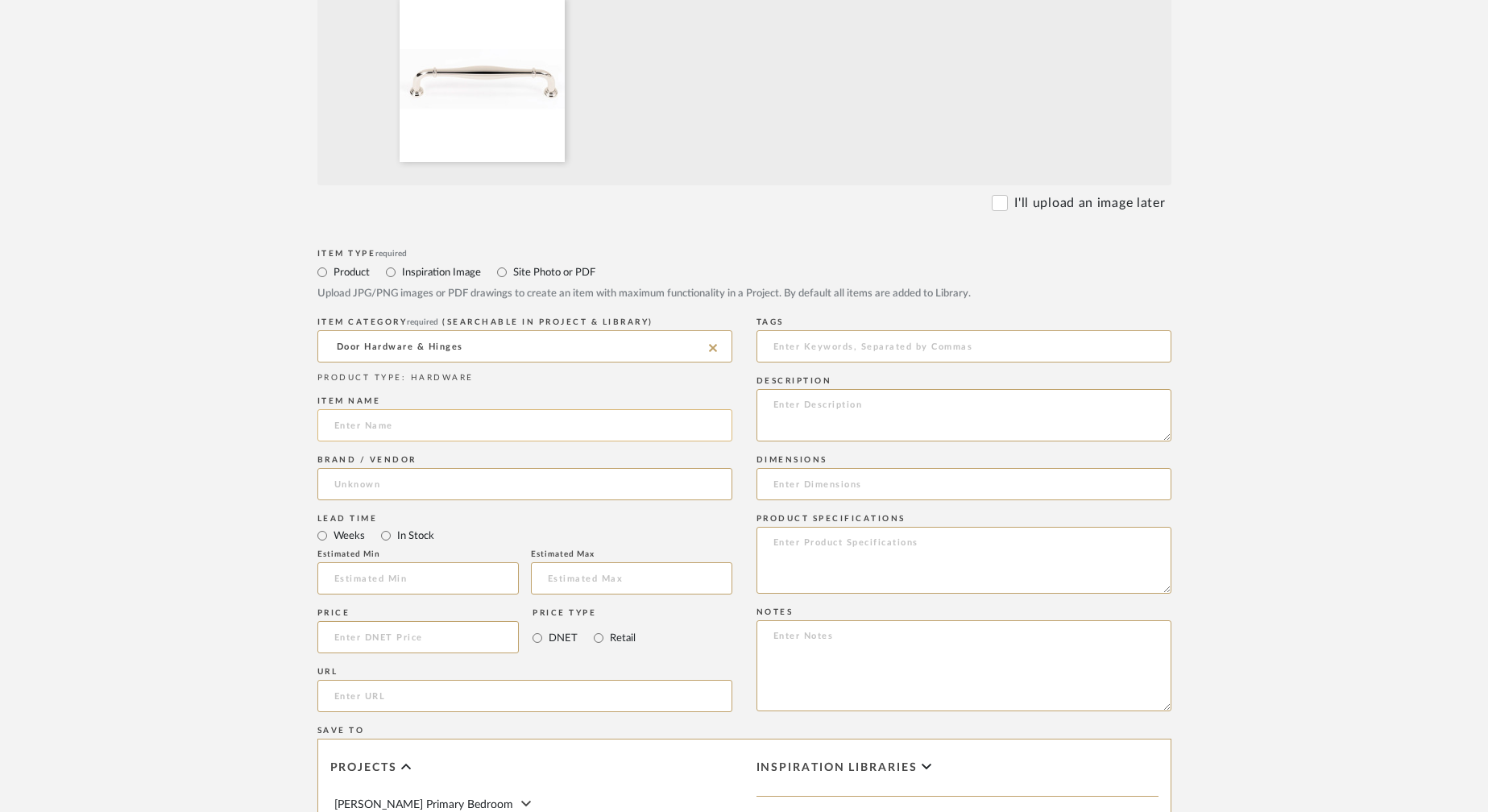
click at [431, 416] on input at bounding box center [524, 425] width 415 height 32
paste input "Alno D726-8 Charlies Cabinet Hardware"
type input "Alno D726-8 Charlies Cabinet Hardware"
click at [400, 478] on input at bounding box center [524, 483] width 415 height 32
type input "Alno"
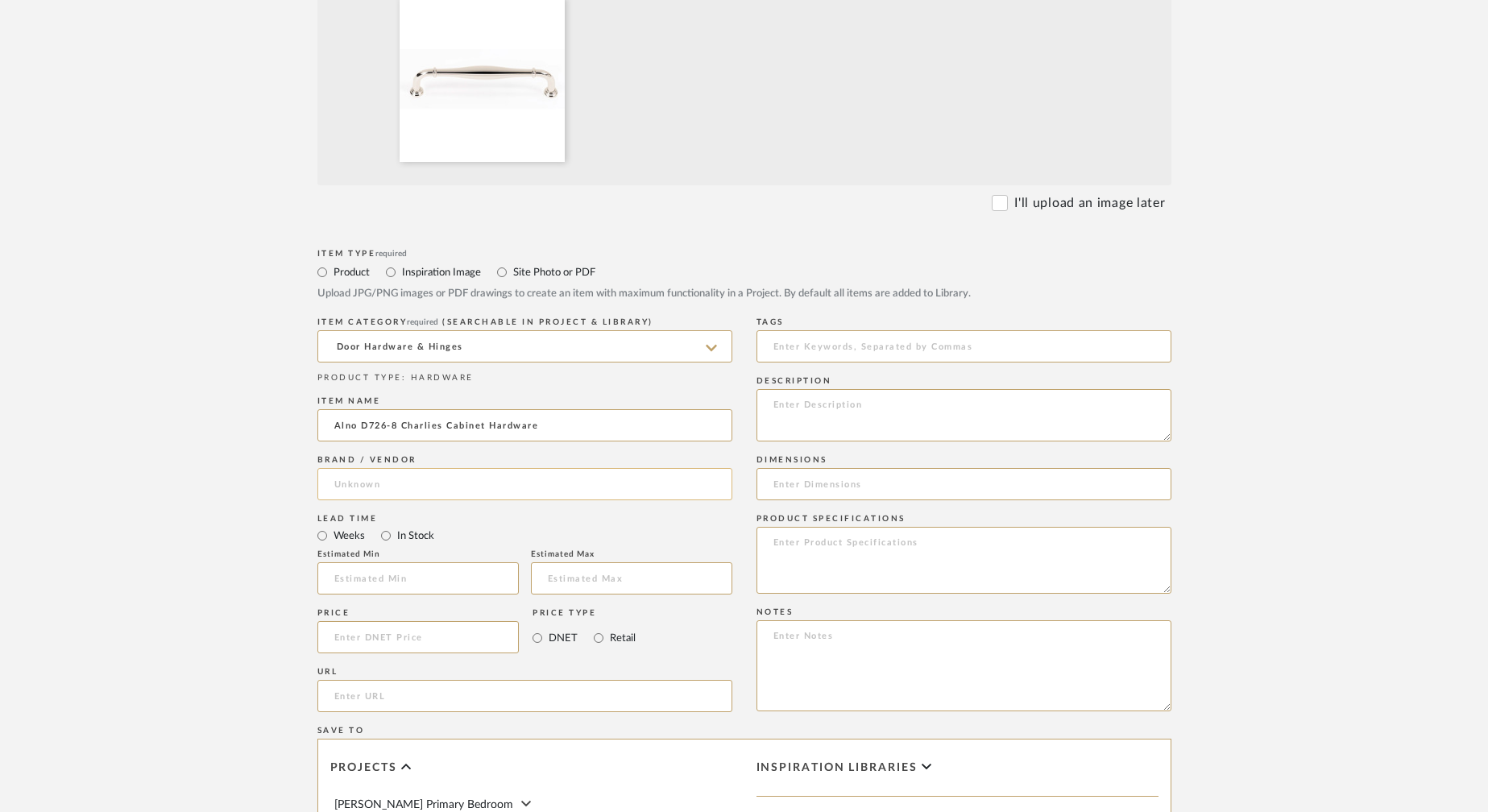
click at [378, 490] on input at bounding box center [524, 483] width 415 height 32
type input "Alno"
click at [418, 483] on input at bounding box center [524, 483] width 415 height 32
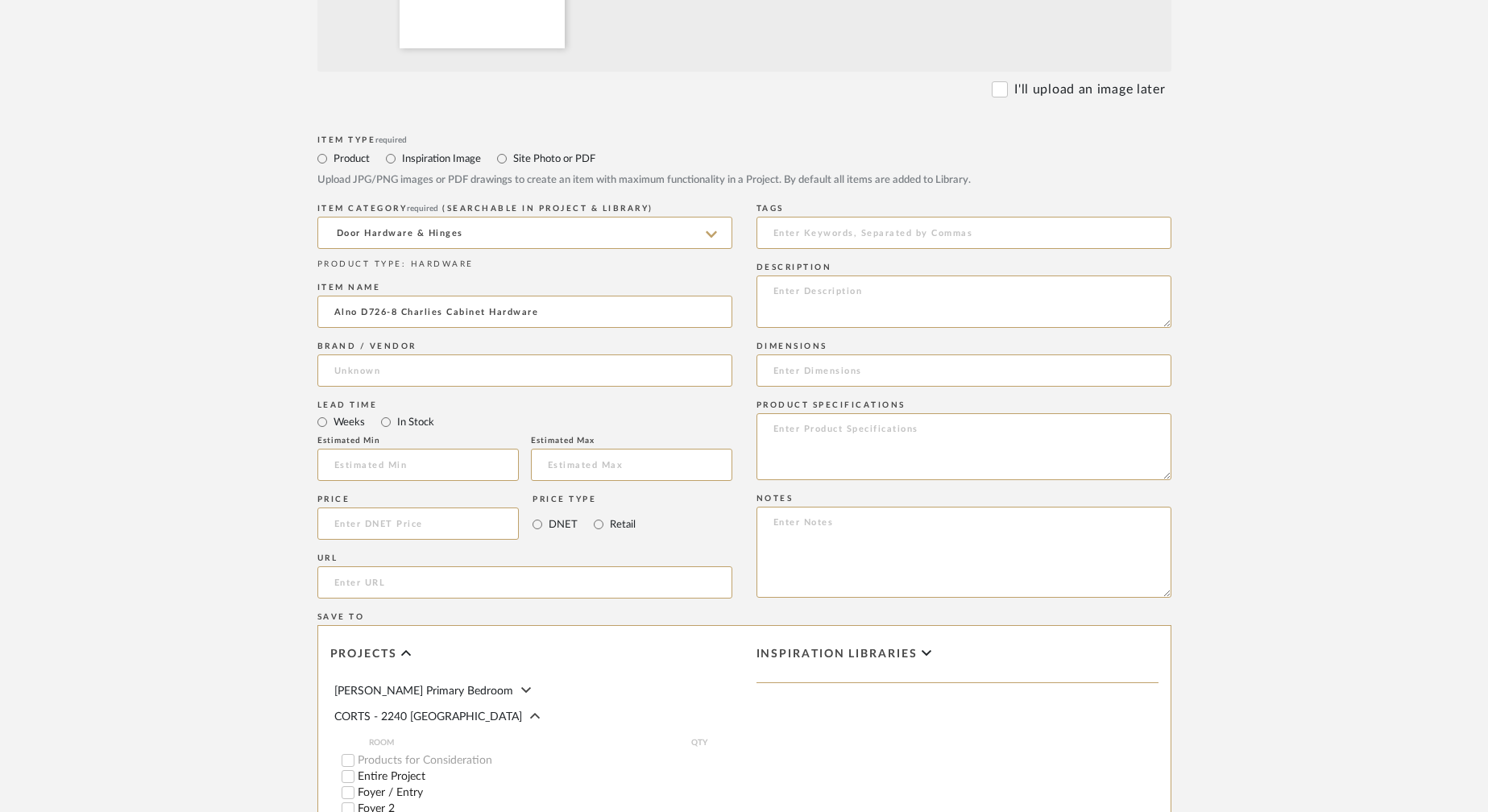
scroll to position [689, 0]
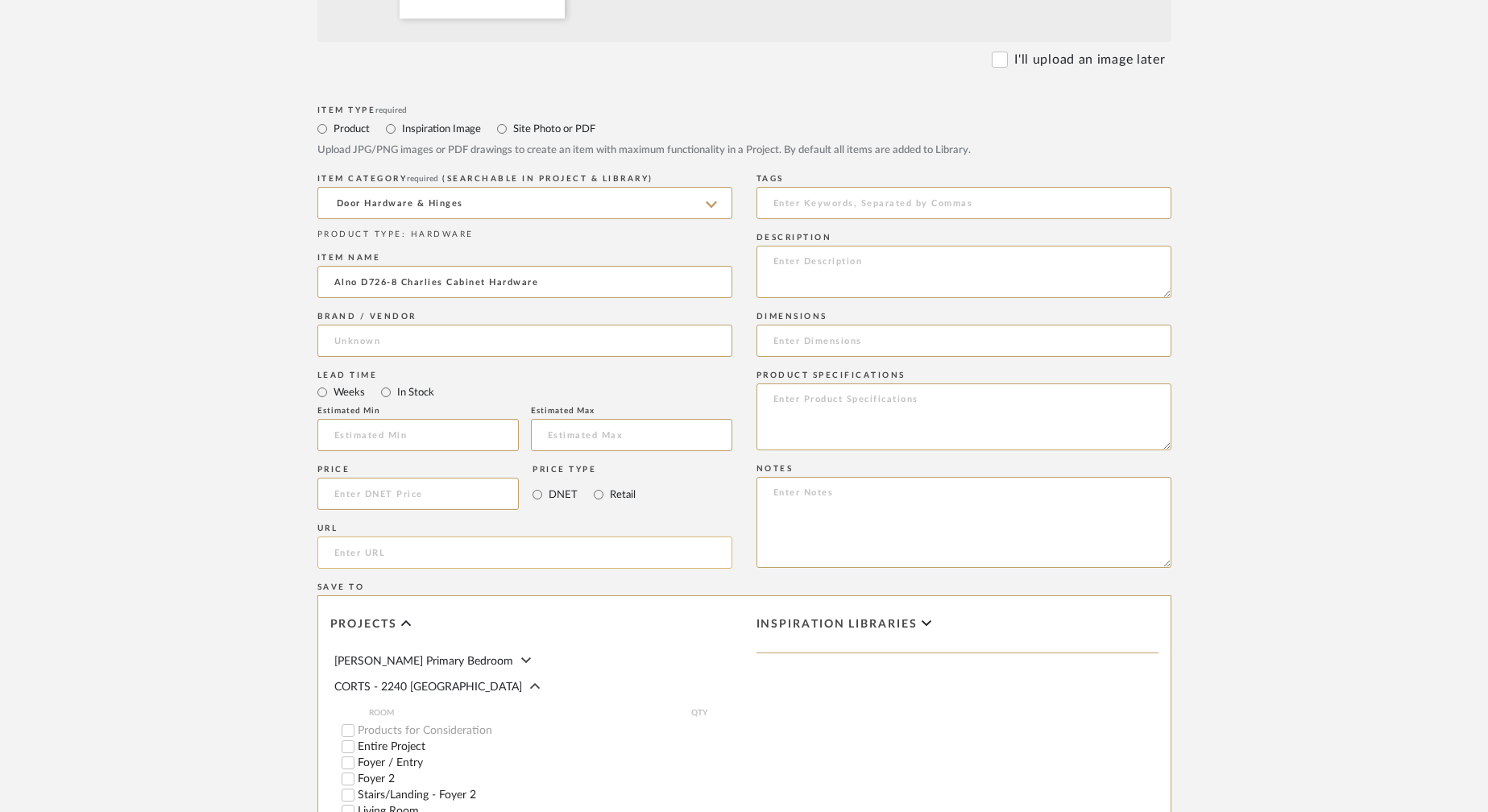
click at [387, 555] on input "url" at bounding box center [524, 552] width 415 height 32
paste input "https://www.fergusonhome.com/product/summary/1165302?uid=2785361&jmtest=gg-gbav…"
type input "https://www.fergusonhome.com/product/summary/1165302?uid=2785361&jmtest=gg-gbav…"
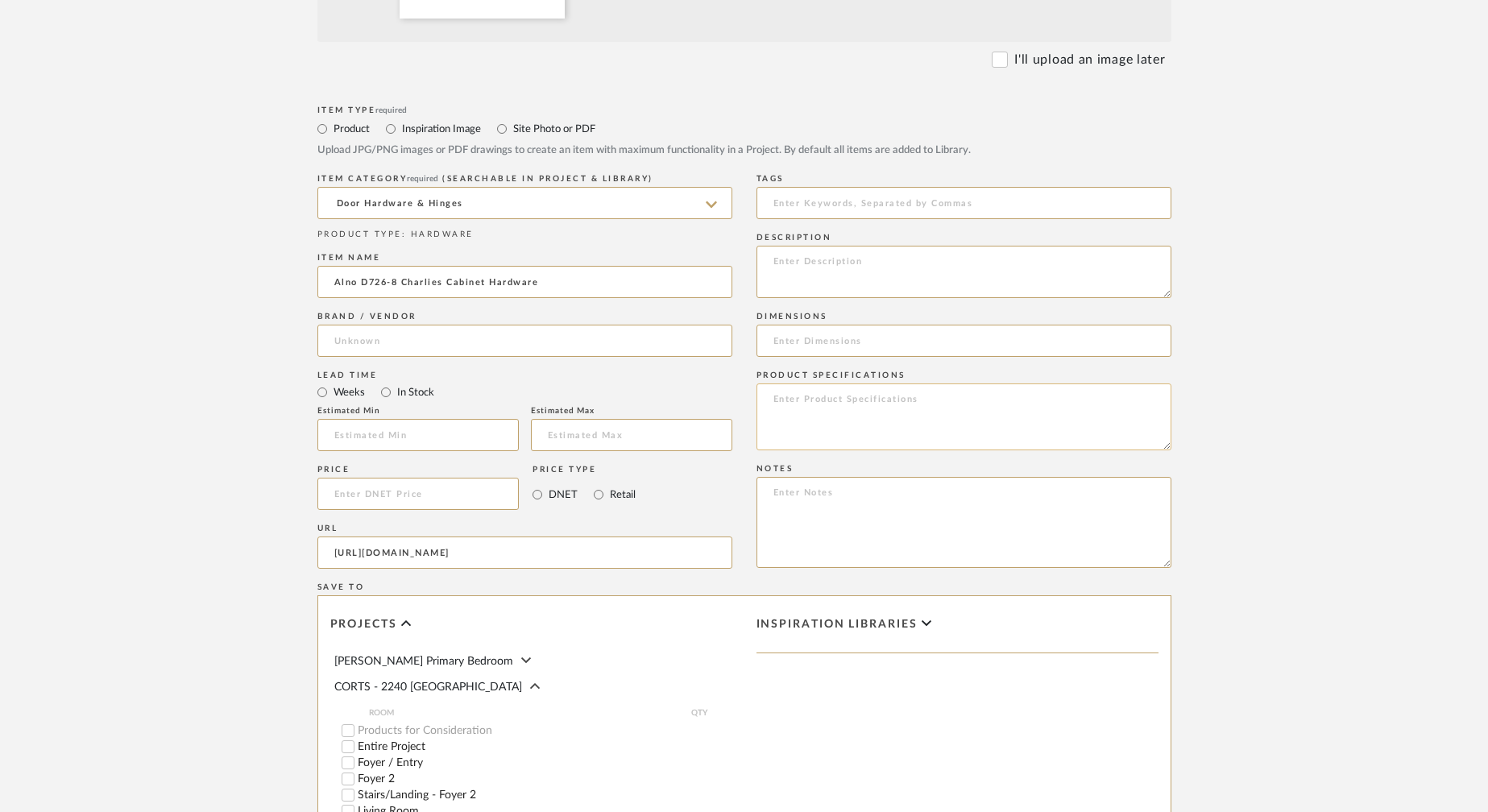
click at [880, 396] on textarea at bounding box center [964, 416] width 415 height 67
click at [827, 274] on textarea at bounding box center [964, 271] width 415 height 52
type textarea "Shower door pull"
click at [819, 417] on textarea at bounding box center [964, 411] width 415 height 67
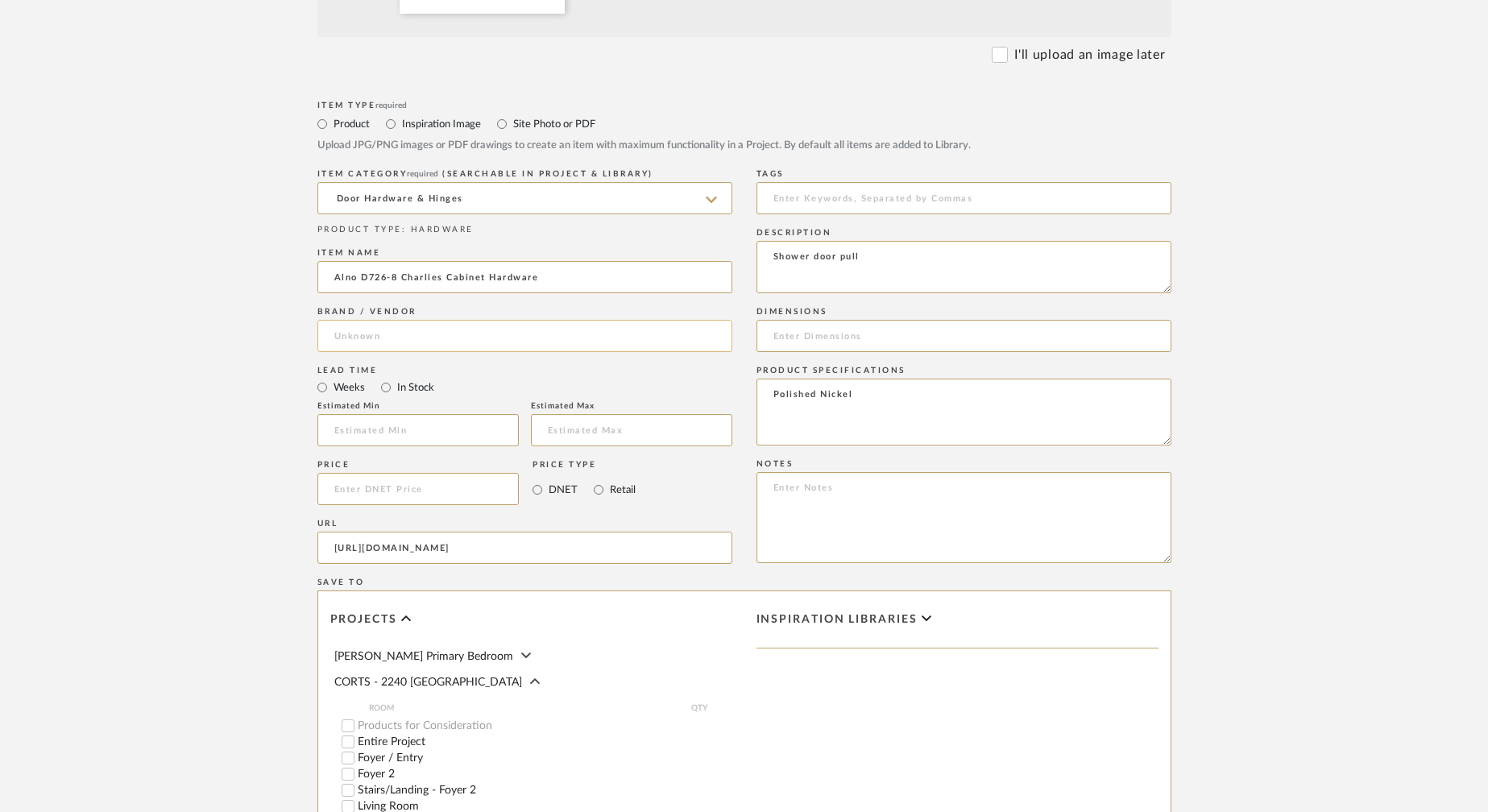
type textarea "Polished Nickel"
click at [437, 334] on input at bounding box center [524, 335] width 415 height 32
type input "A"
drag, startPoint x: 399, startPoint y: 339, endPoint x: 303, endPoint y: 334, distance: 96.1
click at [303, 334] on form "Bulk upload images - create multiple items Import from Pinterest - create items…" at bounding box center [744, 368] width 1026 height 1339
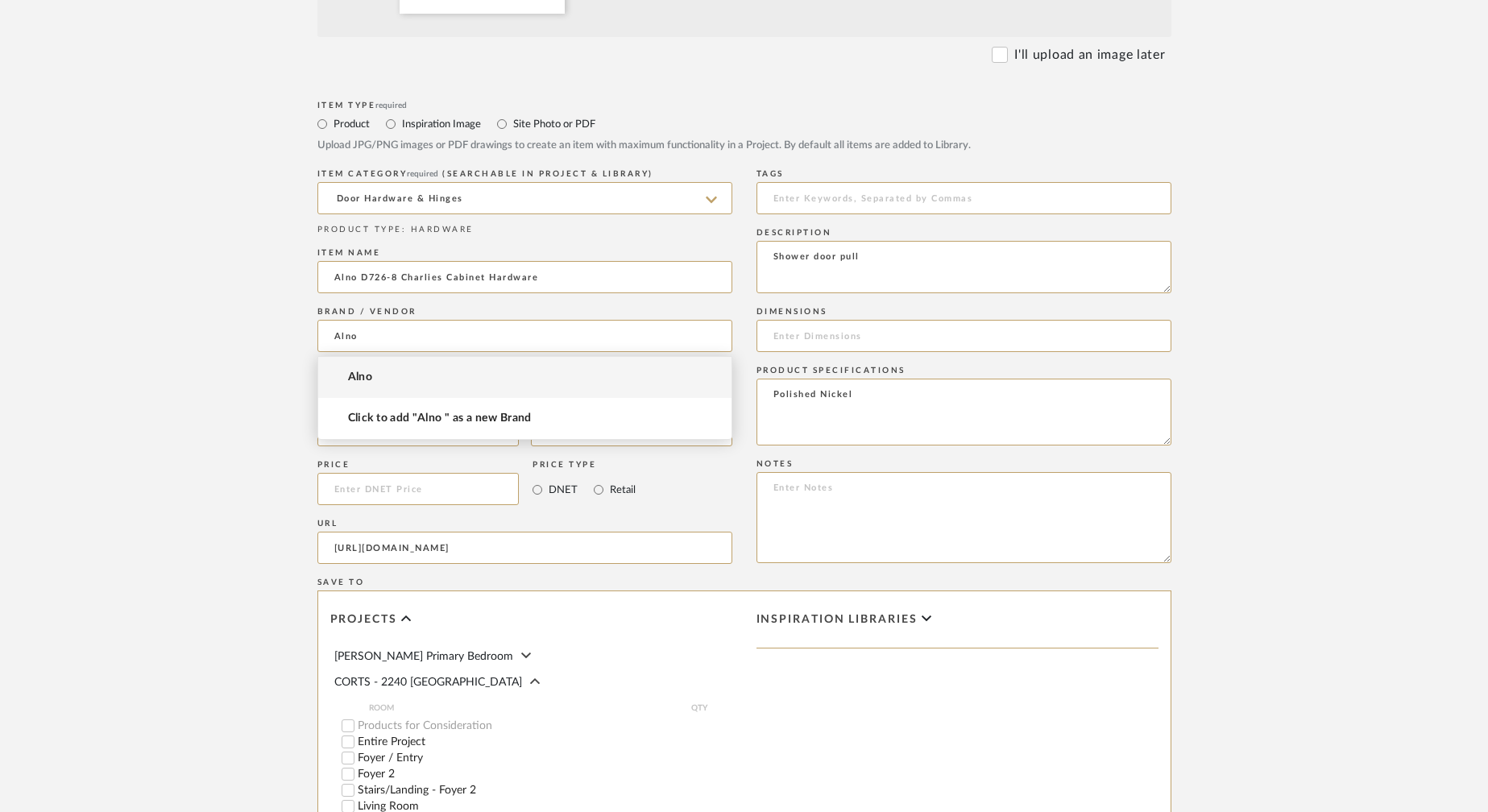
click at [357, 376] on span "Alno" at bounding box center [360, 377] width 25 height 14
type input "Alno"
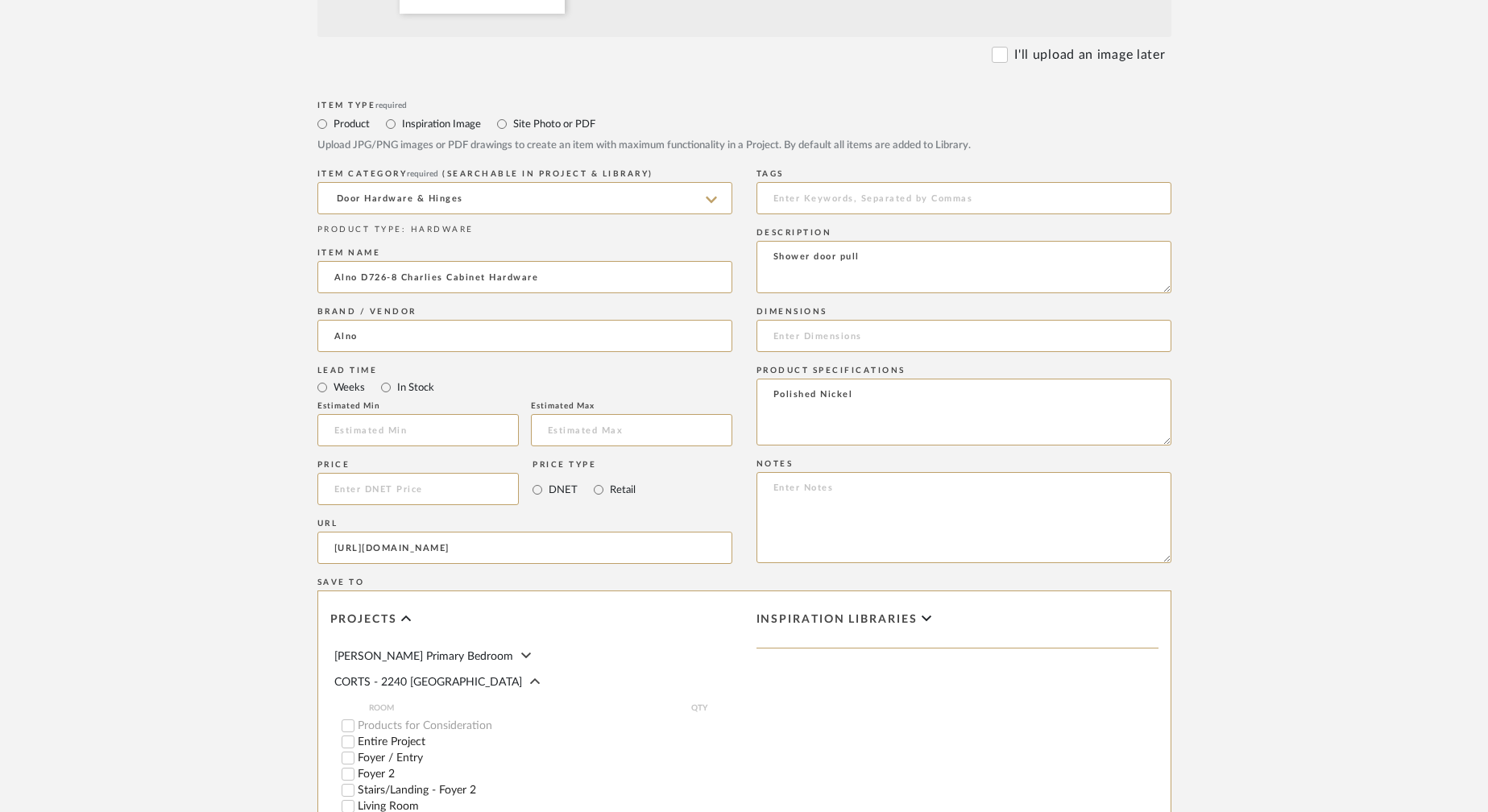
scroll to position [722, 0]
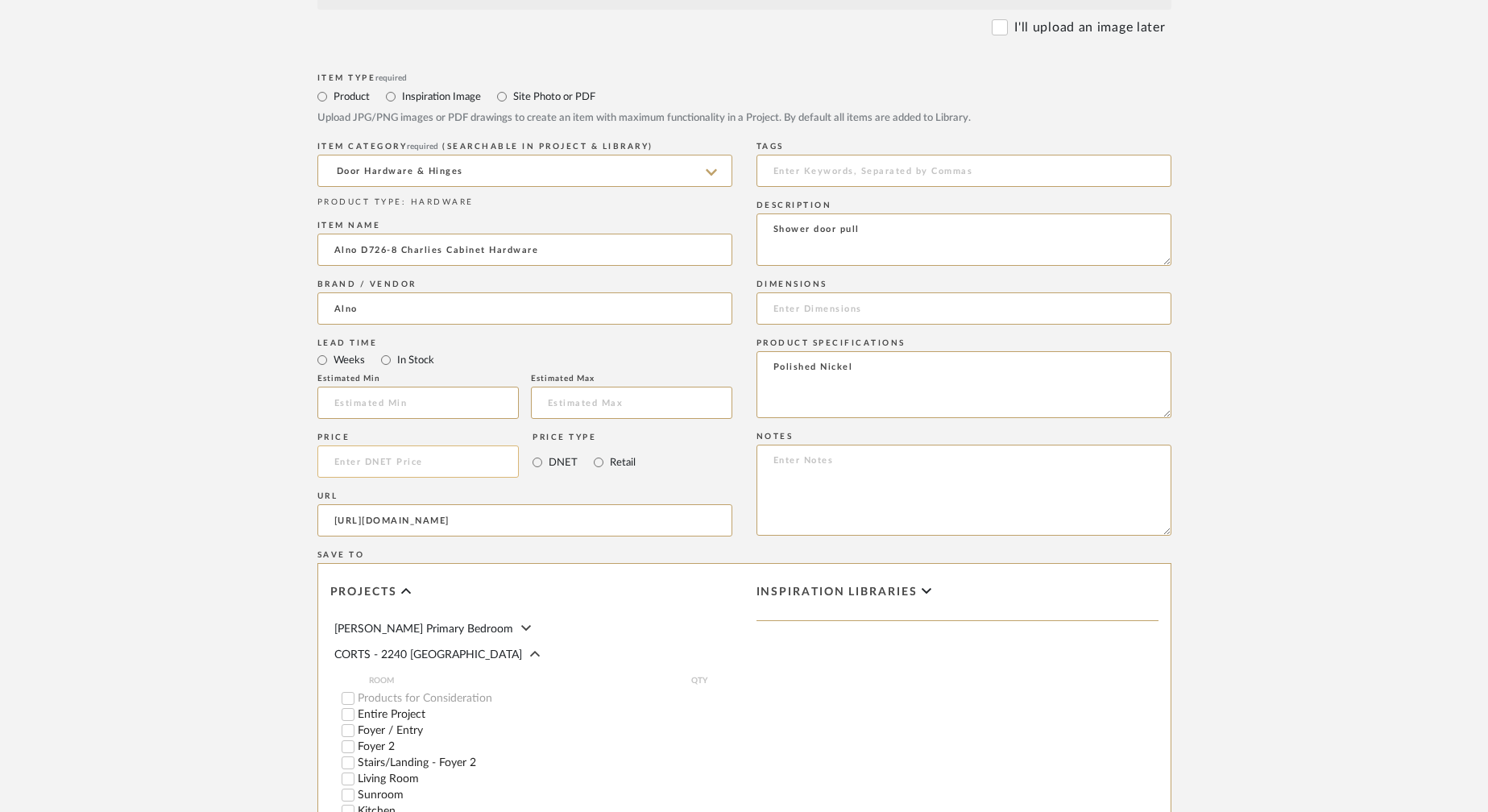
click at [356, 461] on input at bounding box center [418, 461] width 202 height 32
paste input "115.96"
type input "$115.96"
click at [595, 463] on input "Retail" at bounding box center [598, 462] width 19 height 19
radio input "true"
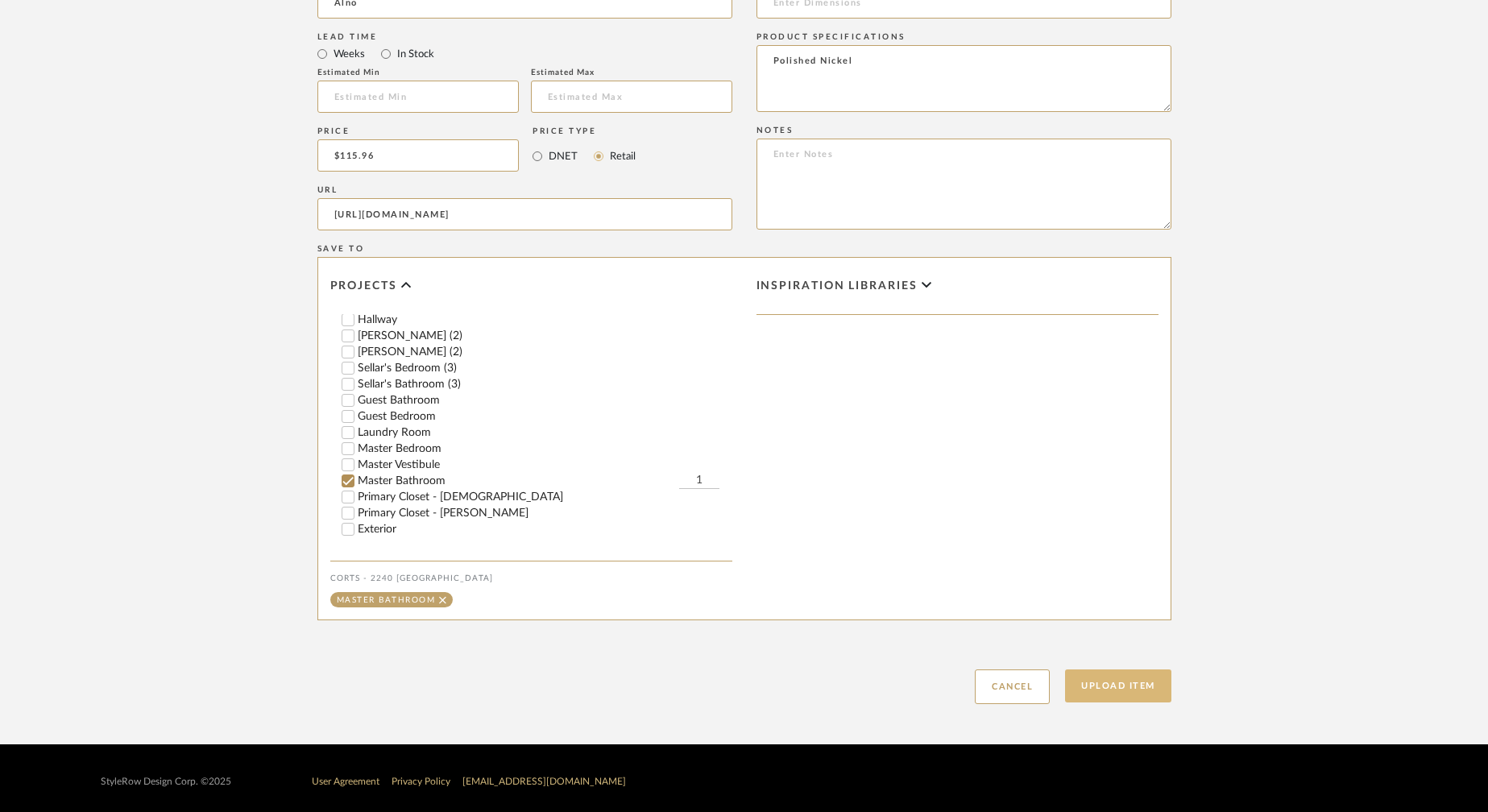
scroll to position [1031, 0]
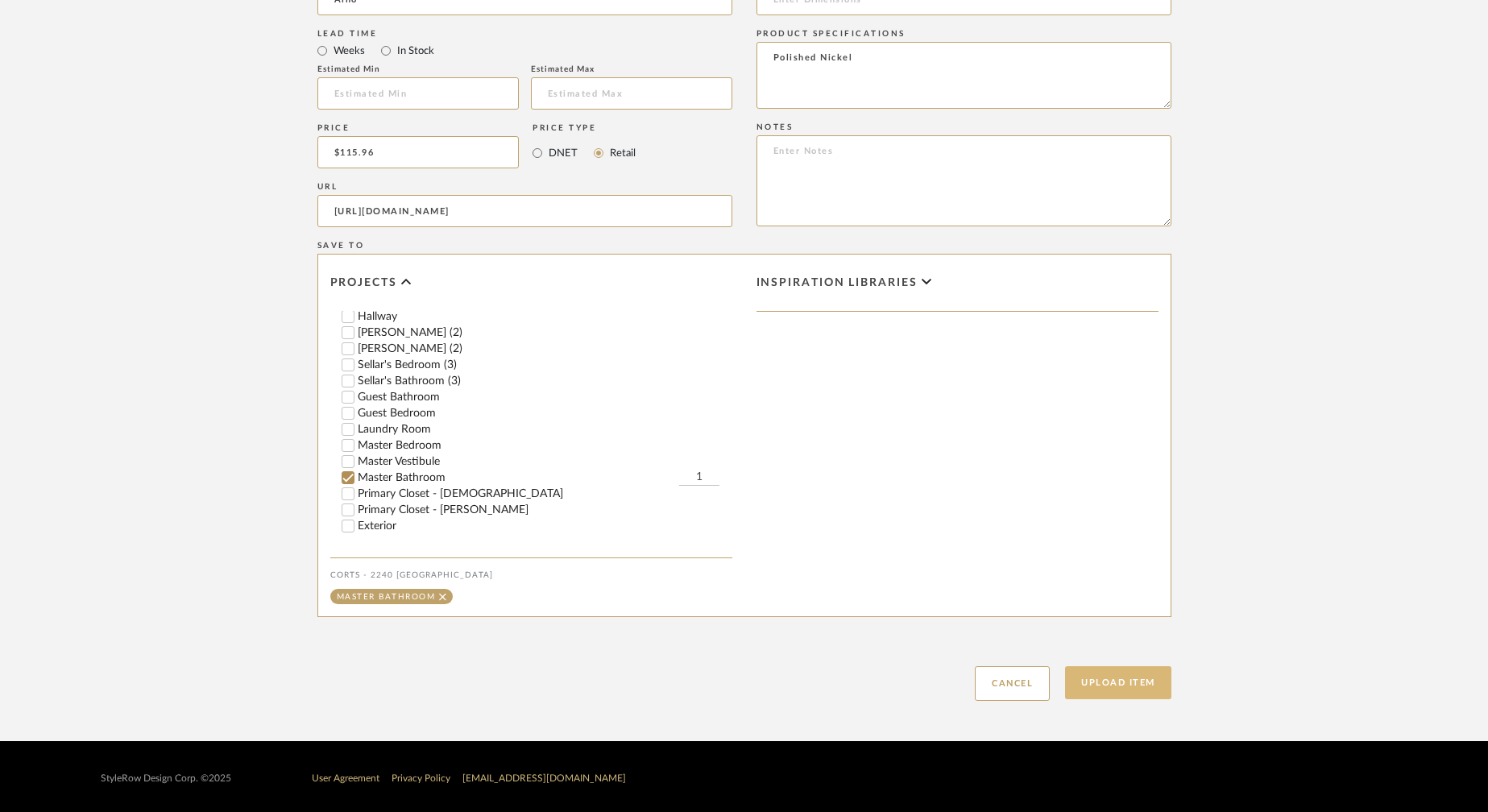
click at [1117, 683] on button "Upload Item" at bounding box center [1118, 683] width 106 height 33
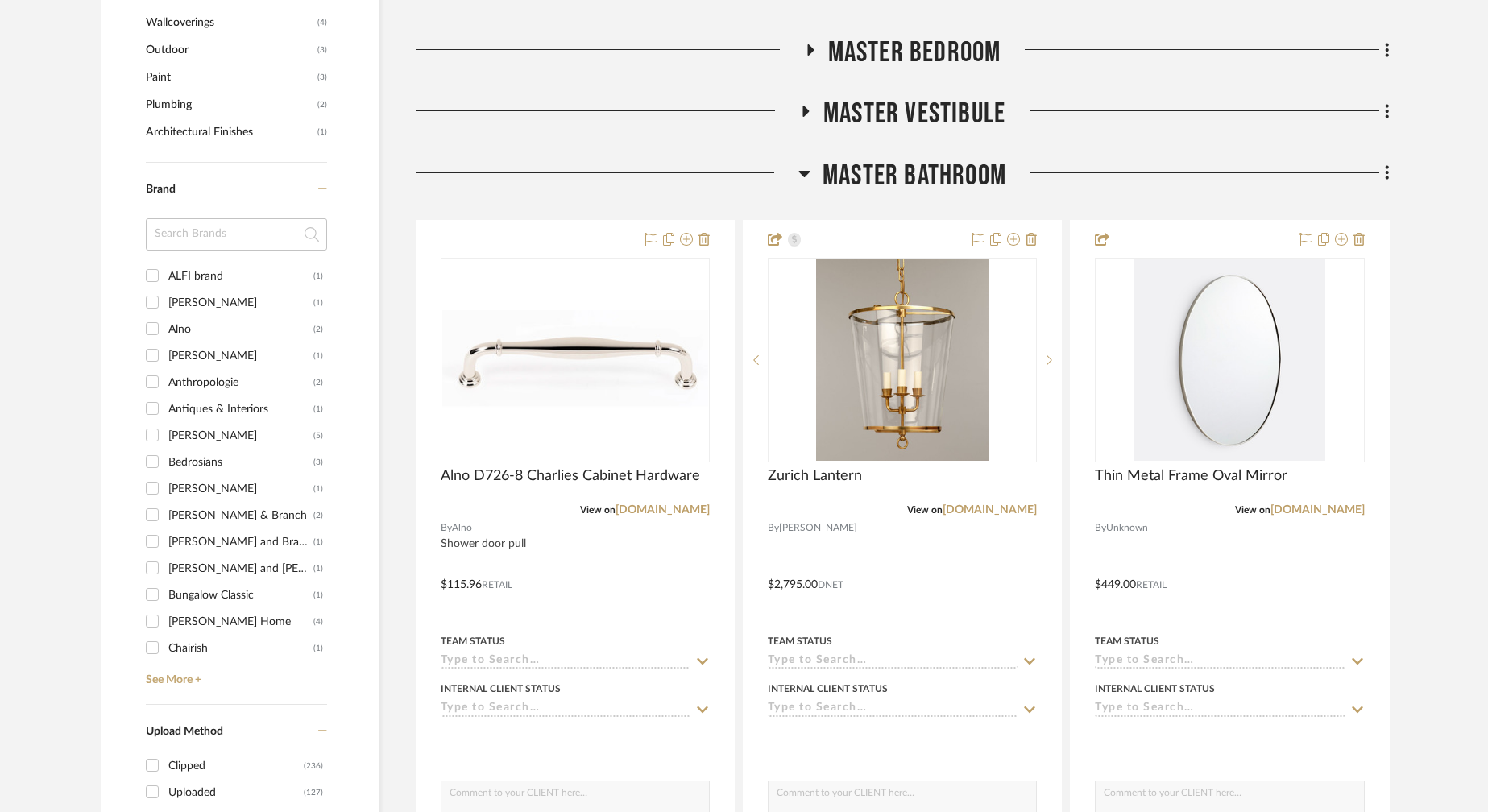
scroll to position [2095, 0]
